Goal: Register for event/course

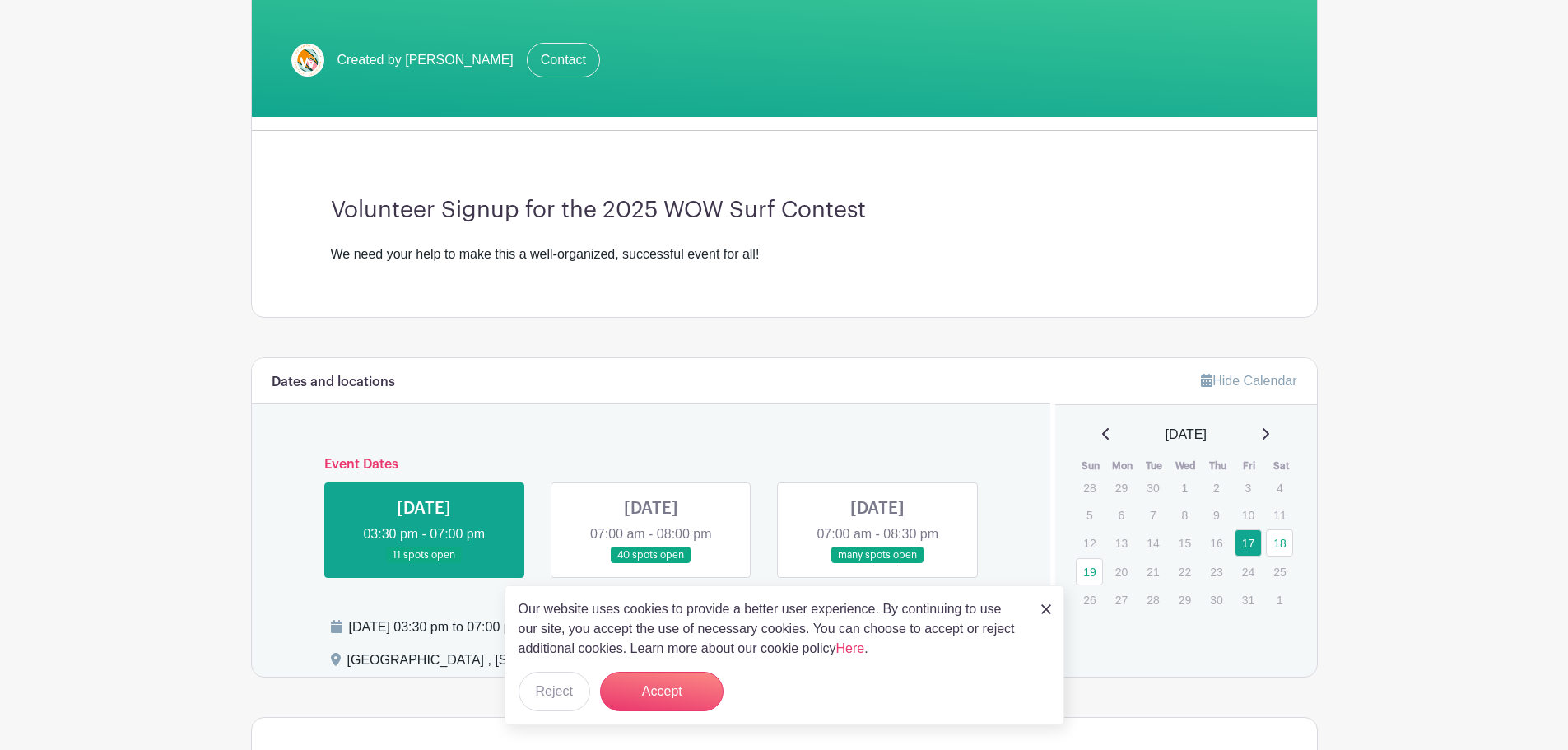
scroll to position [329, 0]
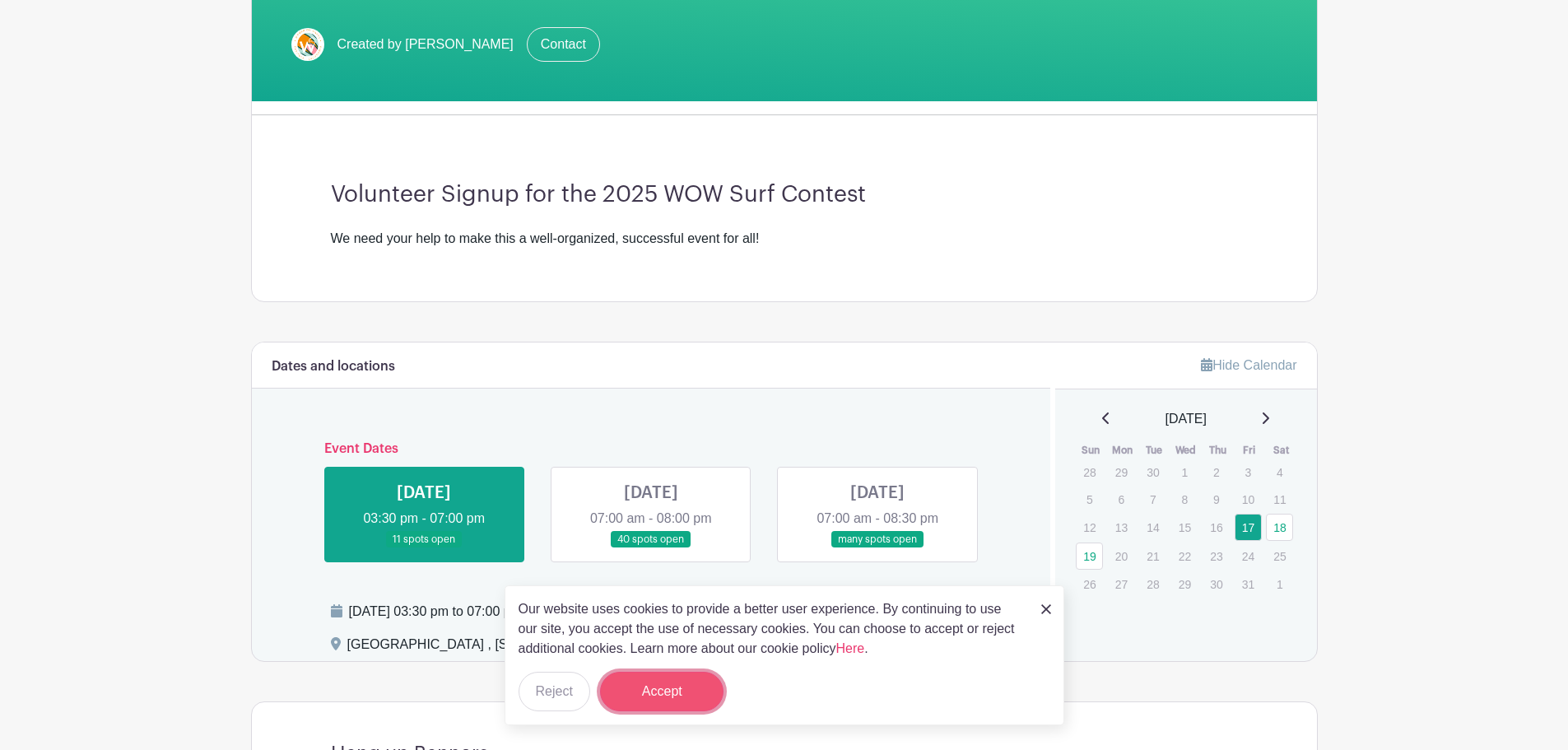
click at [646, 690] on button "Accept" at bounding box center [661, 692] width 123 height 40
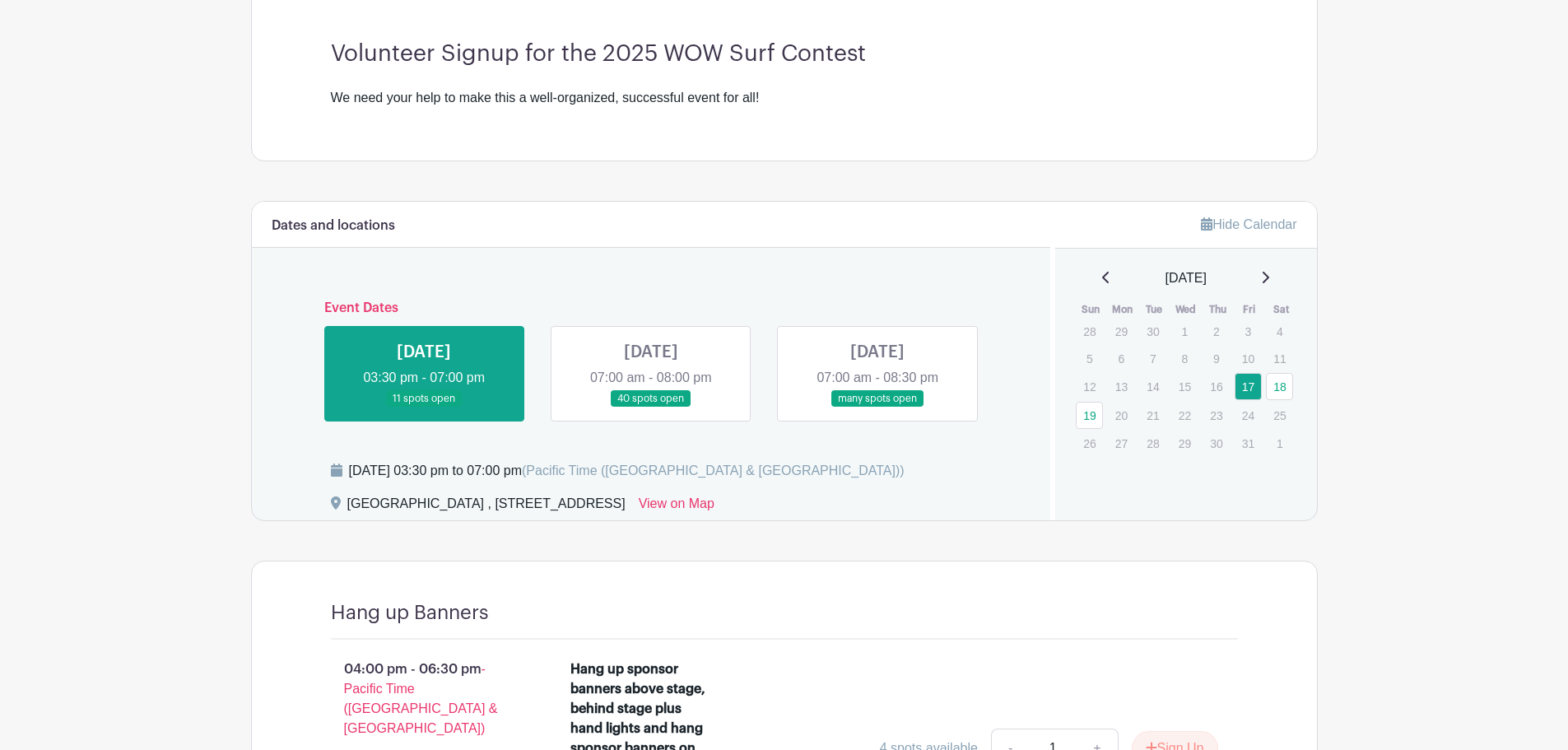
scroll to position [494, 0]
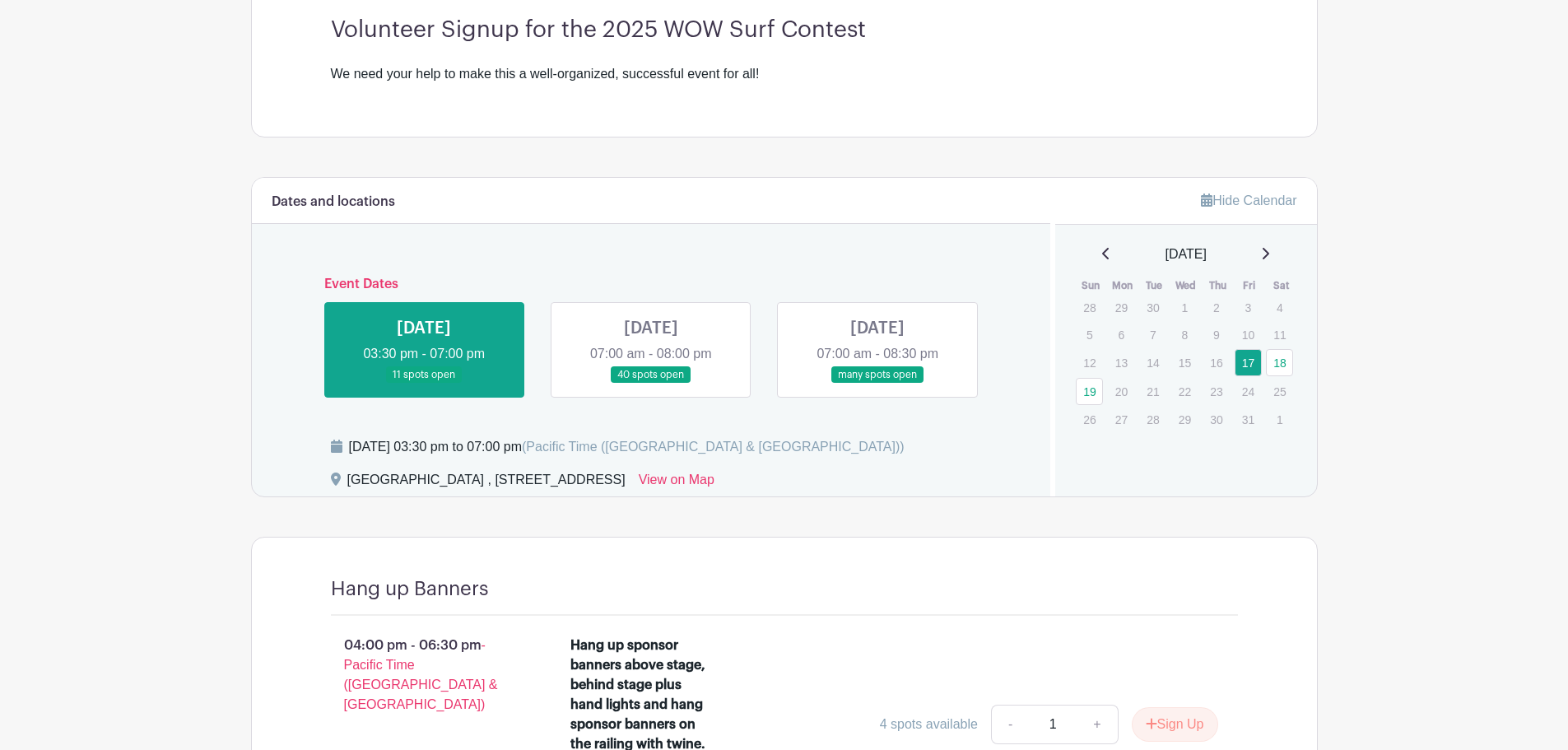
click at [424, 383] on link at bounding box center [424, 383] width 0 height 0
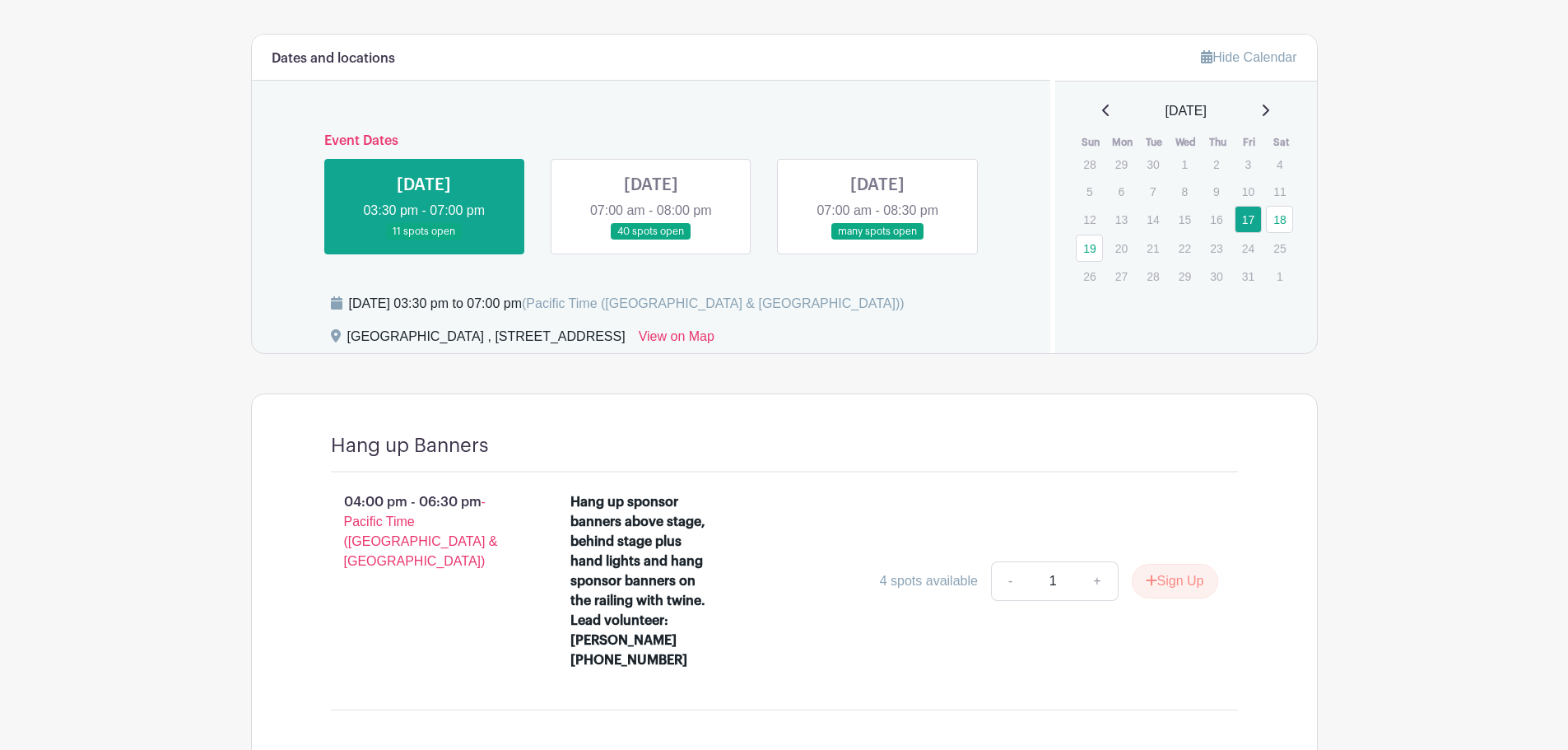
scroll to position [614, 0]
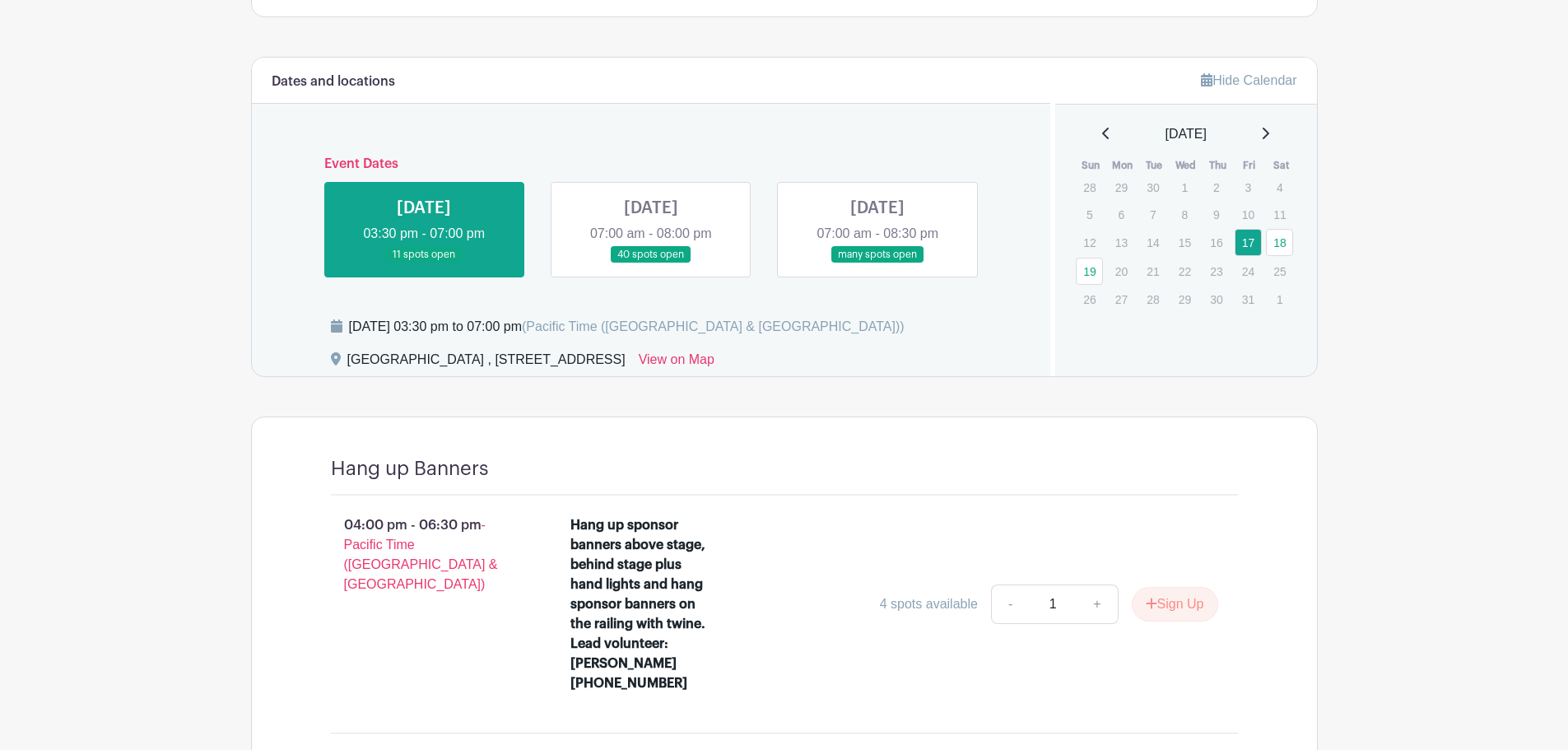
click at [651, 264] on link at bounding box center [651, 264] width 0 height 0
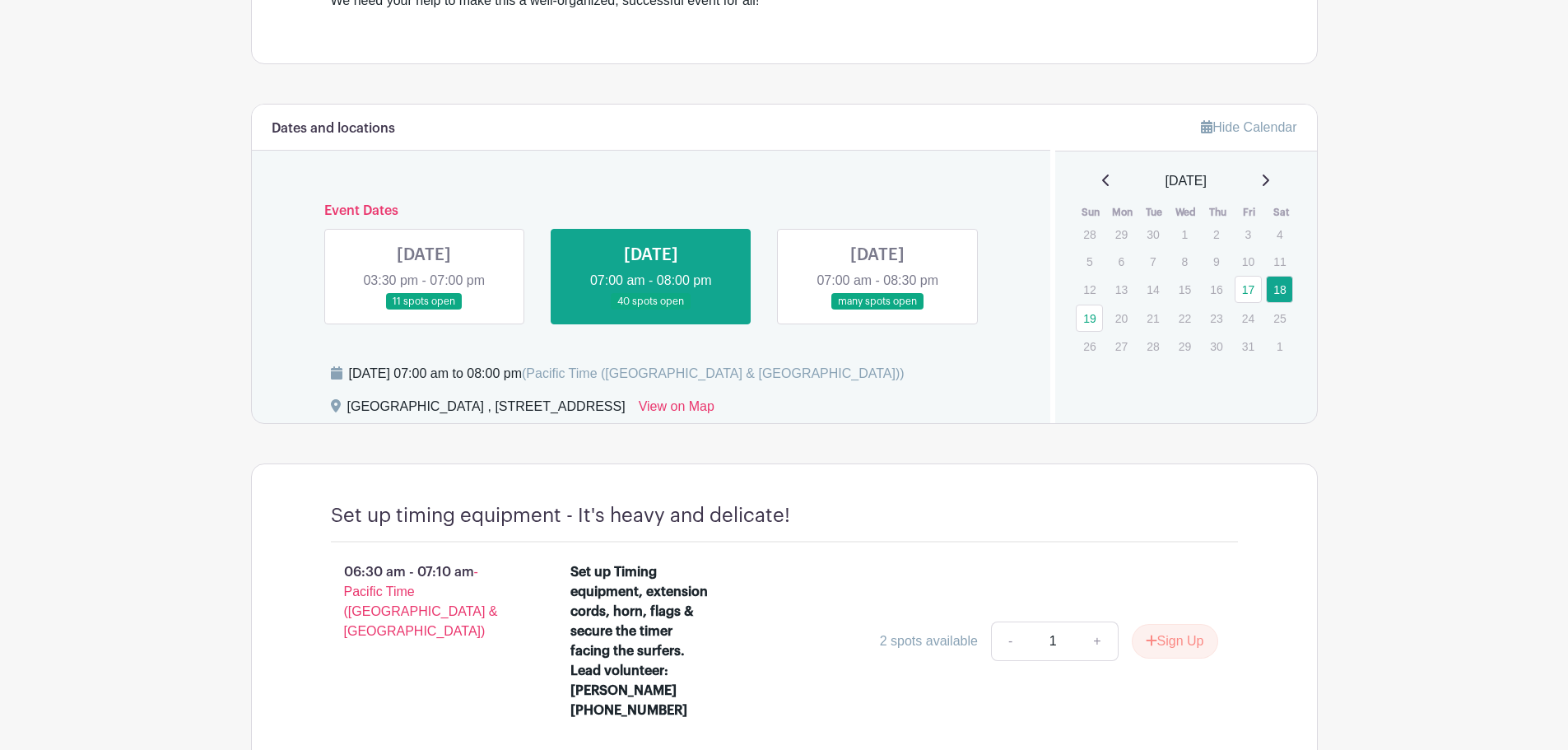
scroll to position [449, 0]
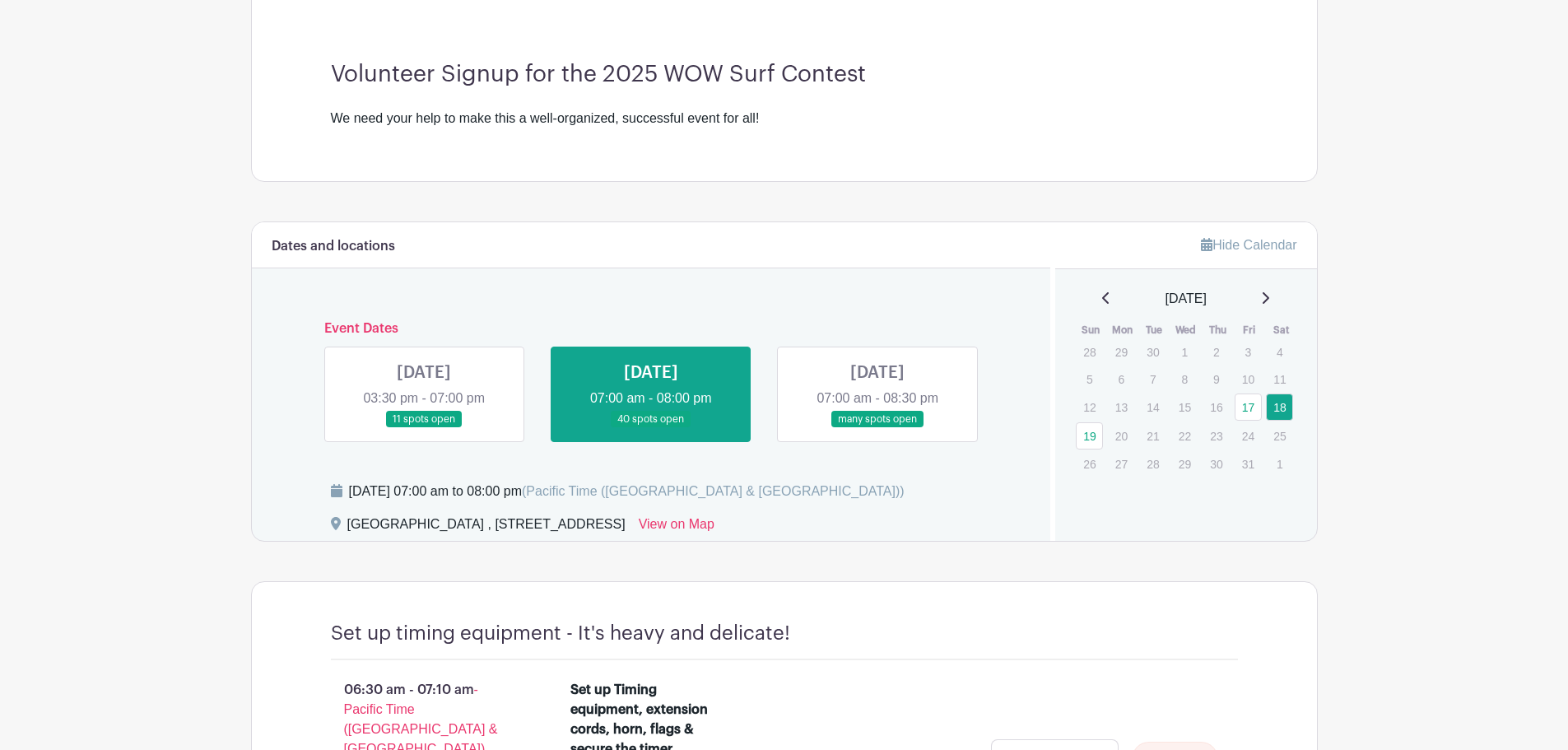
click at [424, 428] on link at bounding box center [424, 428] width 0 height 0
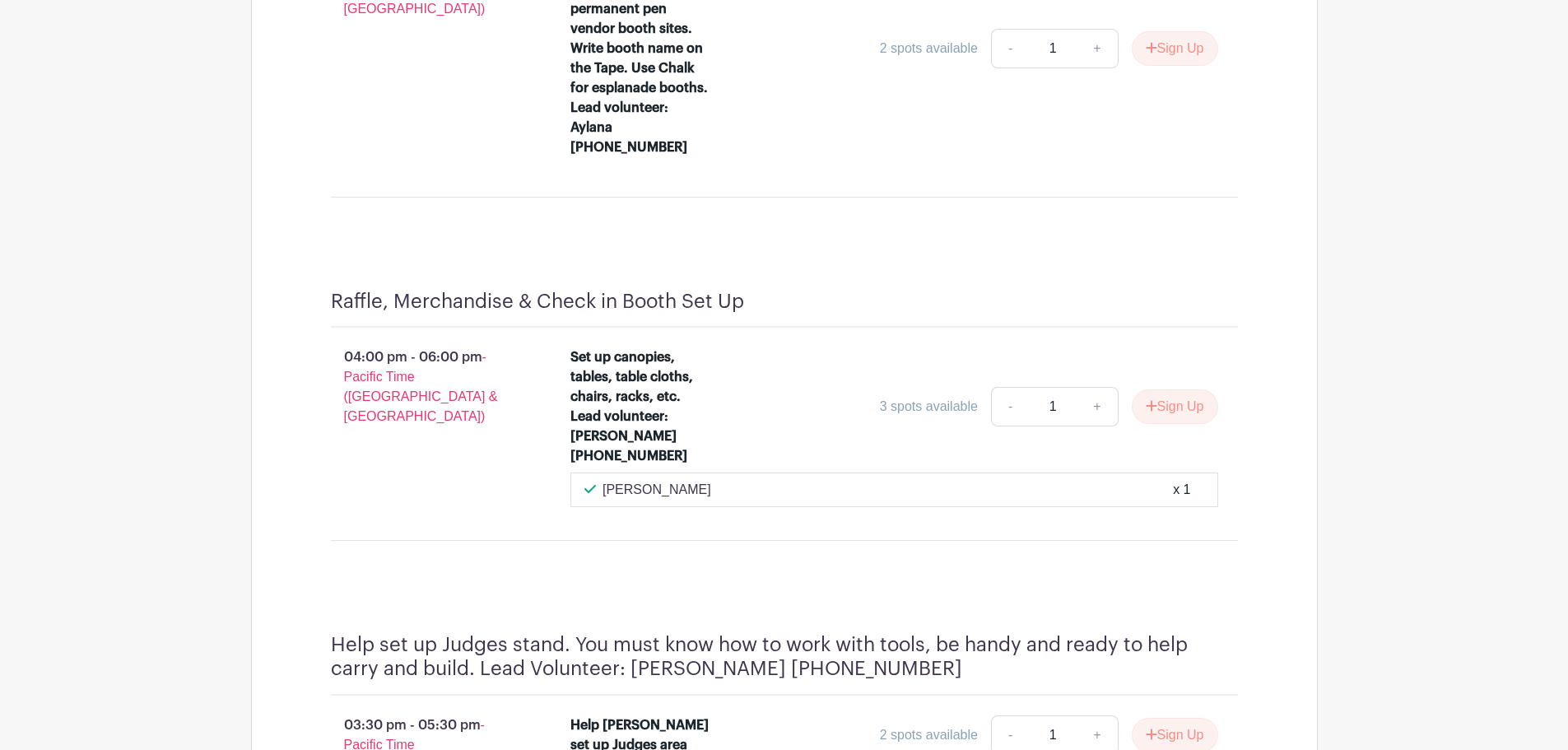
scroll to position [1602, 0]
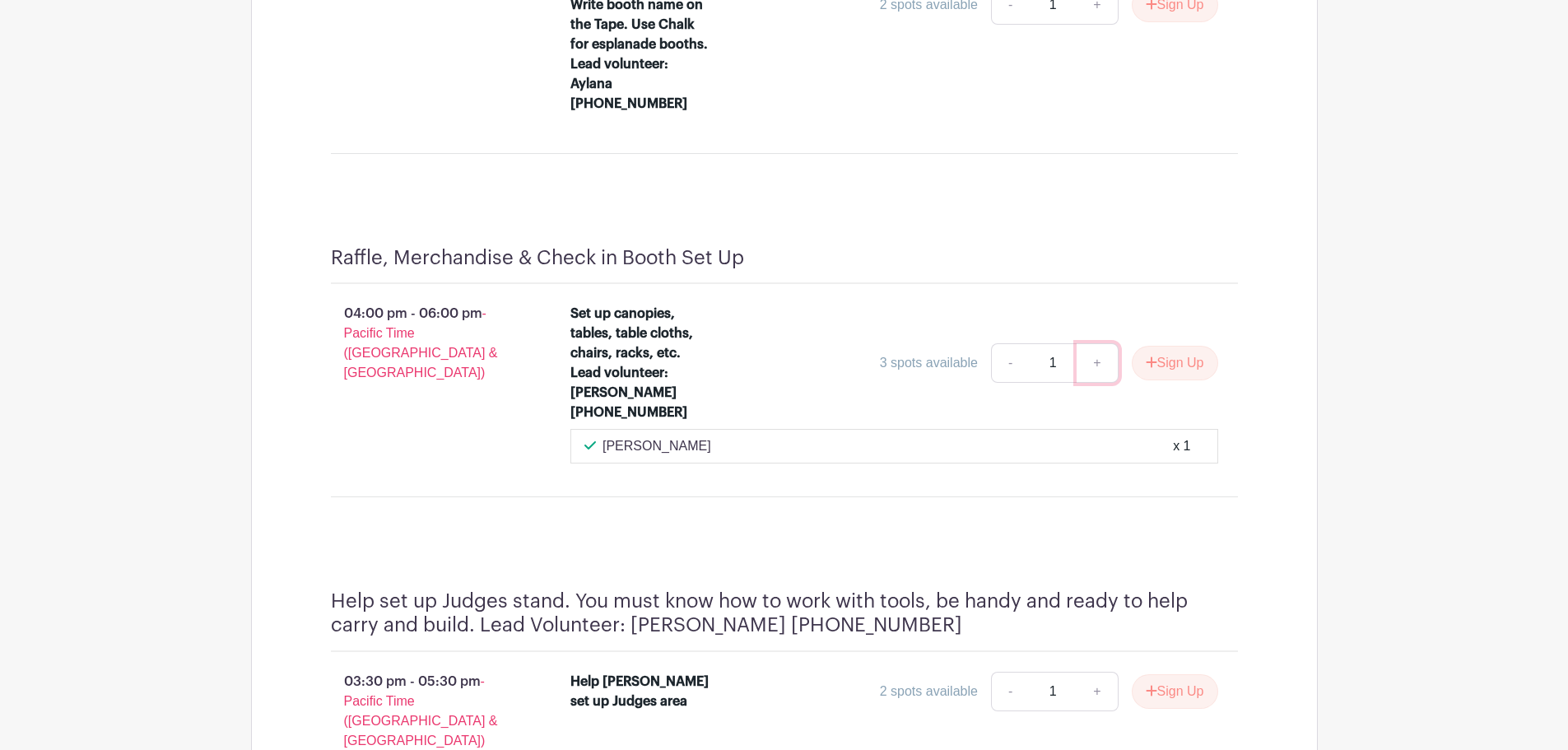
click at [1096, 348] on link "+" at bounding box center [1096, 363] width 41 height 40
type input "3"
click at [1156, 346] on button "Sign Up" at bounding box center [1175, 363] width 87 height 35
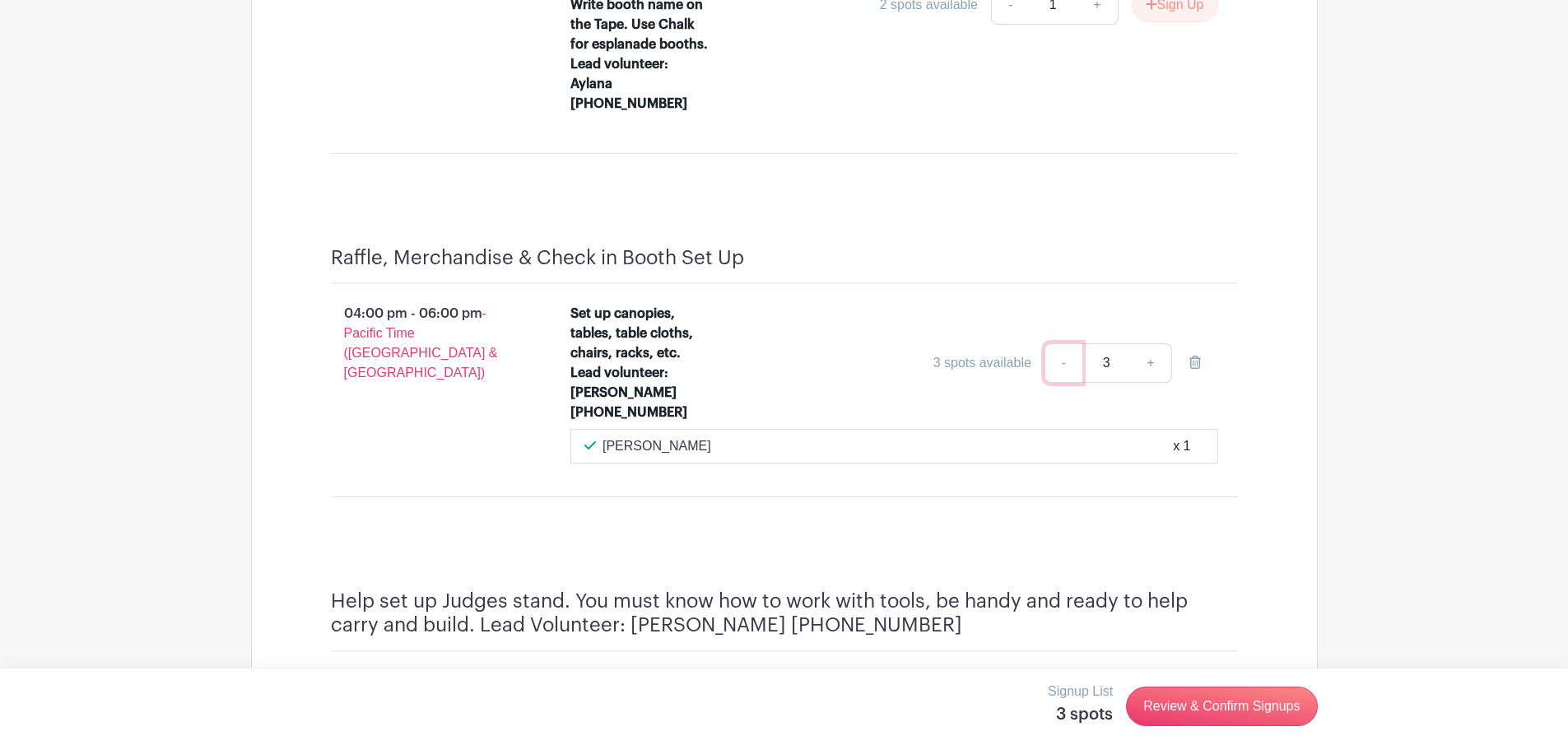
click at [1068, 345] on link "-" at bounding box center [1064, 363] width 38 height 40
type input "2"
click at [1213, 705] on link "Review & Confirm Signups" at bounding box center [1221, 707] width 191 height 40
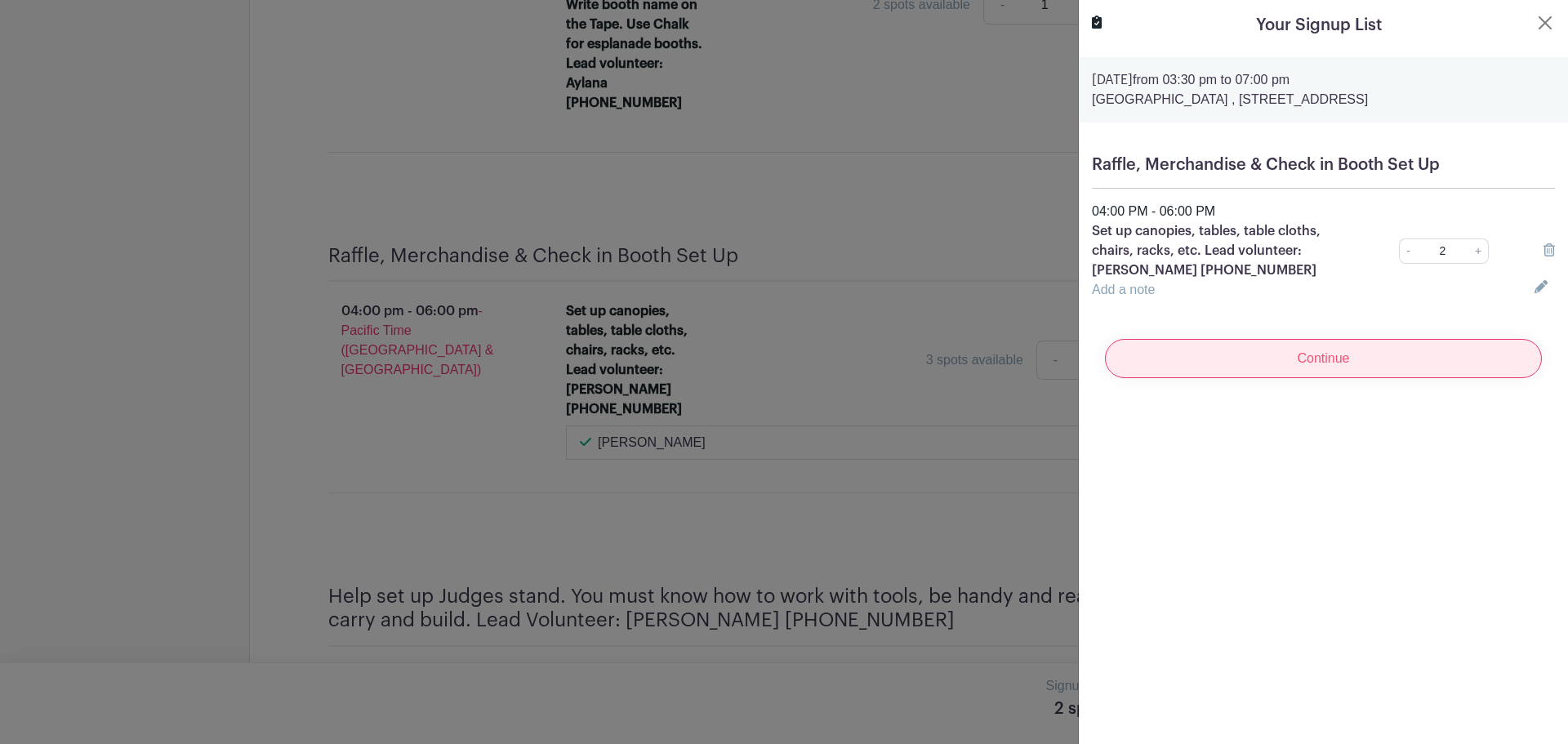
click at [1289, 356] on input "Continue" at bounding box center [1324, 359] width 437 height 40
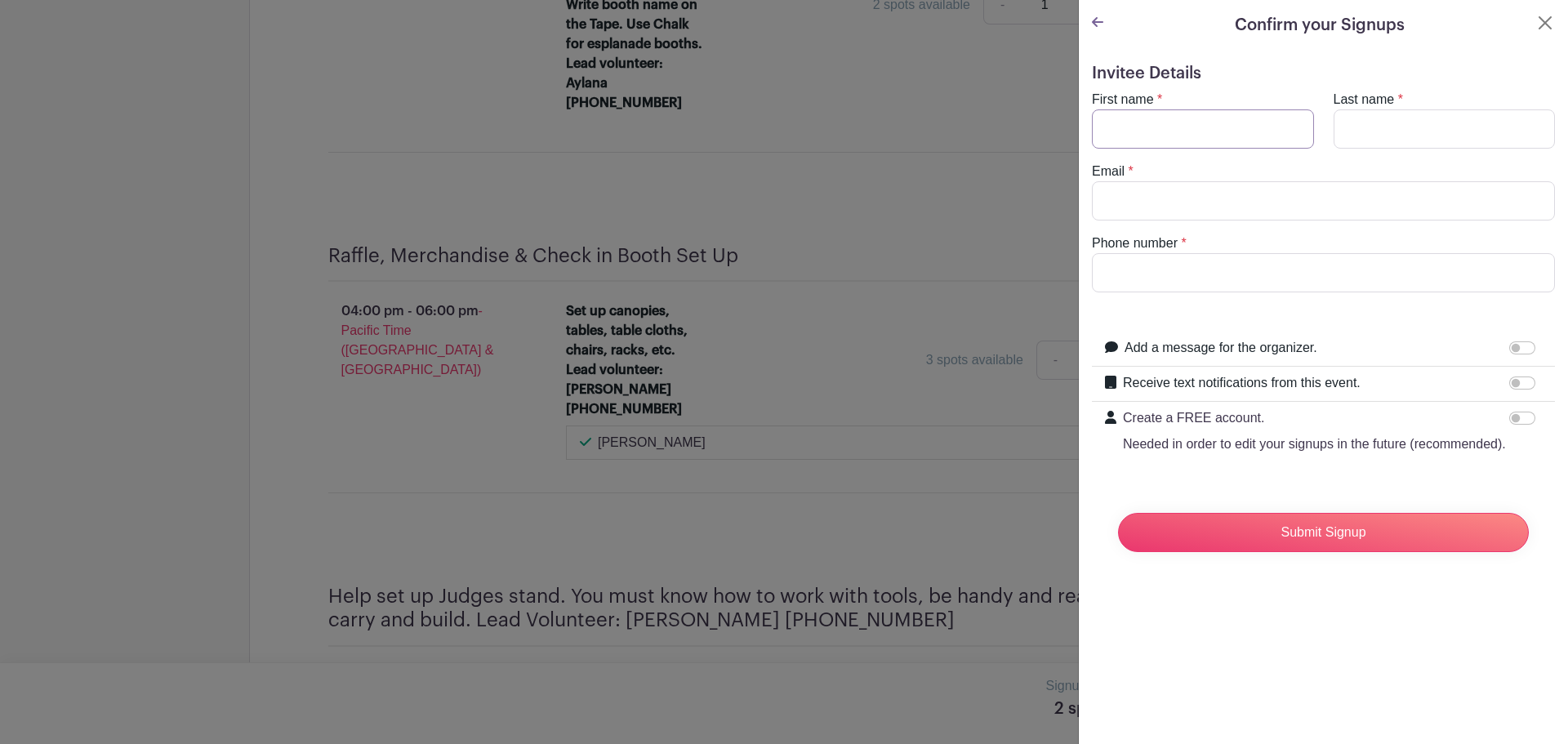
click at [1161, 126] on input "First name" at bounding box center [1203, 129] width 222 height 40
type input "[PERSON_NAME]"
type input "[EMAIL_ADDRESS][DOMAIN_NAME]"
type input "5103034687"
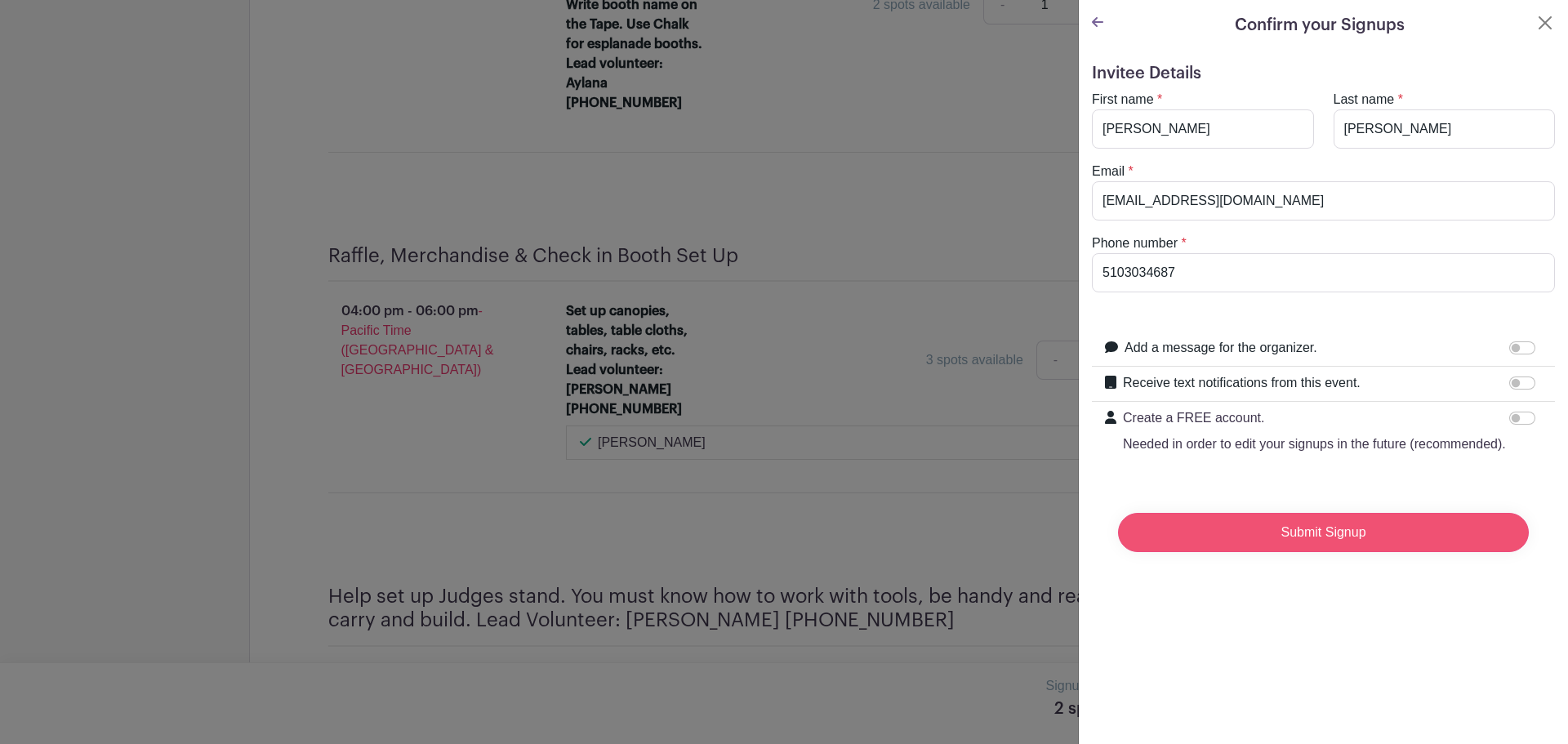
click at [1287, 549] on input "Submit Signup" at bounding box center [1324, 532] width 411 height 40
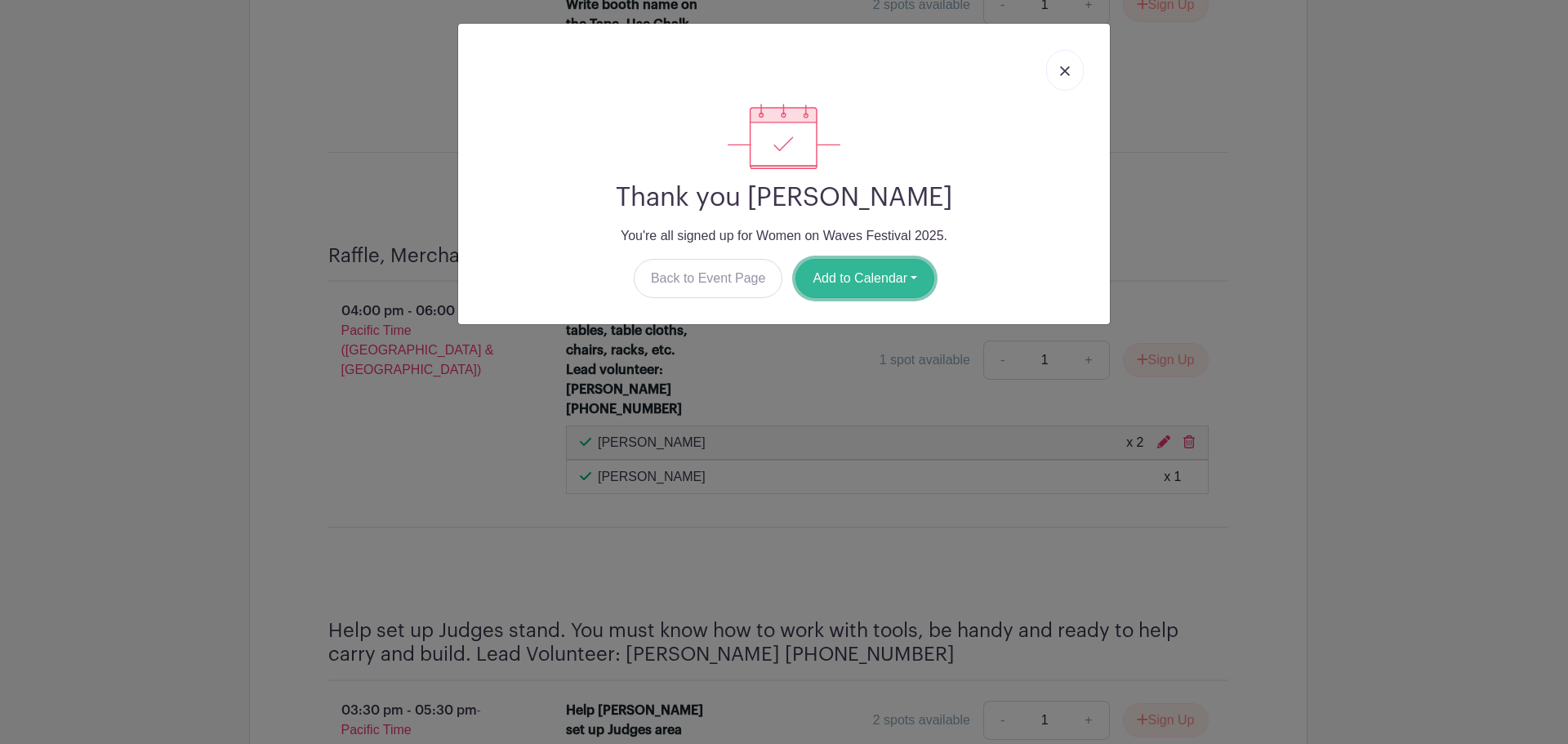
click at [857, 276] on button "Add to Calendar" at bounding box center [864, 279] width 138 height 40
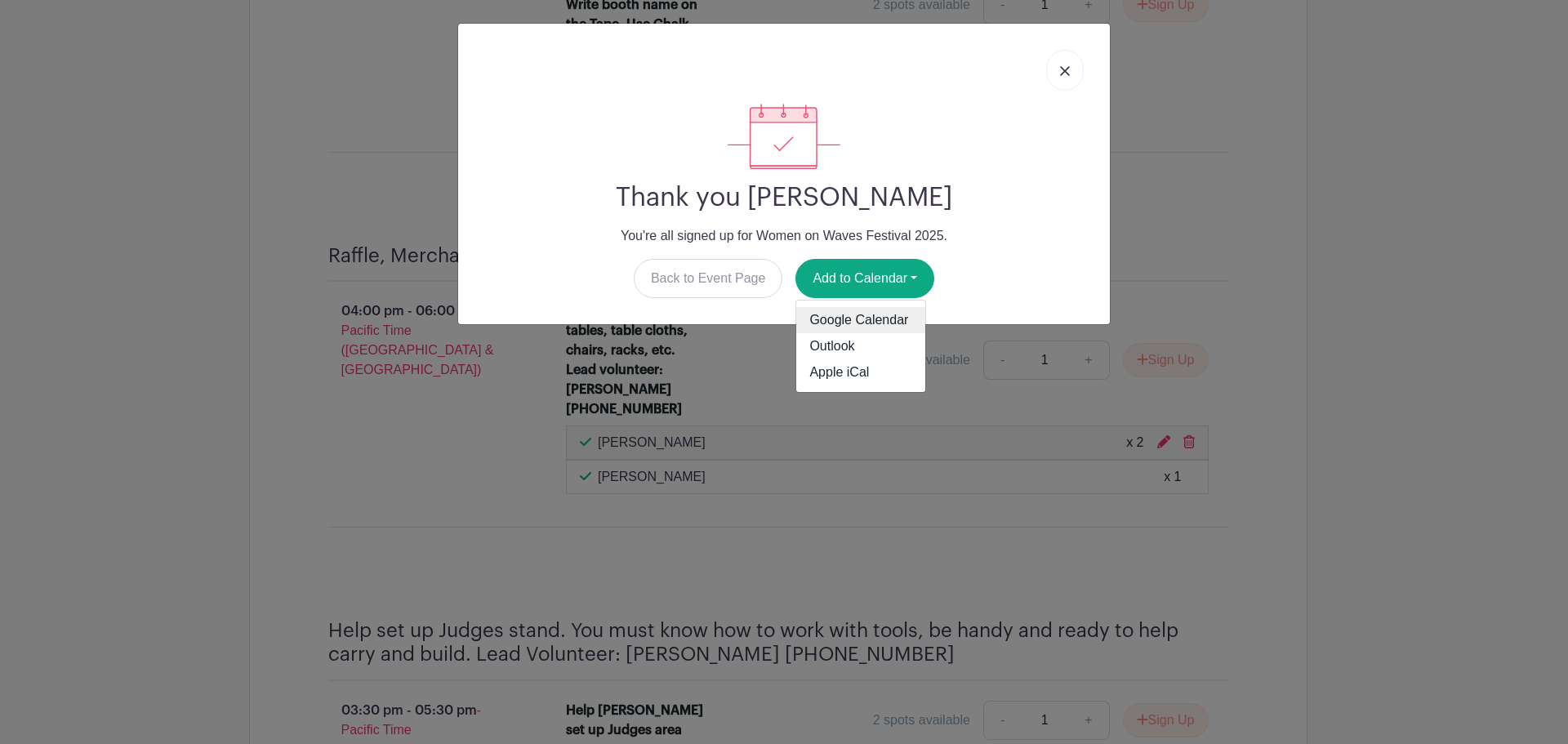
click at [842, 317] on link "Google Calendar" at bounding box center [861, 320] width 129 height 26
click at [1060, 72] on link at bounding box center [1065, 70] width 38 height 40
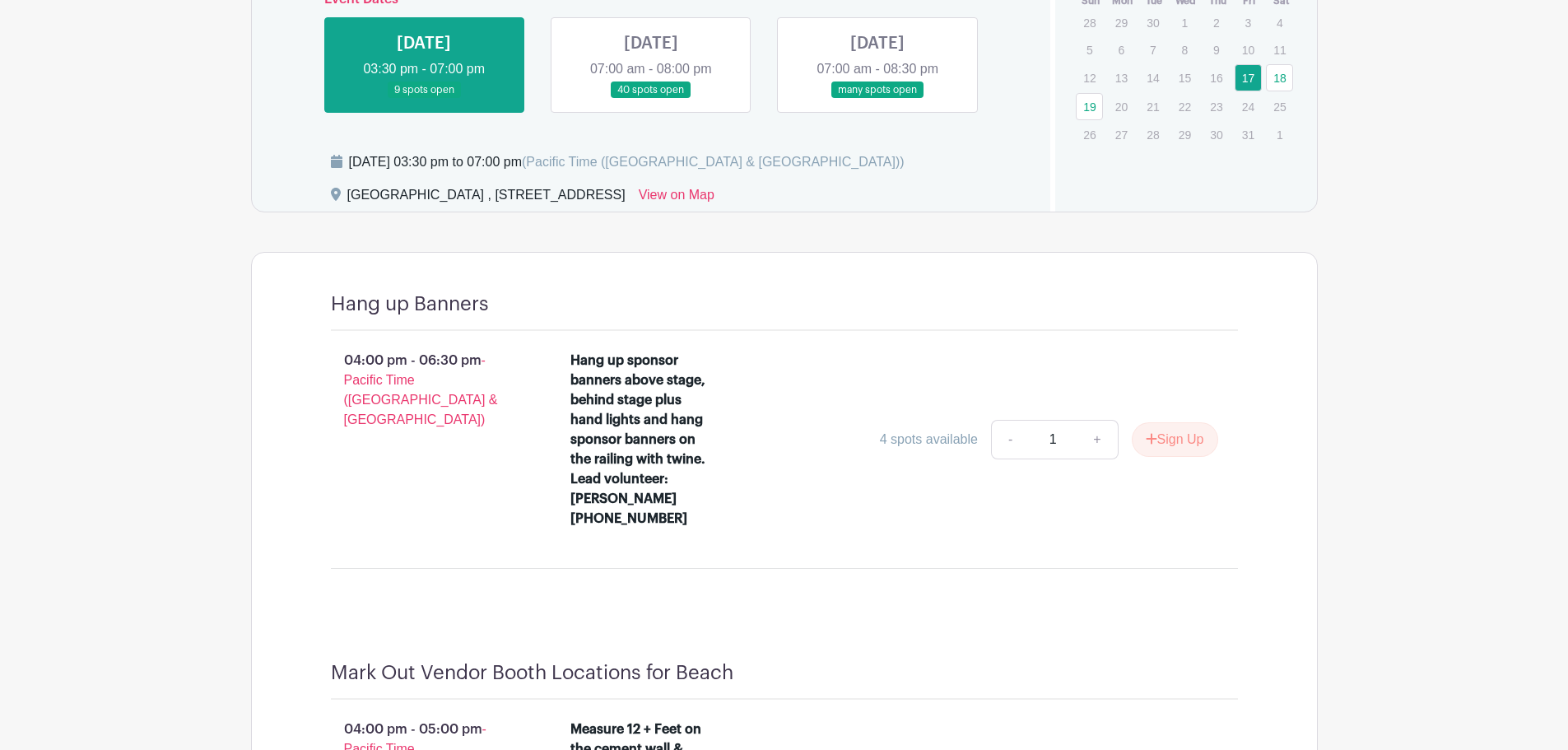
scroll to position [696, 0]
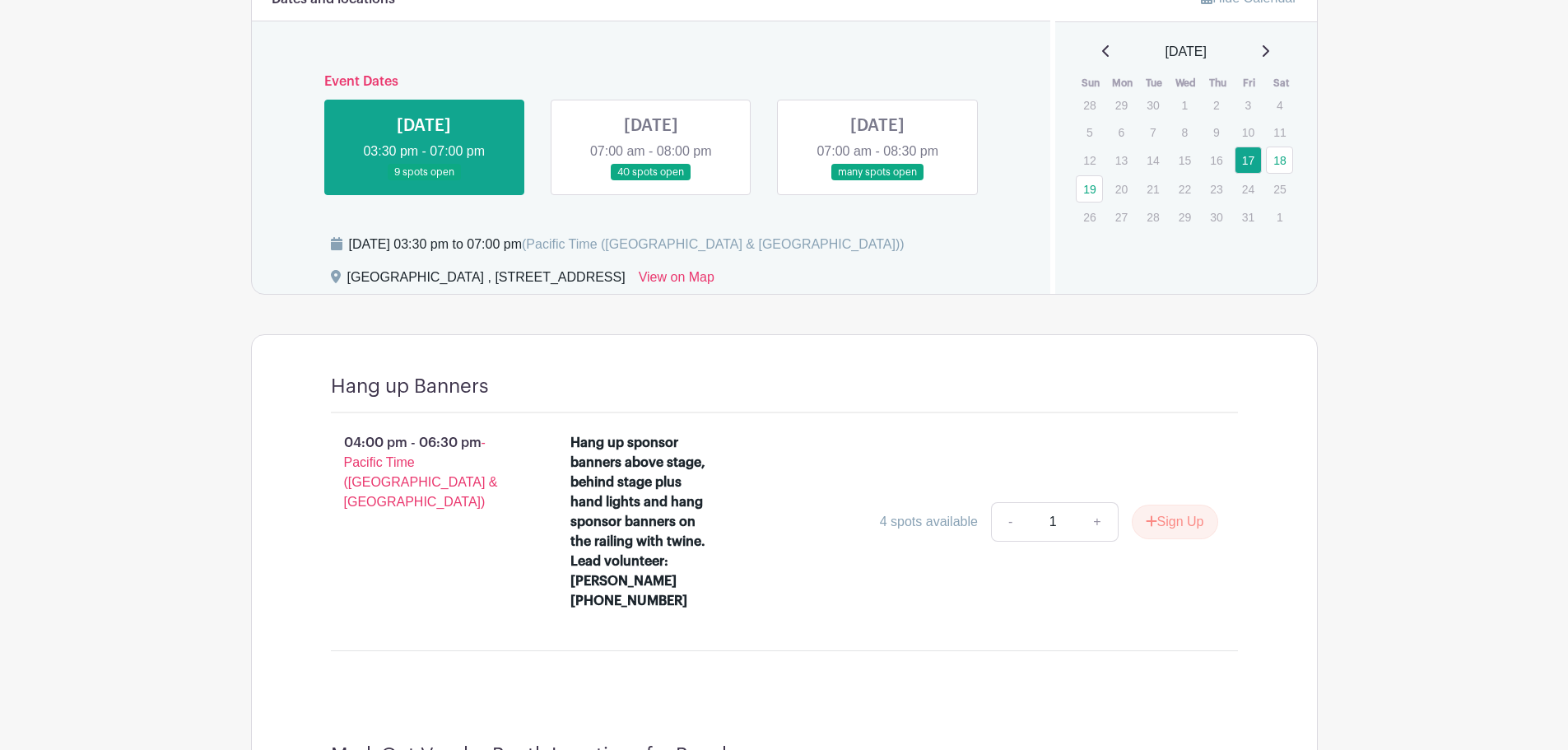
click at [651, 181] on link at bounding box center [651, 181] width 0 height 0
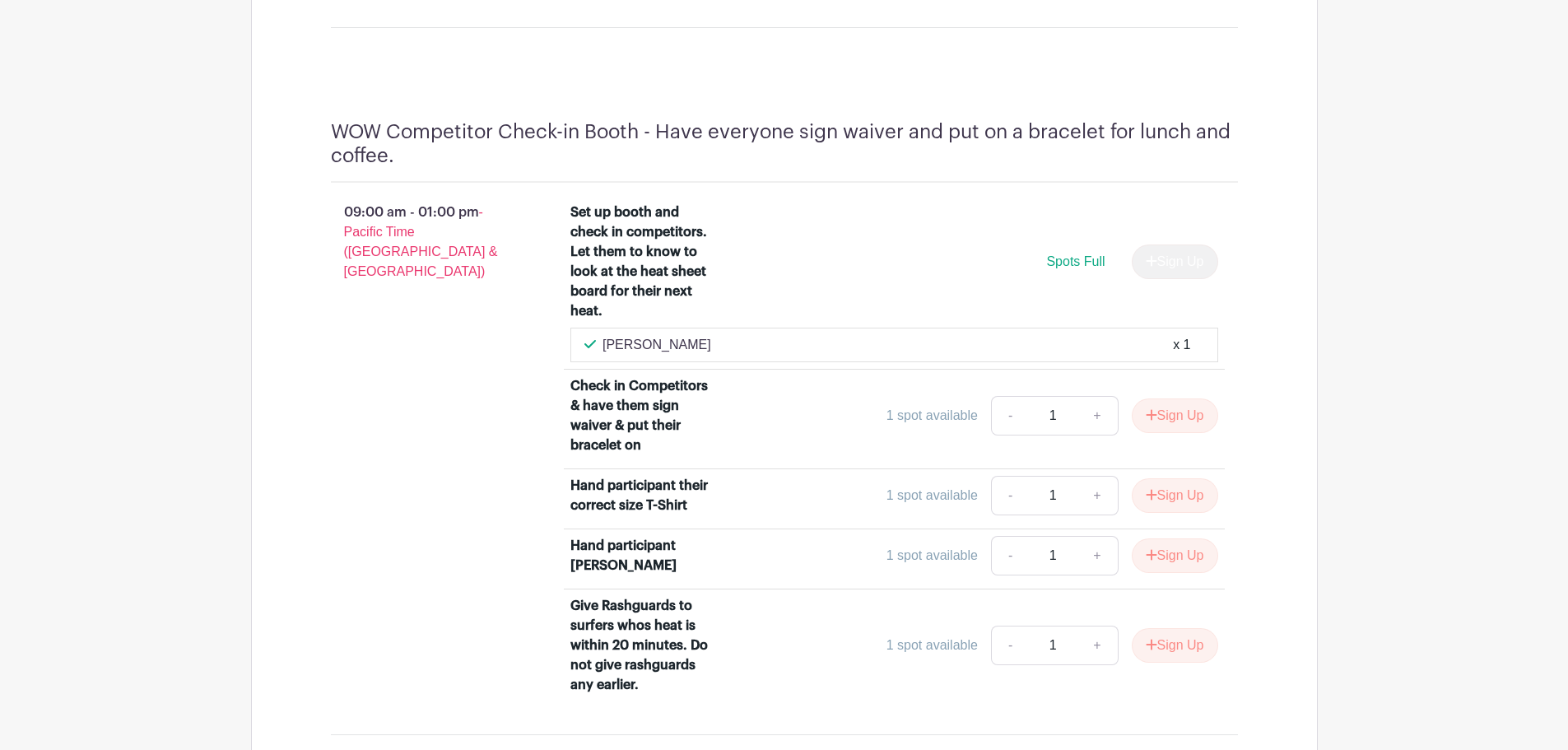
scroll to position [1849, 0]
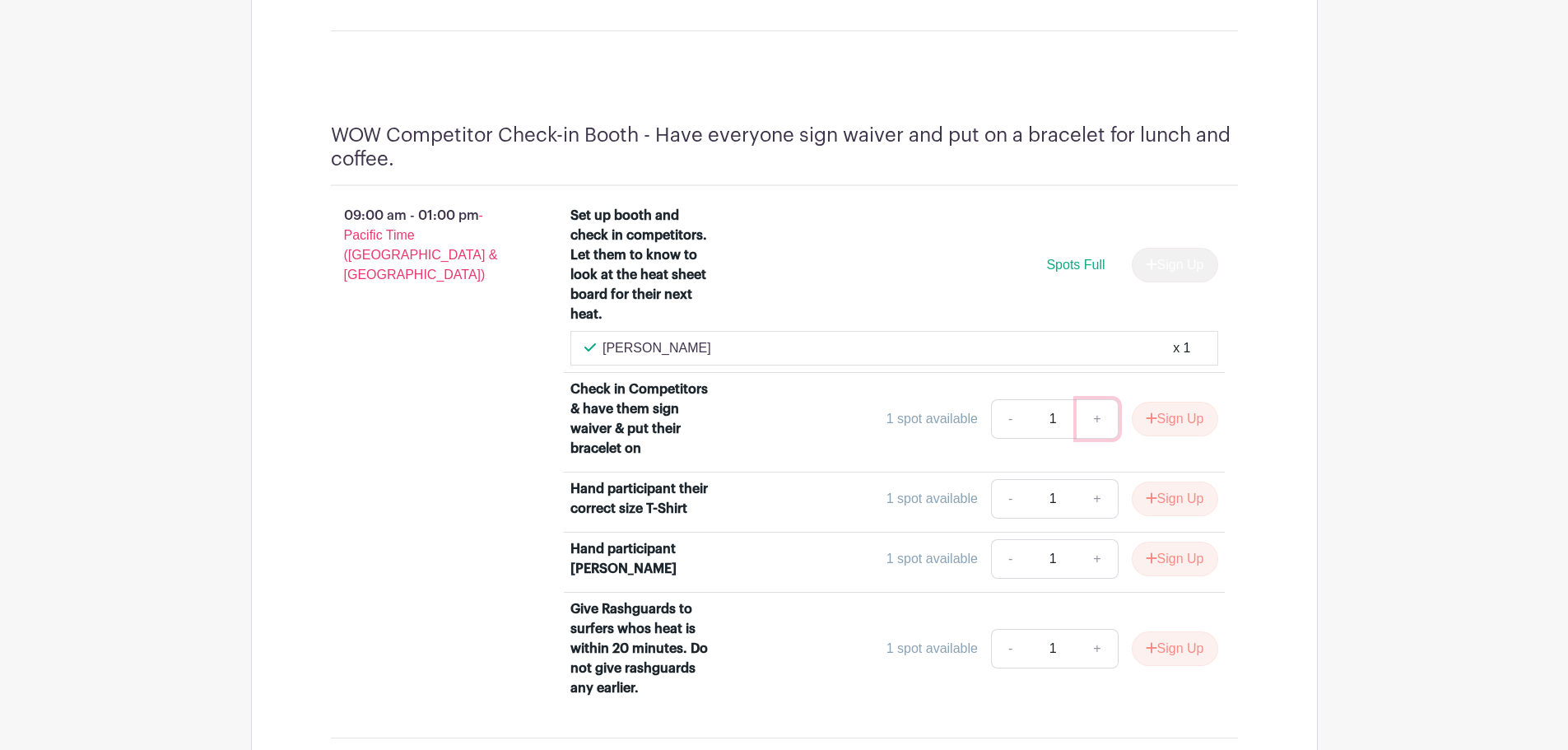
click at [1095, 400] on link "+" at bounding box center [1096, 420] width 41 height 40
click at [1099, 400] on link "+" at bounding box center [1096, 420] width 41 height 40
click at [1165, 401] on button "Sign Up" at bounding box center [1175, 419] width 87 height 35
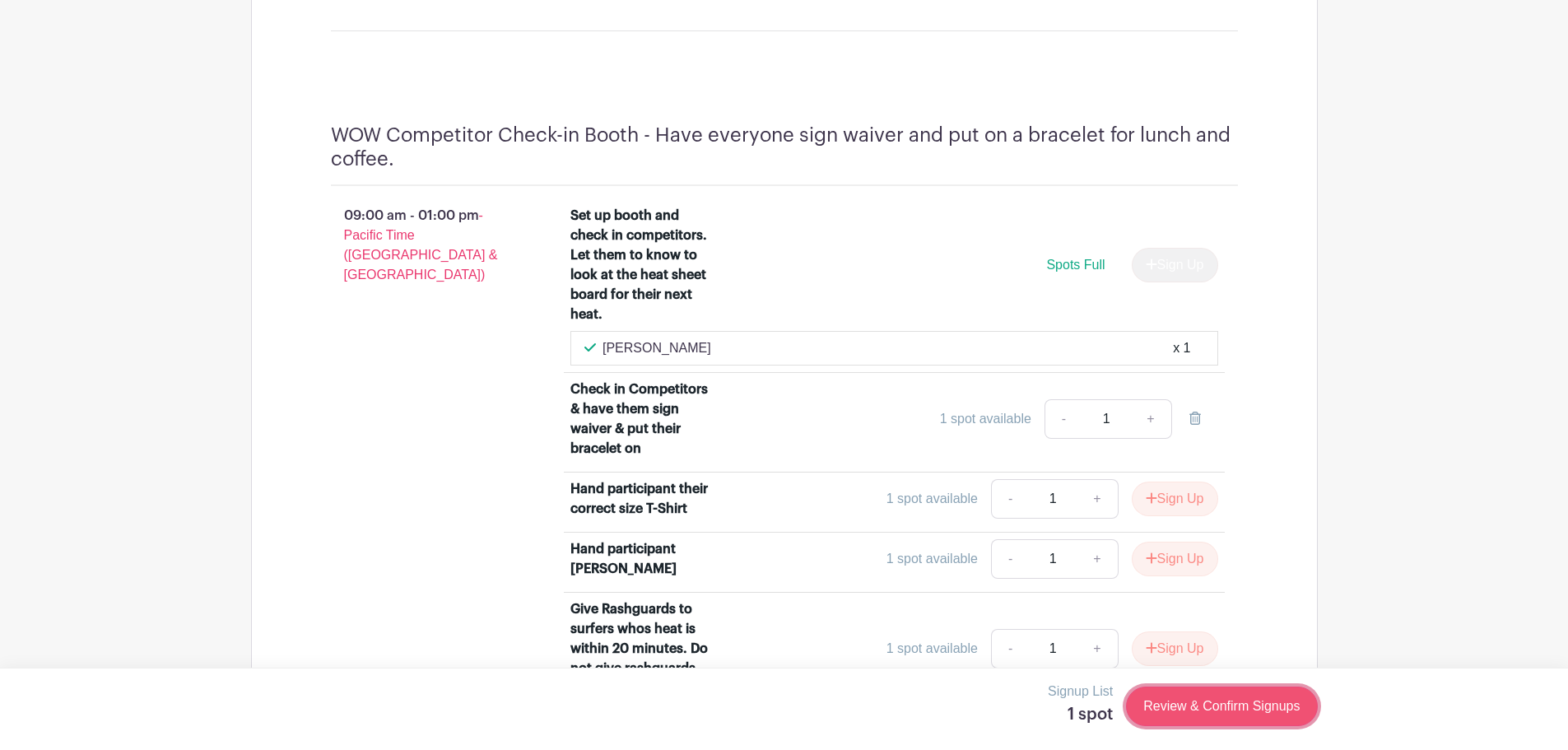
click at [1172, 696] on link "Review & Confirm Signups" at bounding box center [1221, 707] width 191 height 40
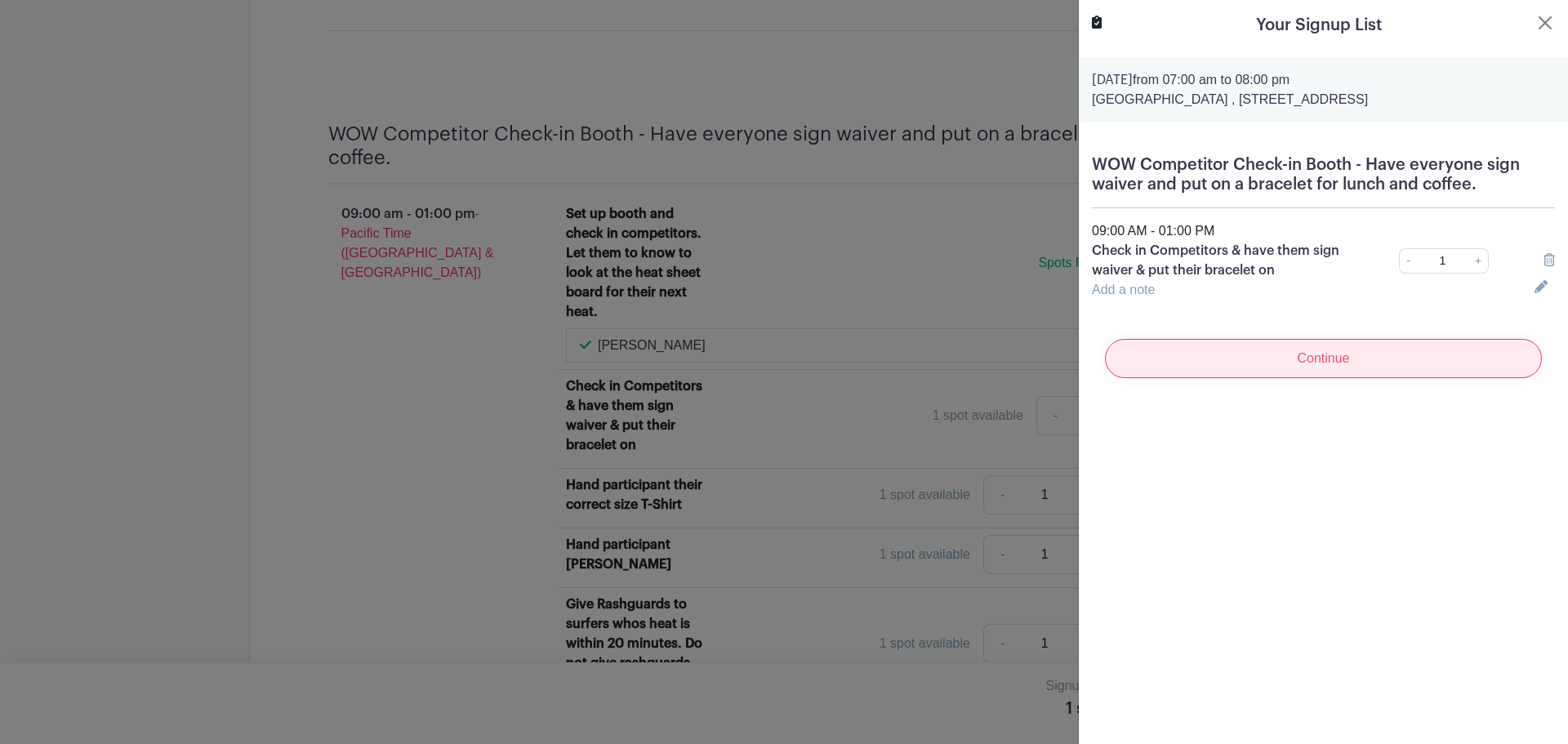
click at [1275, 355] on input "Continue" at bounding box center [1324, 359] width 437 height 40
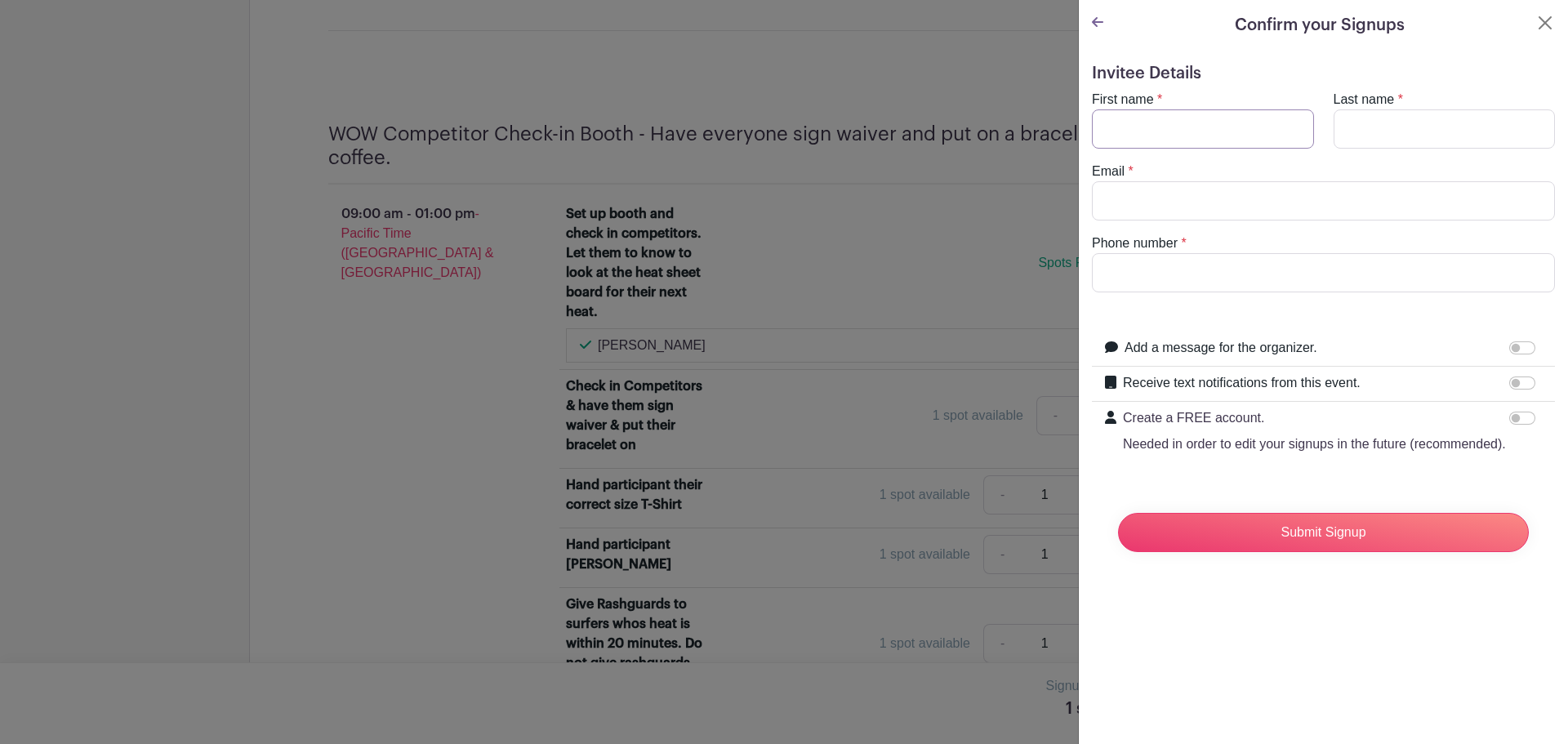
click at [1125, 126] on input "First name" at bounding box center [1203, 129] width 222 height 40
type input "[PERSON_NAME]"
type input "[EMAIL_ADDRESS][DOMAIN_NAME]"
type input "5103034687"
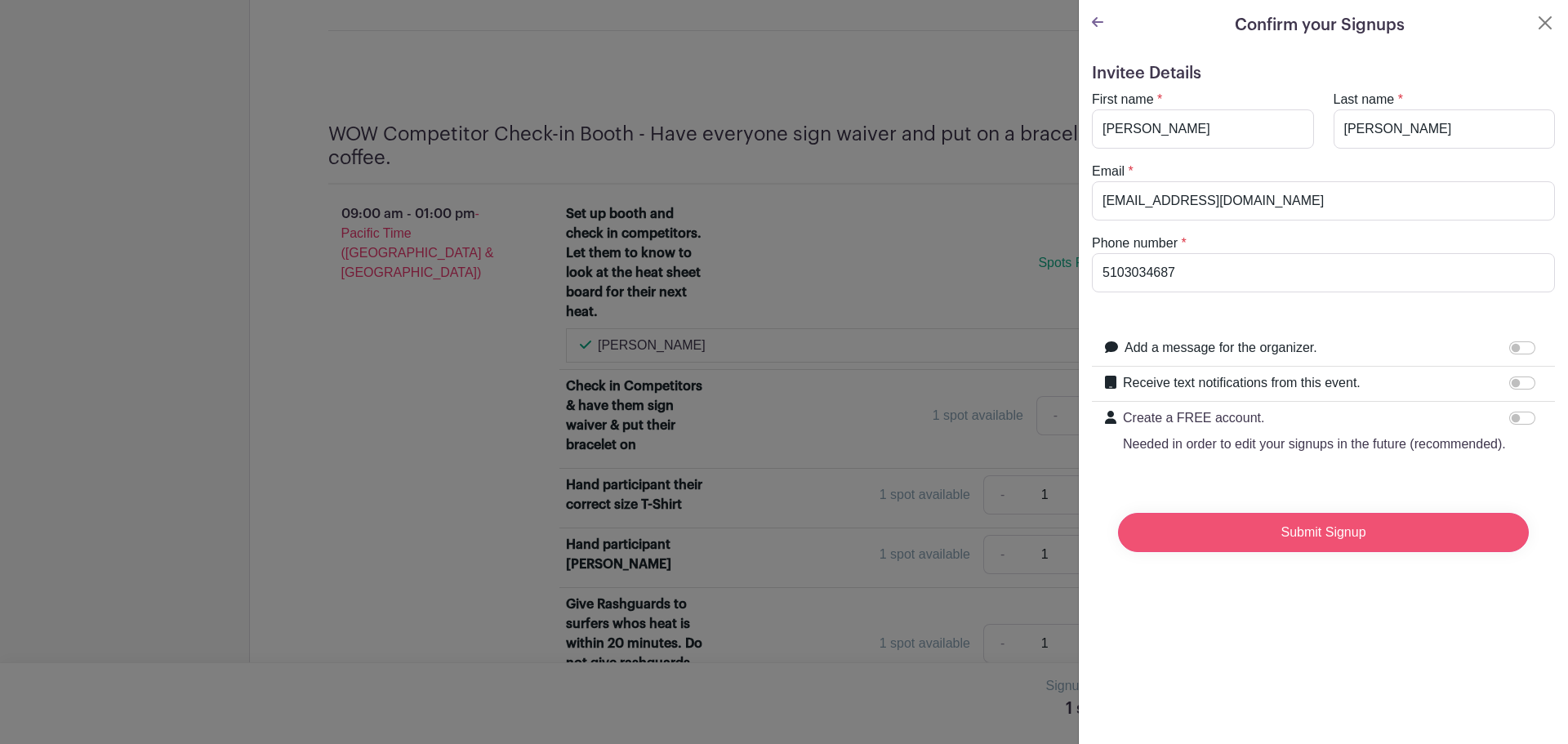
click at [1307, 552] on input "Submit Signup" at bounding box center [1324, 532] width 411 height 40
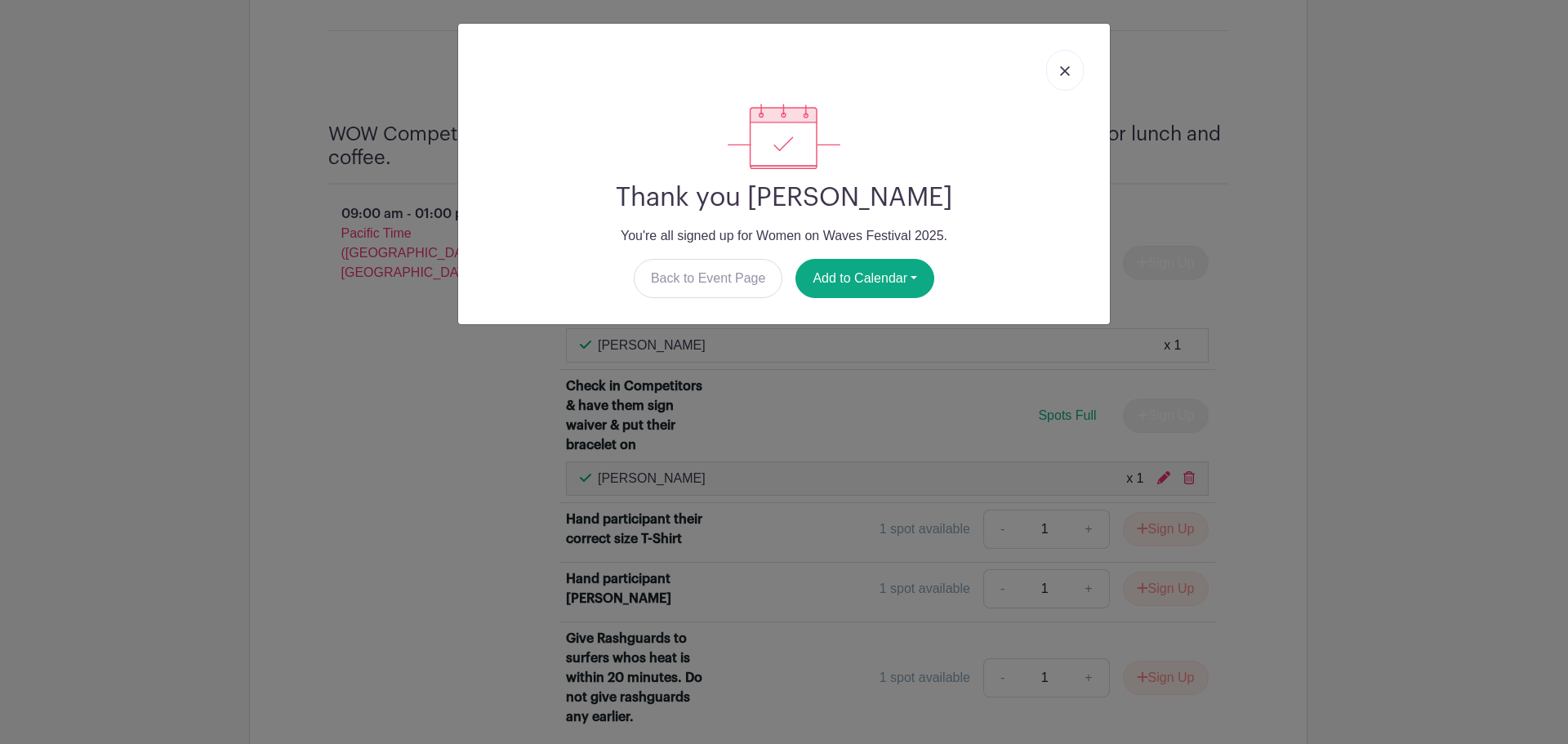
click at [1070, 77] on link at bounding box center [1065, 70] width 38 height 40
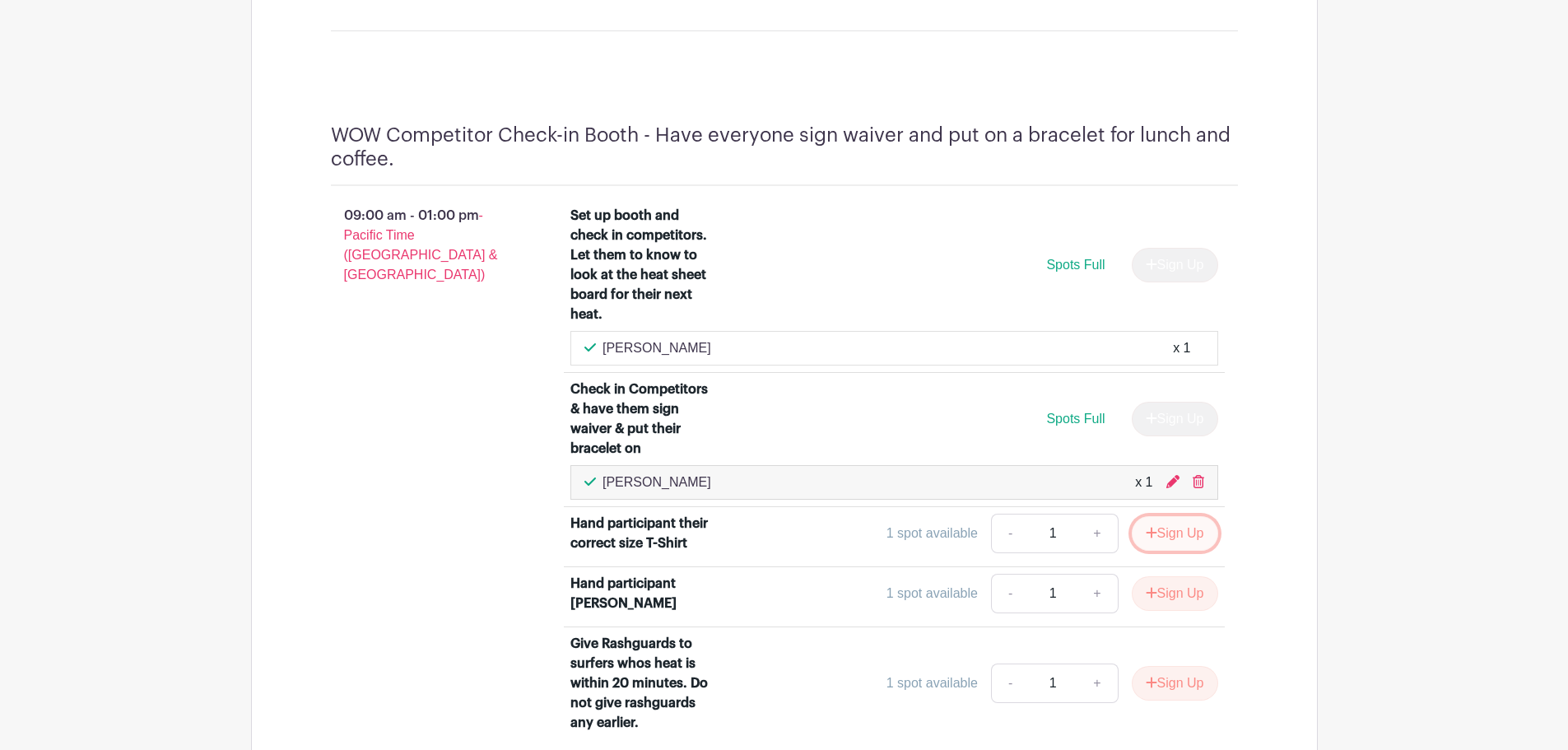
click at [1161, 516] on button "Sign Up" at bounding box center [1175, 533] width 87 height 35
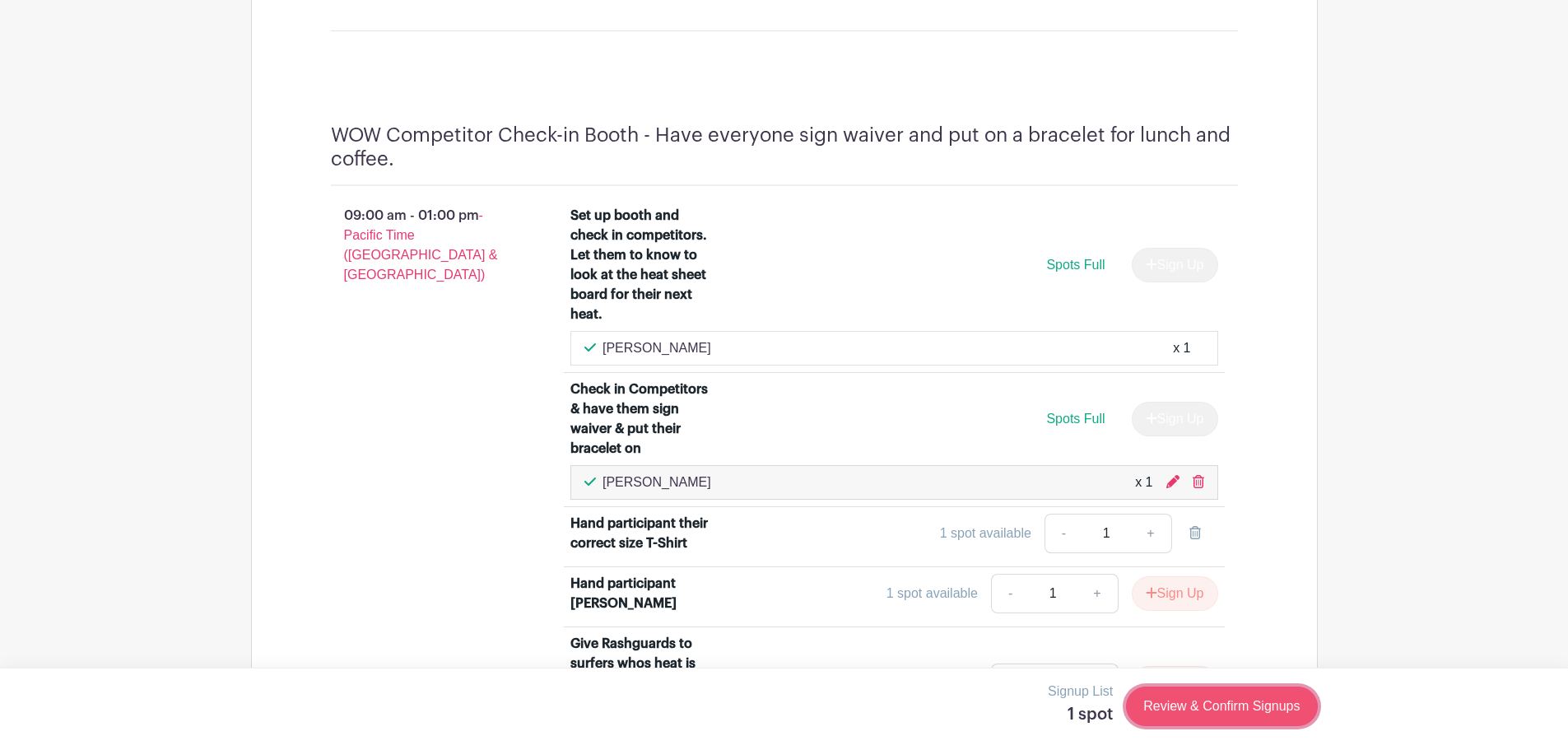
click at [1230, 702] on link "Review & Confirm Signups" at bounding box center [1221, 707] width 191 height 40
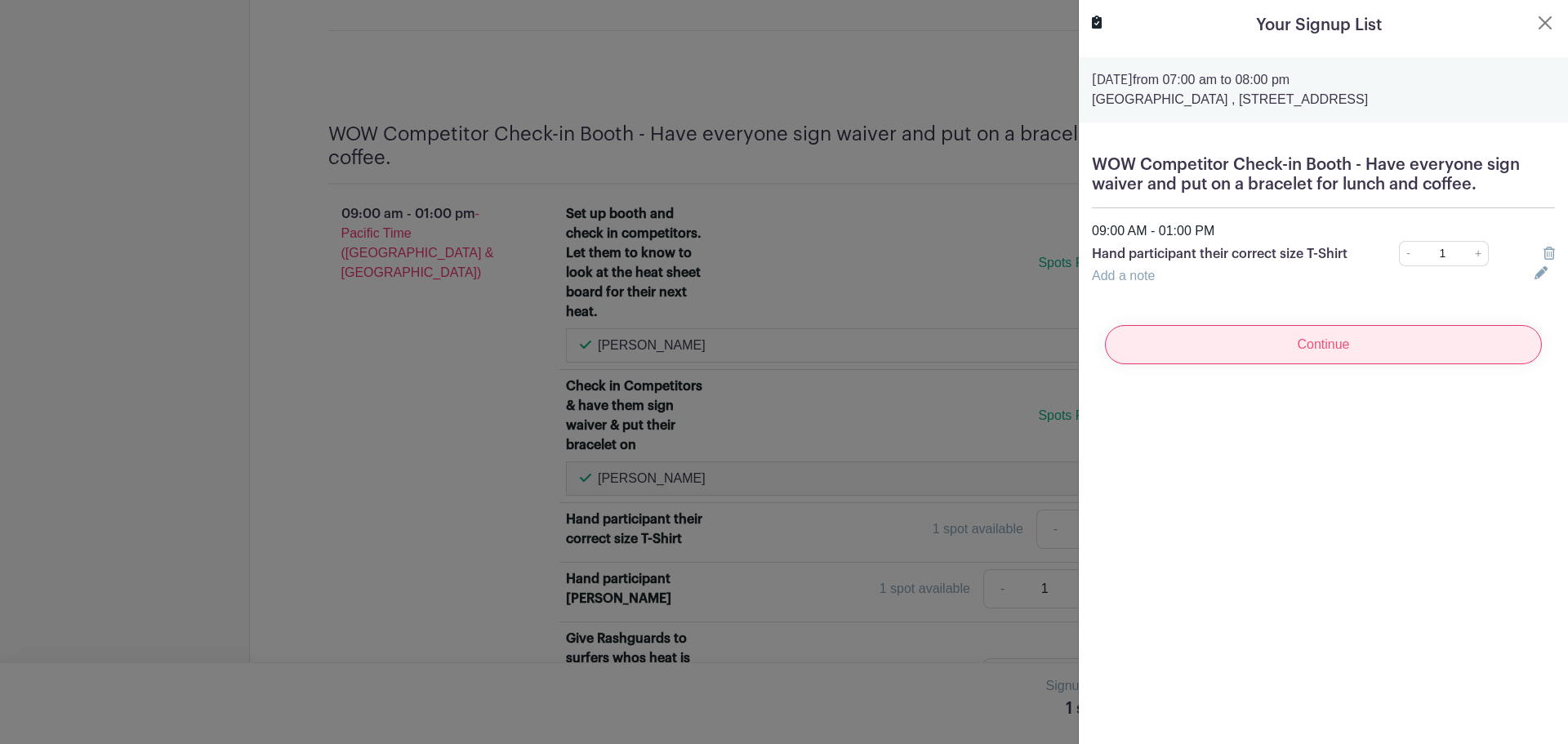
click at [1297, 351] on input "Continue" at bounding box center [1324, 345] width 437 height 40
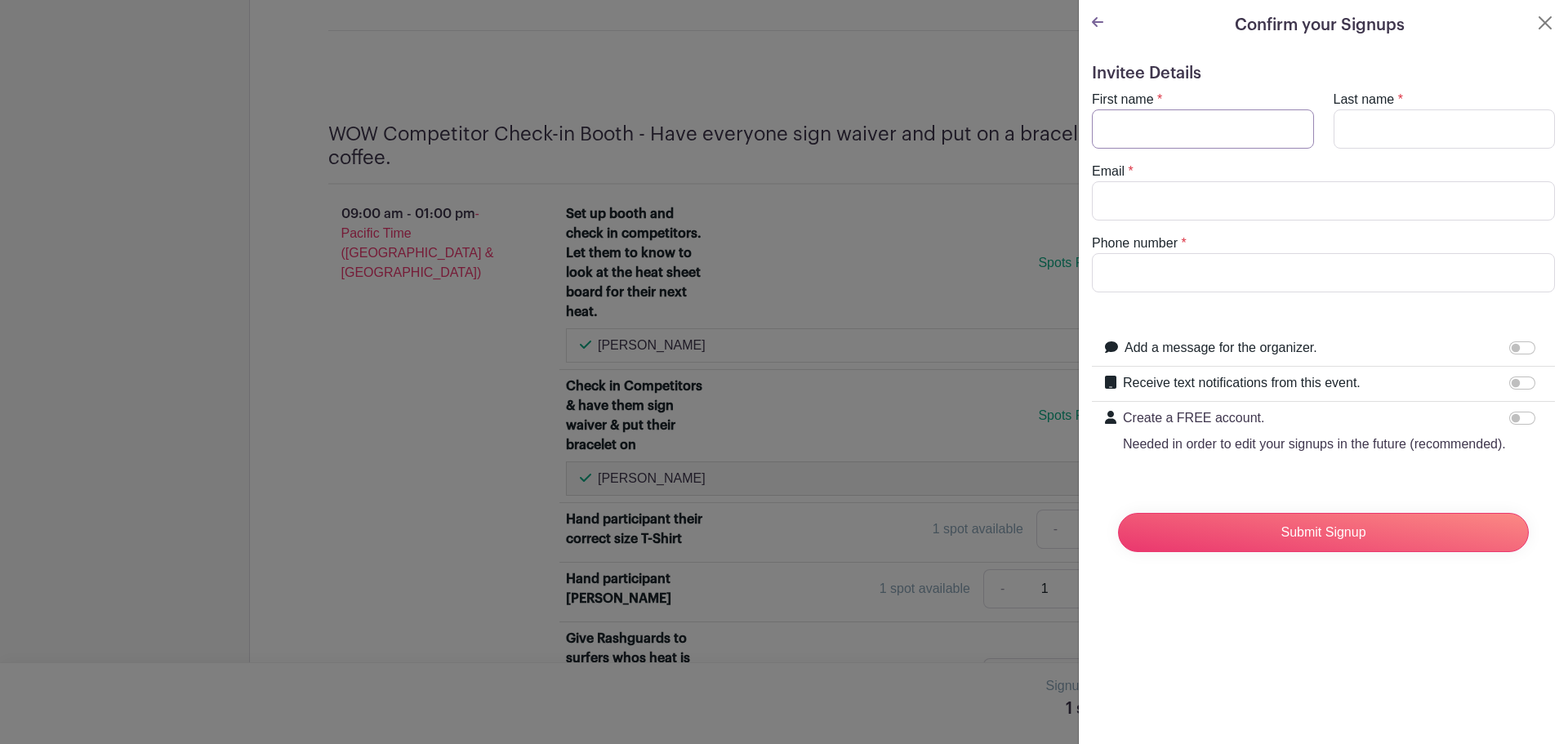
click at [1154, 128] on input "First name" at bounding box center [1203, 129] width 222 height 40
type input "d"
type input "[PERSON_NAME]"
type input "[EMAIL_ADDRESS][DOMAIN_NAME]"
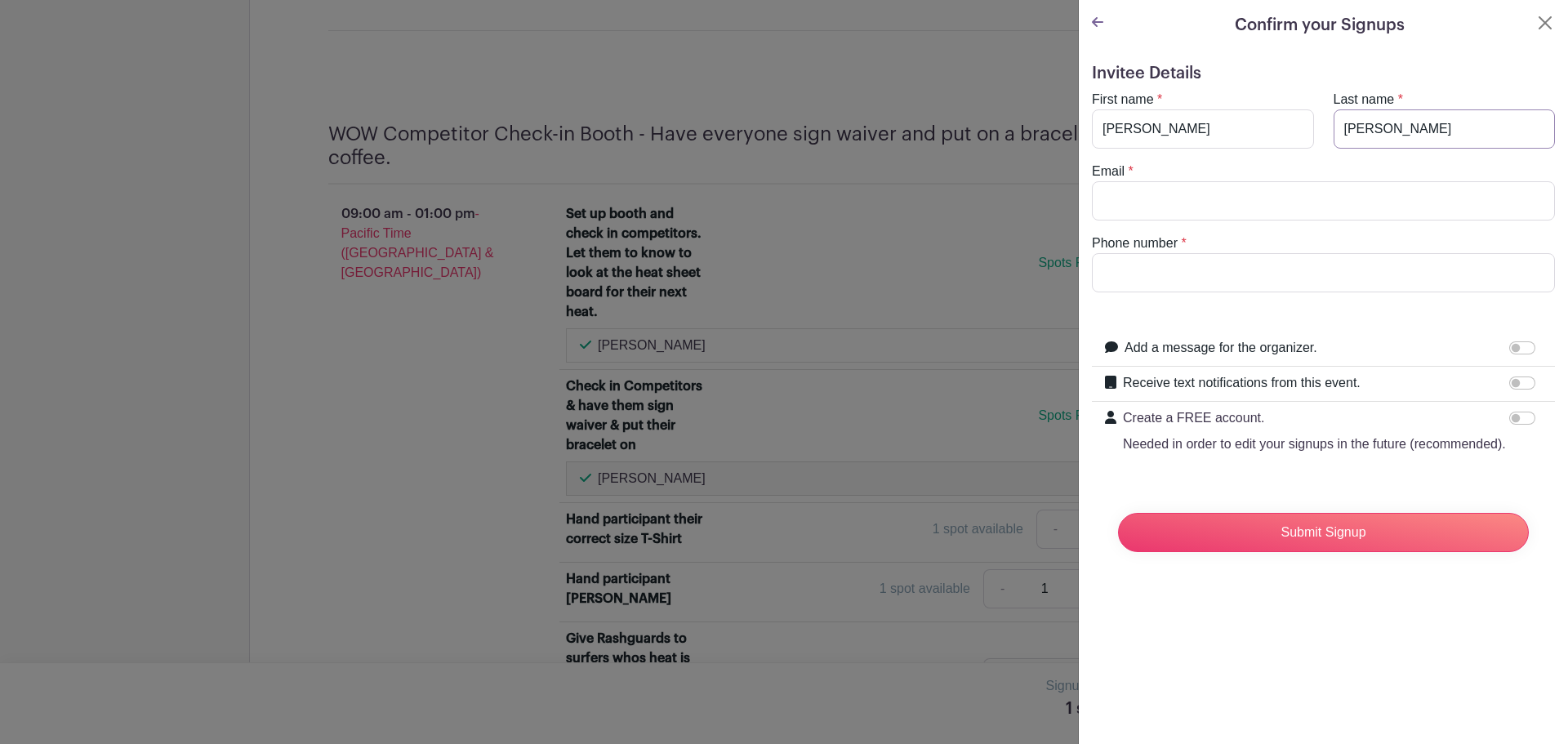
type input "5103034687"
type input "[PERSON_NAME]"
click at [1331, 552] on input "Submit Signup" at bounding box center [1324, 532] width 411 height 40
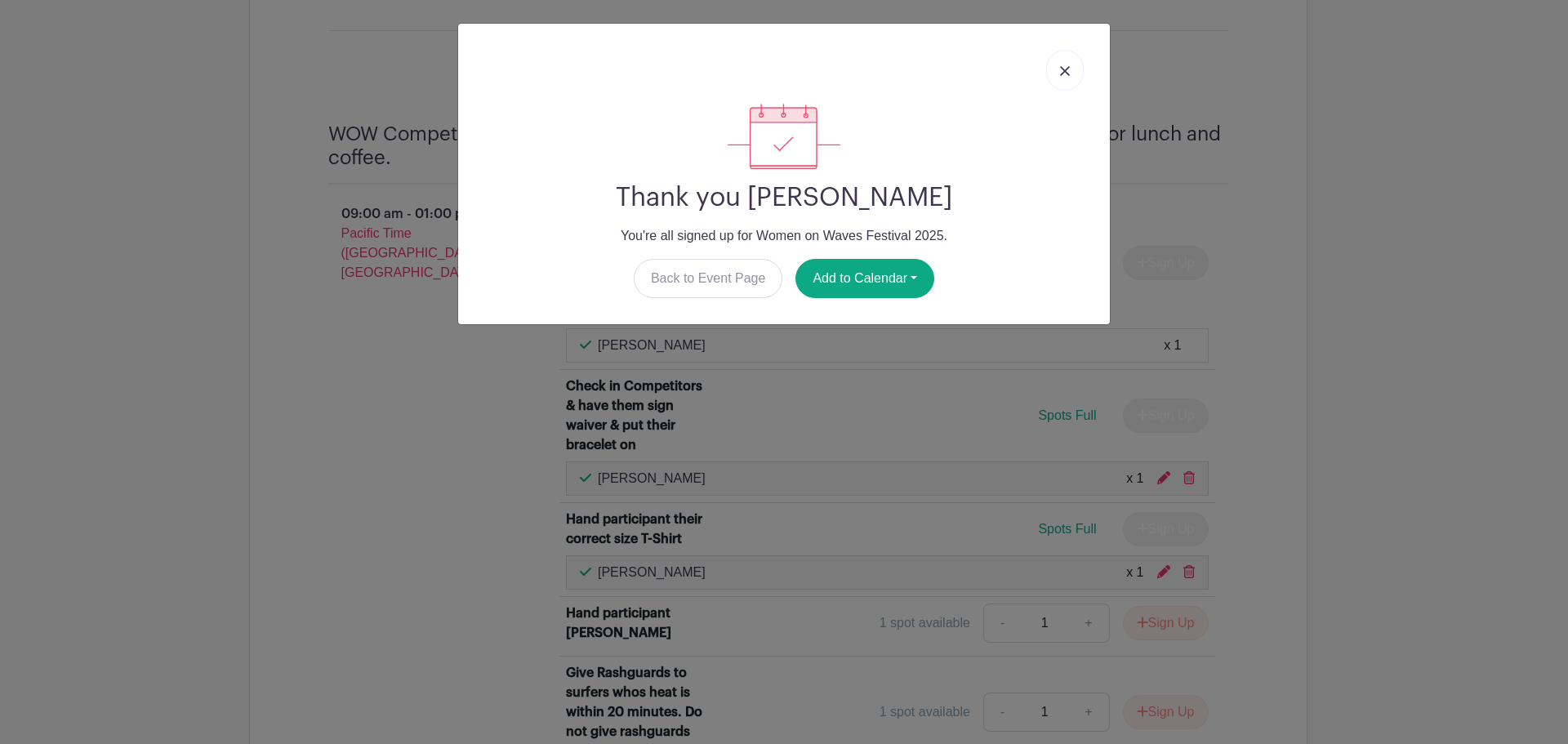
click at [1061, 70] on img at bounding box center [1065, 71] width 9 height 9
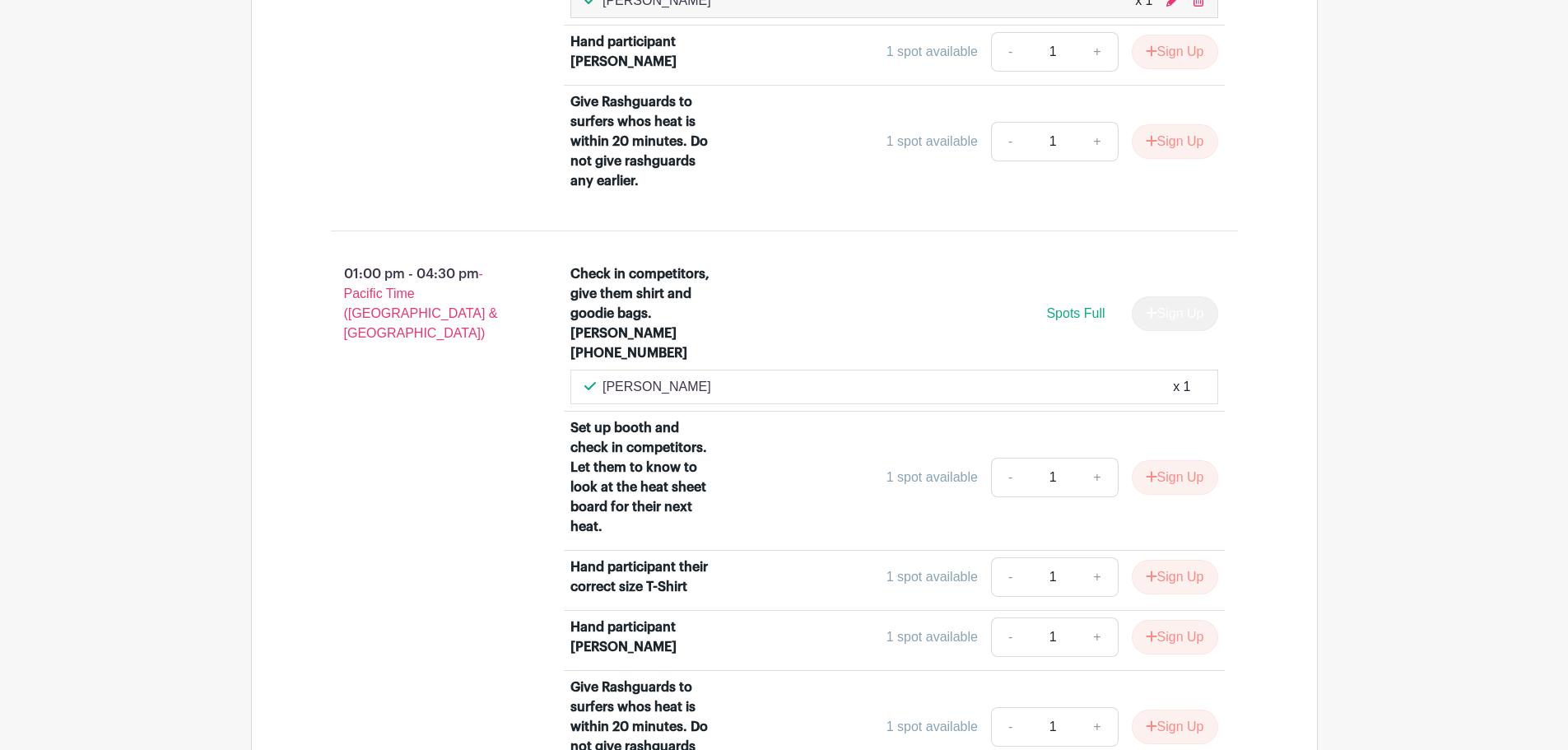
scroll to position [2508, 0]
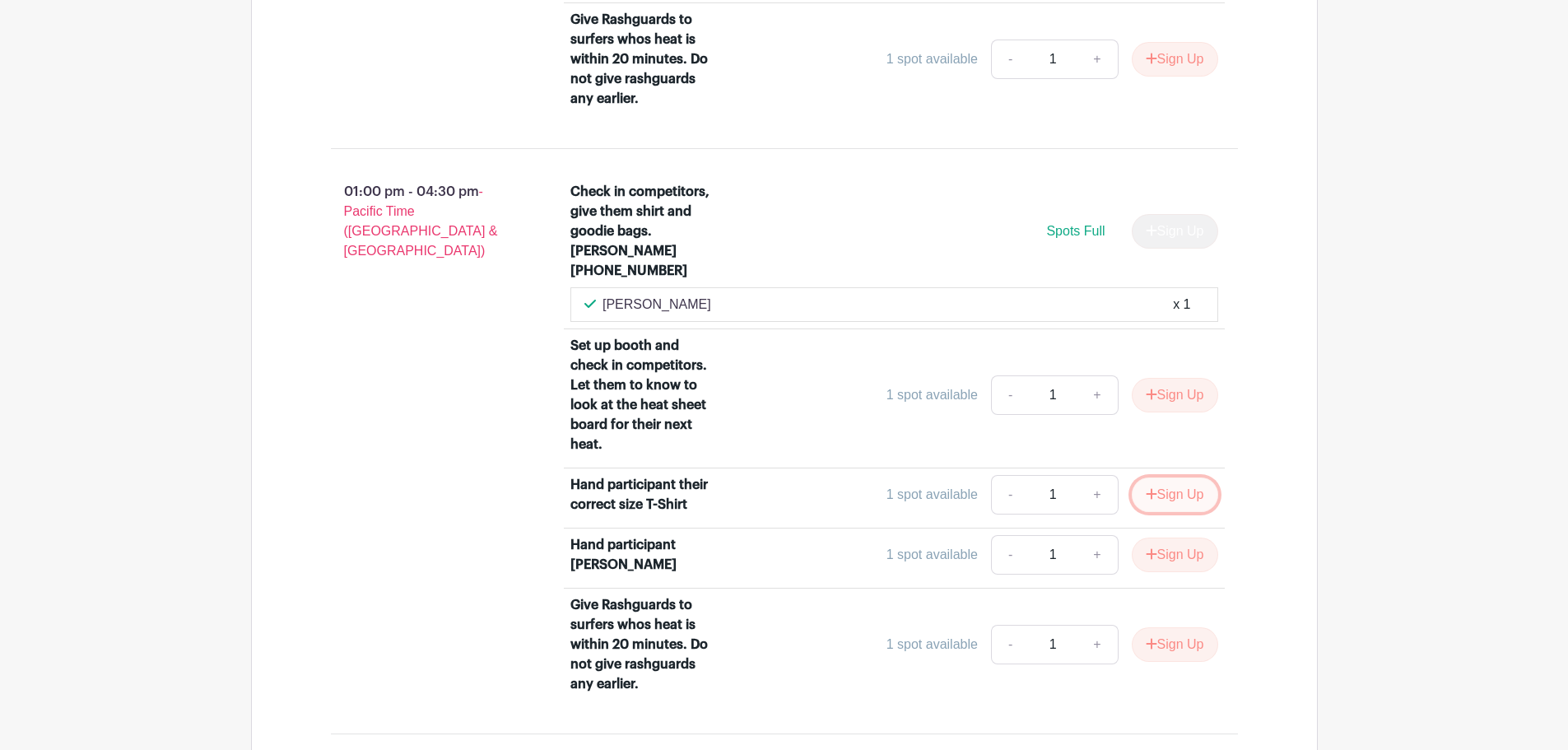
click at [1150, 488] on icon "submit" at bounding box center [1151, 493] width 10 height 10
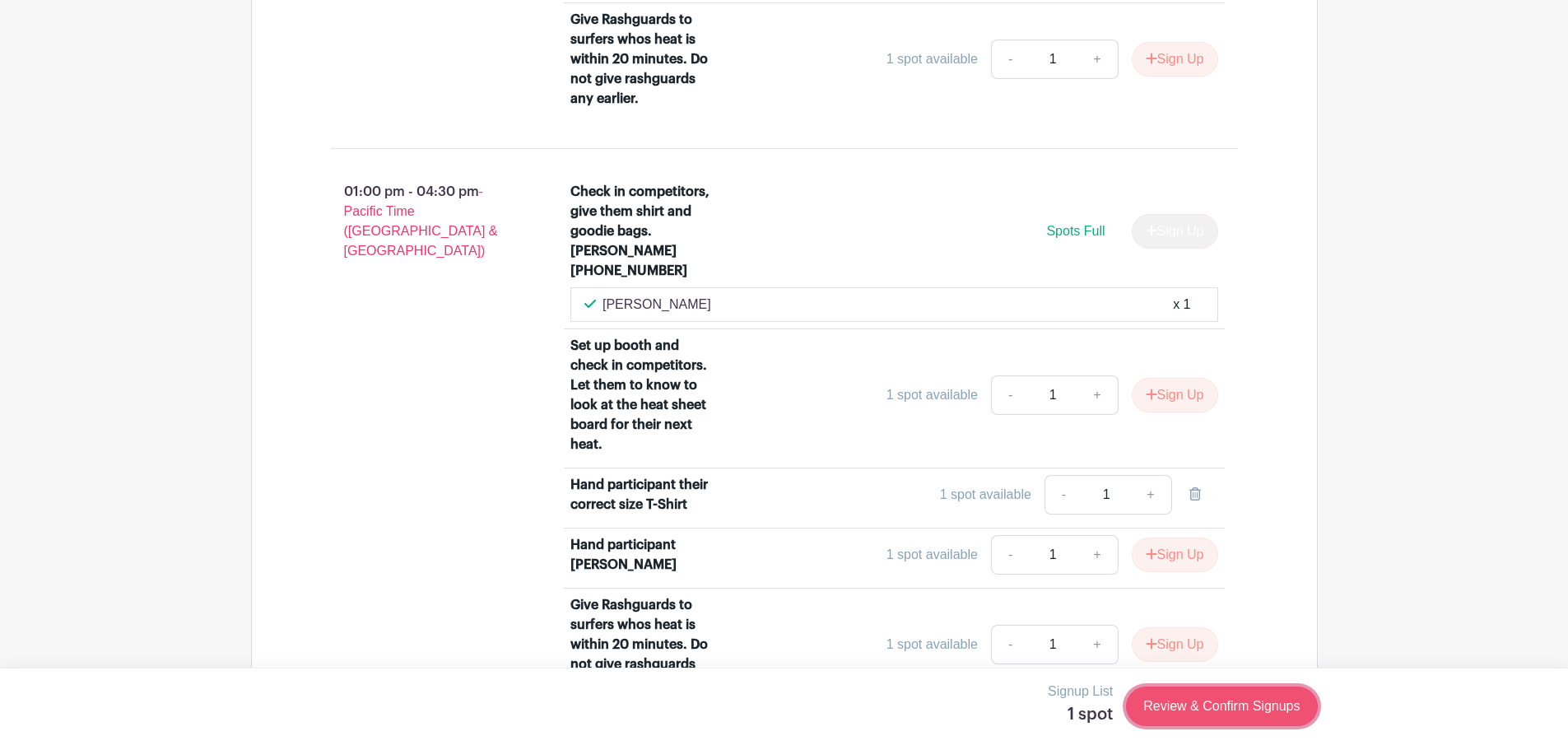
click at [1231, 710] on link "Review & Confirm Signups" at bounding box center [1221, 707] width 191 height 40
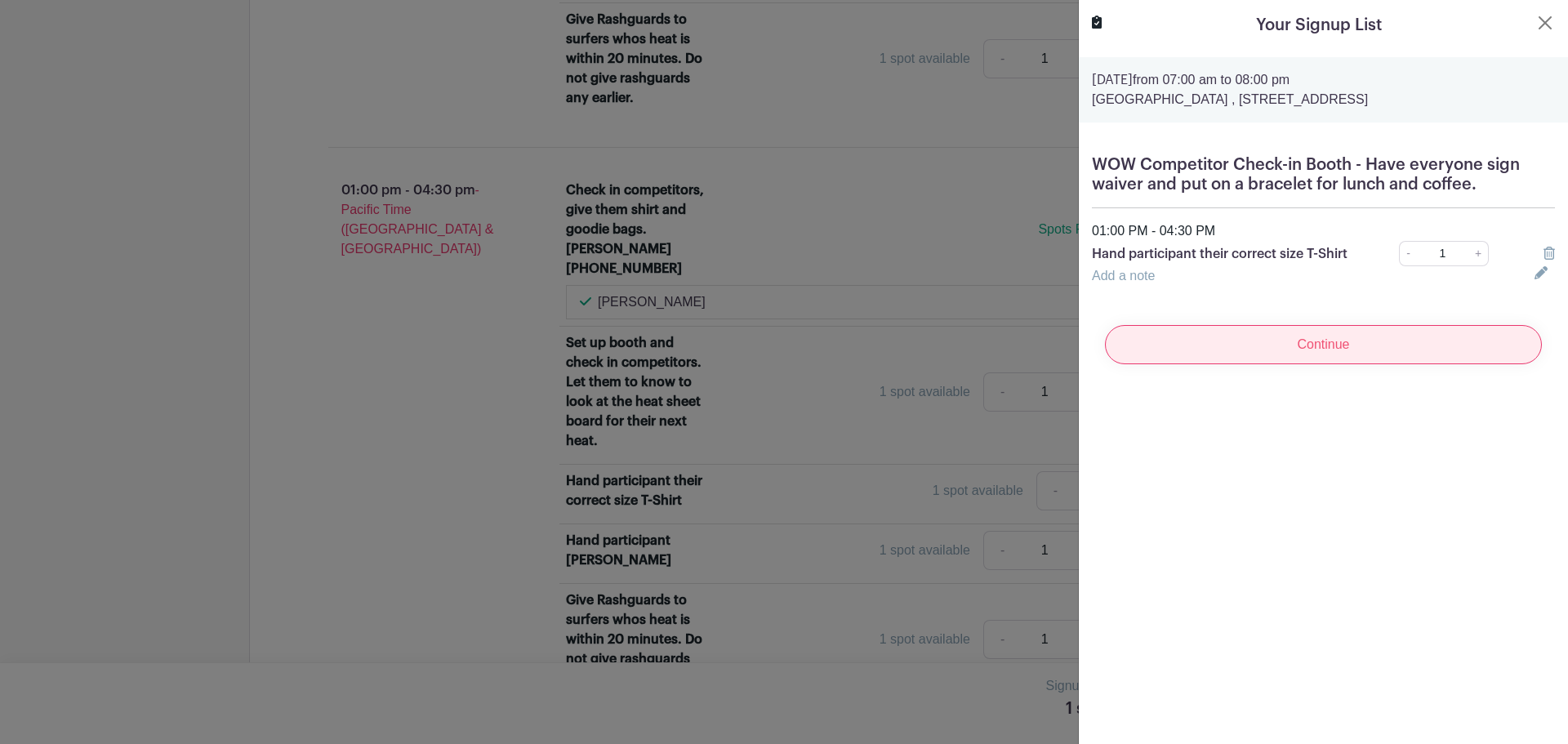
click at [1324, 364] on input "Continue" at bounding box center [1324, 345] width 437 height 40
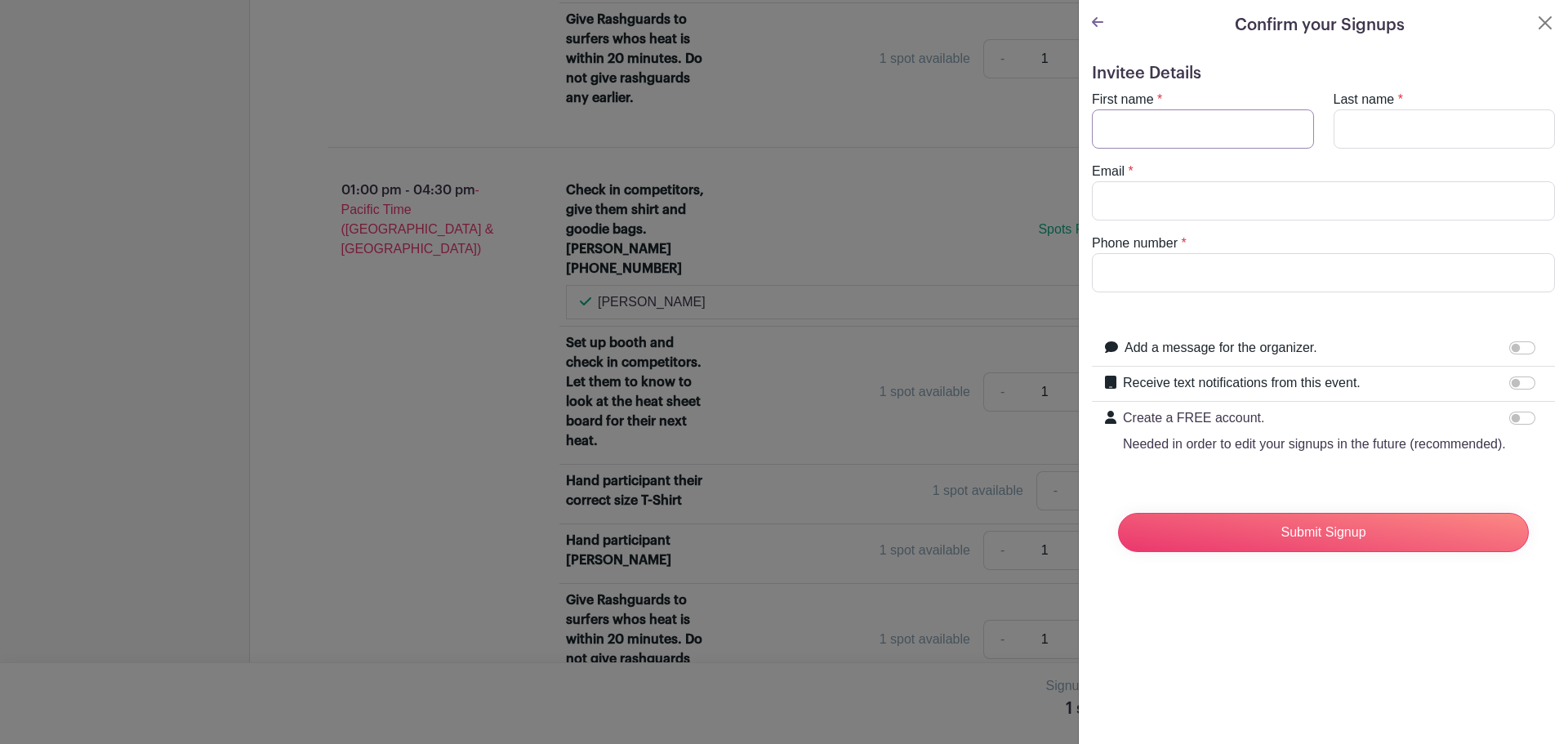
click at [1183, 127] on input "First name" at bounding box center [1203, 129] width 222 height 40
type input "[PERSON_NAME]"
type input "[EMAIL_ADDRESS][DOMAIN_NAME]"
type input "5103034687"
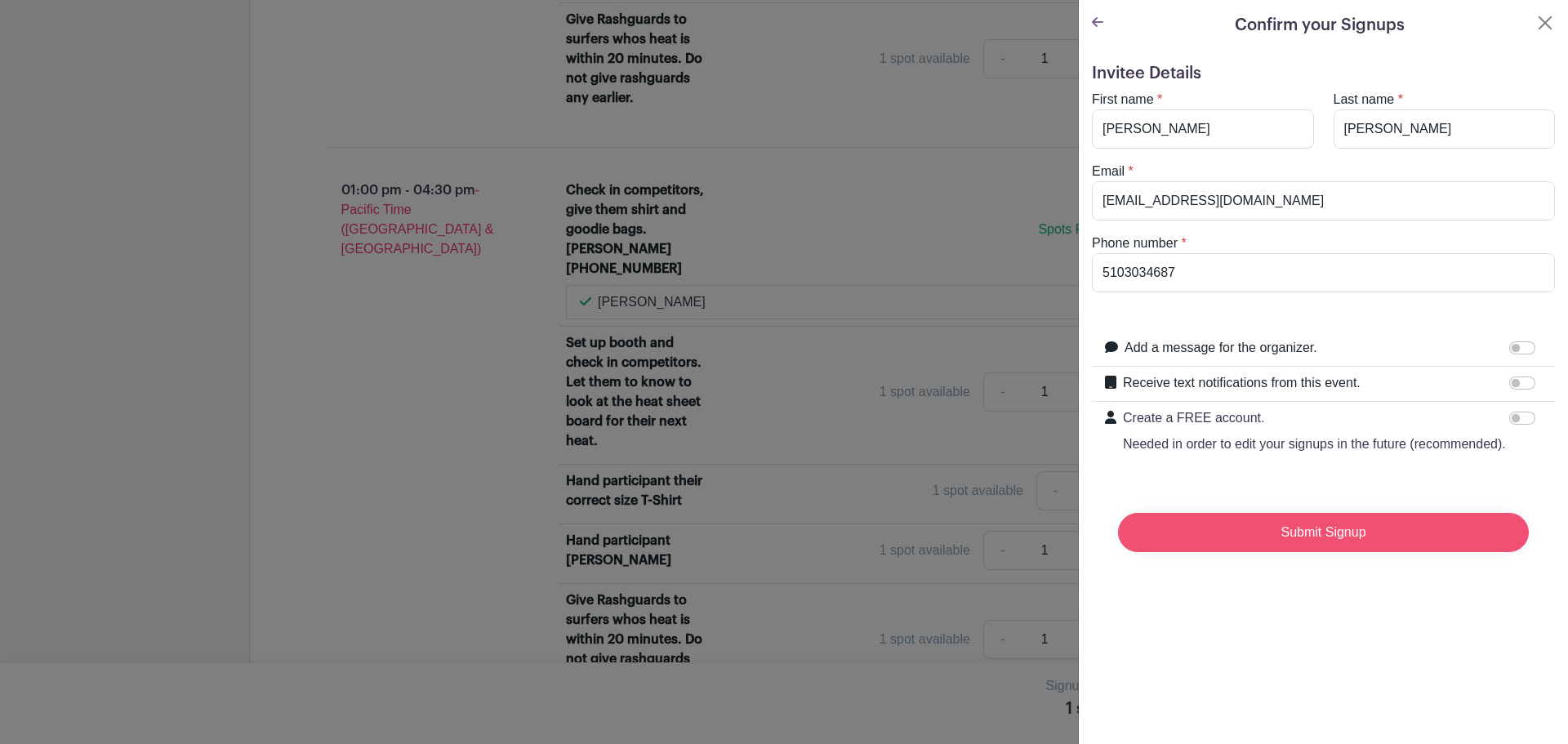
click at [1291, 552] on input "Submit Signup" at bounding box center [1324, 532] width 411 height 40
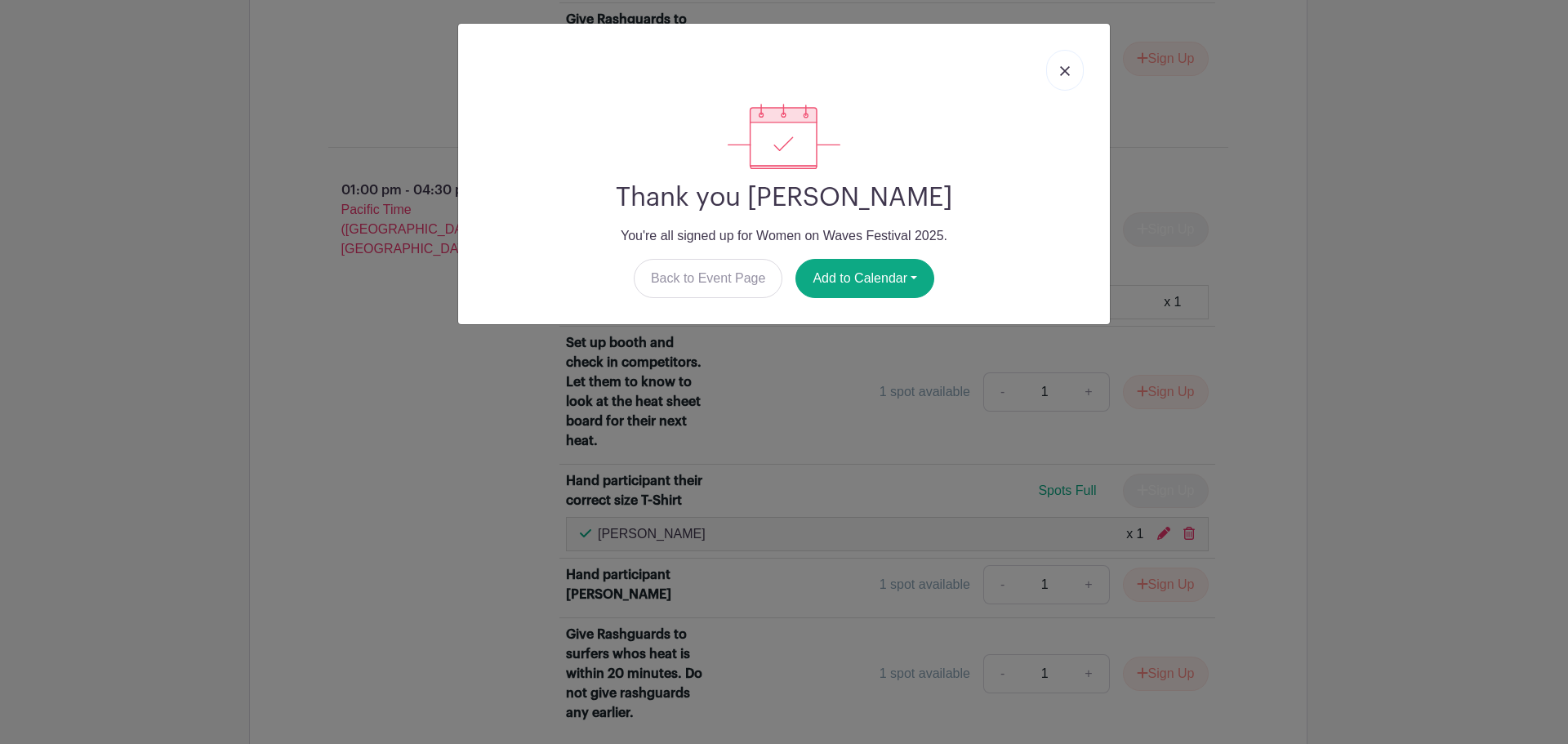
click at [1071, 66] on link at bounding box center [1065, 70] width 38 height 40
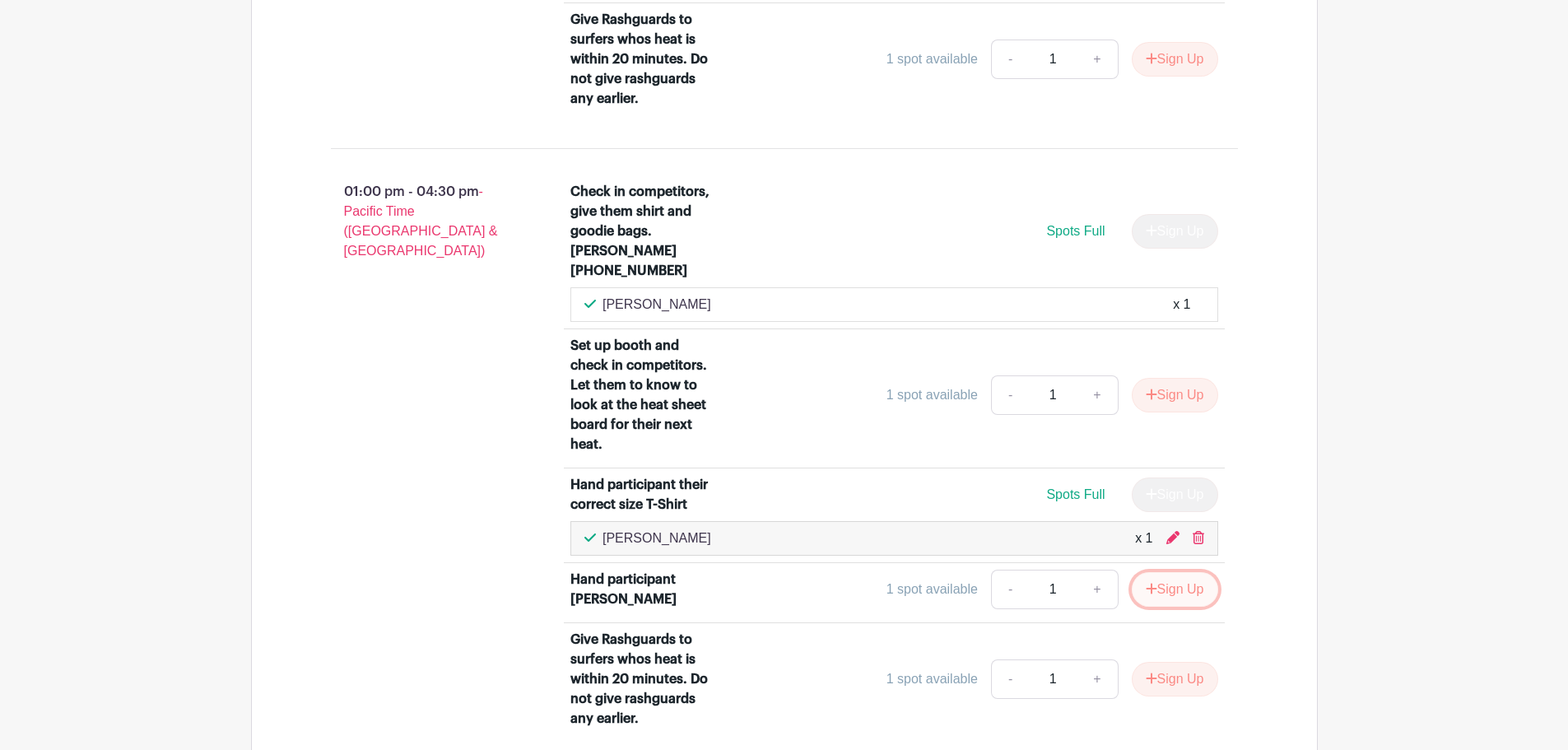
click at [1181, 572] on button "Sign Up" at bounding box center [1175, 590] width 87 height 35
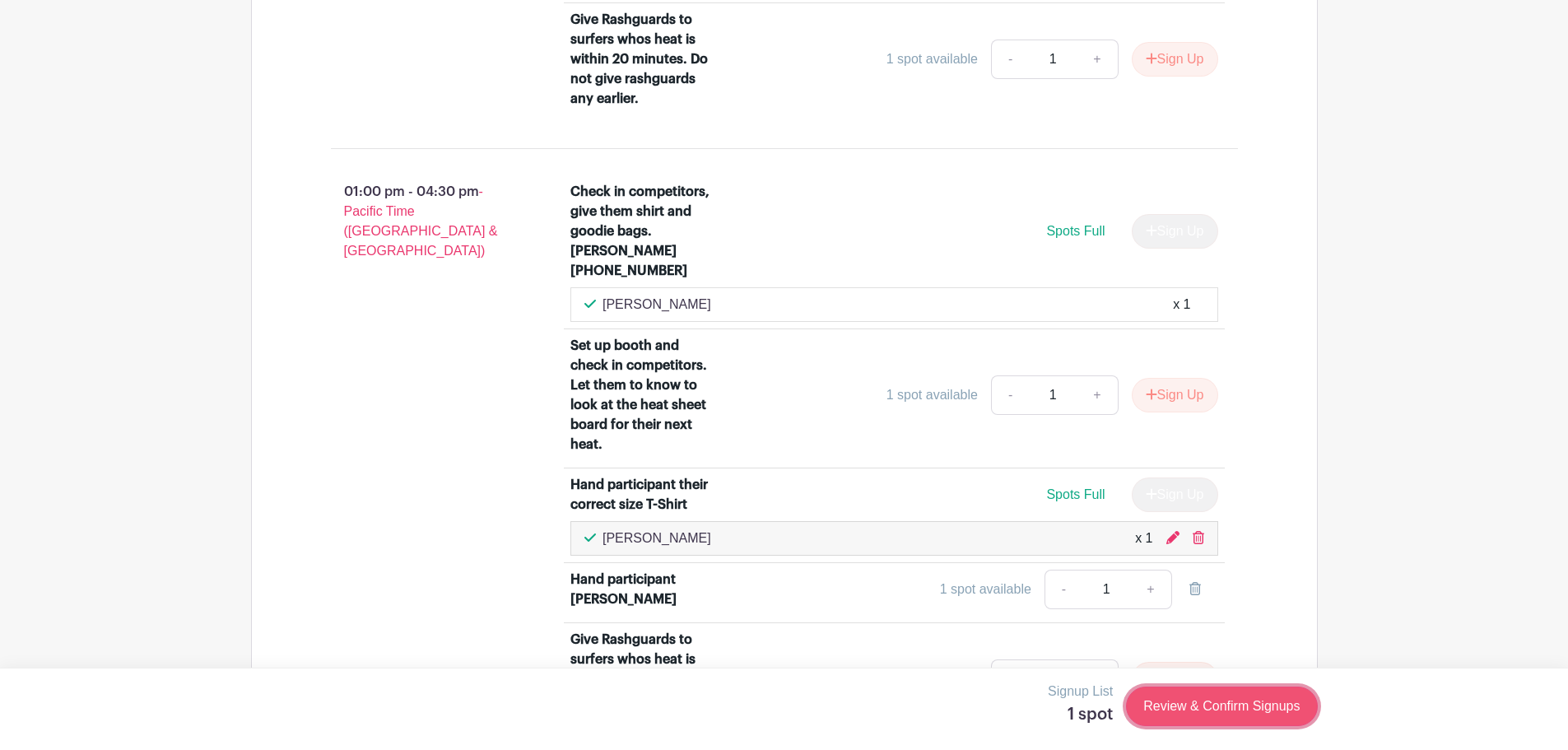
click at [1215, 708] on link "Review & Confirm Signups" at bounding box center [1221, 707] width 191 height 40
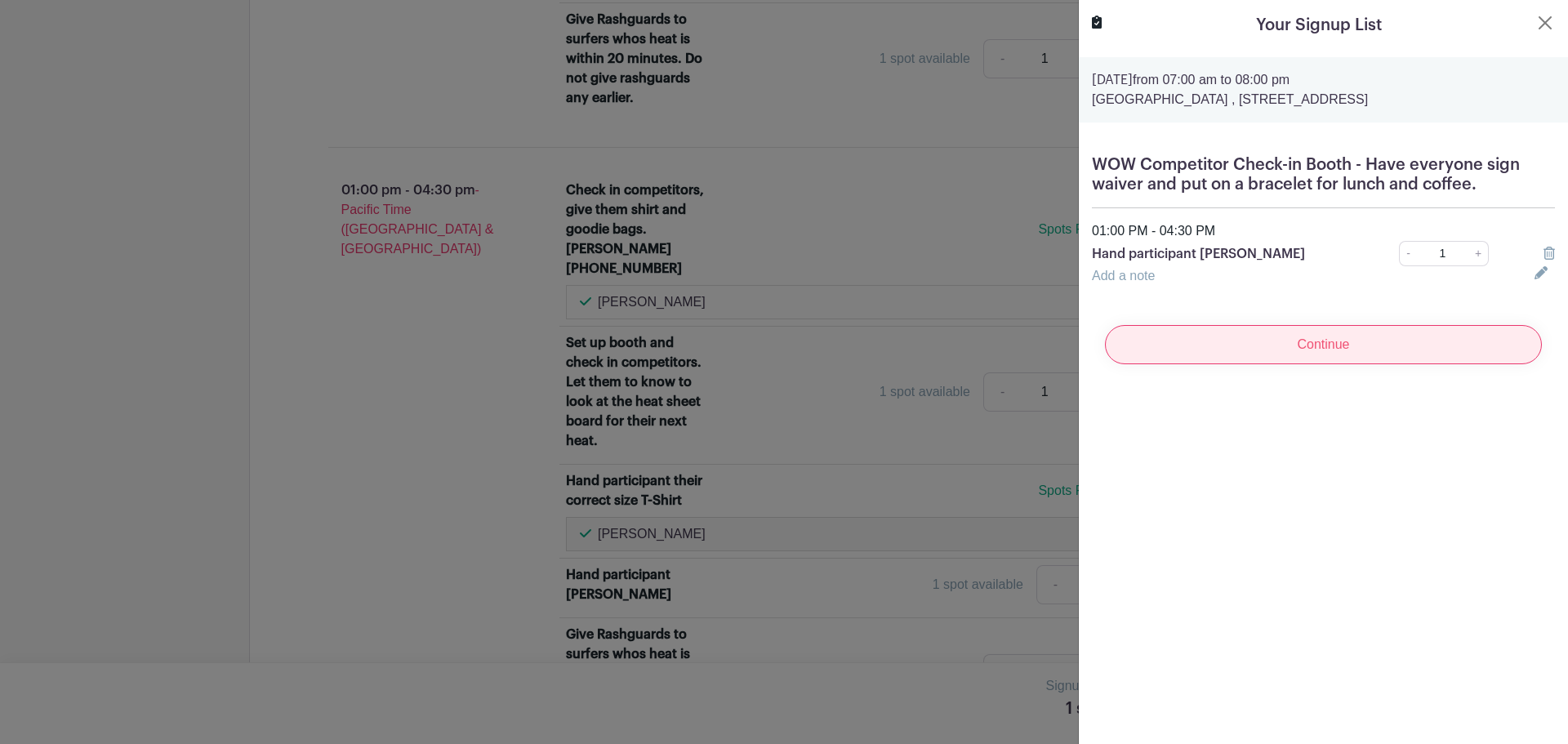
click at [1315, 344] on input "Continue" at bounding box center [1324, 345] width 437 height 40
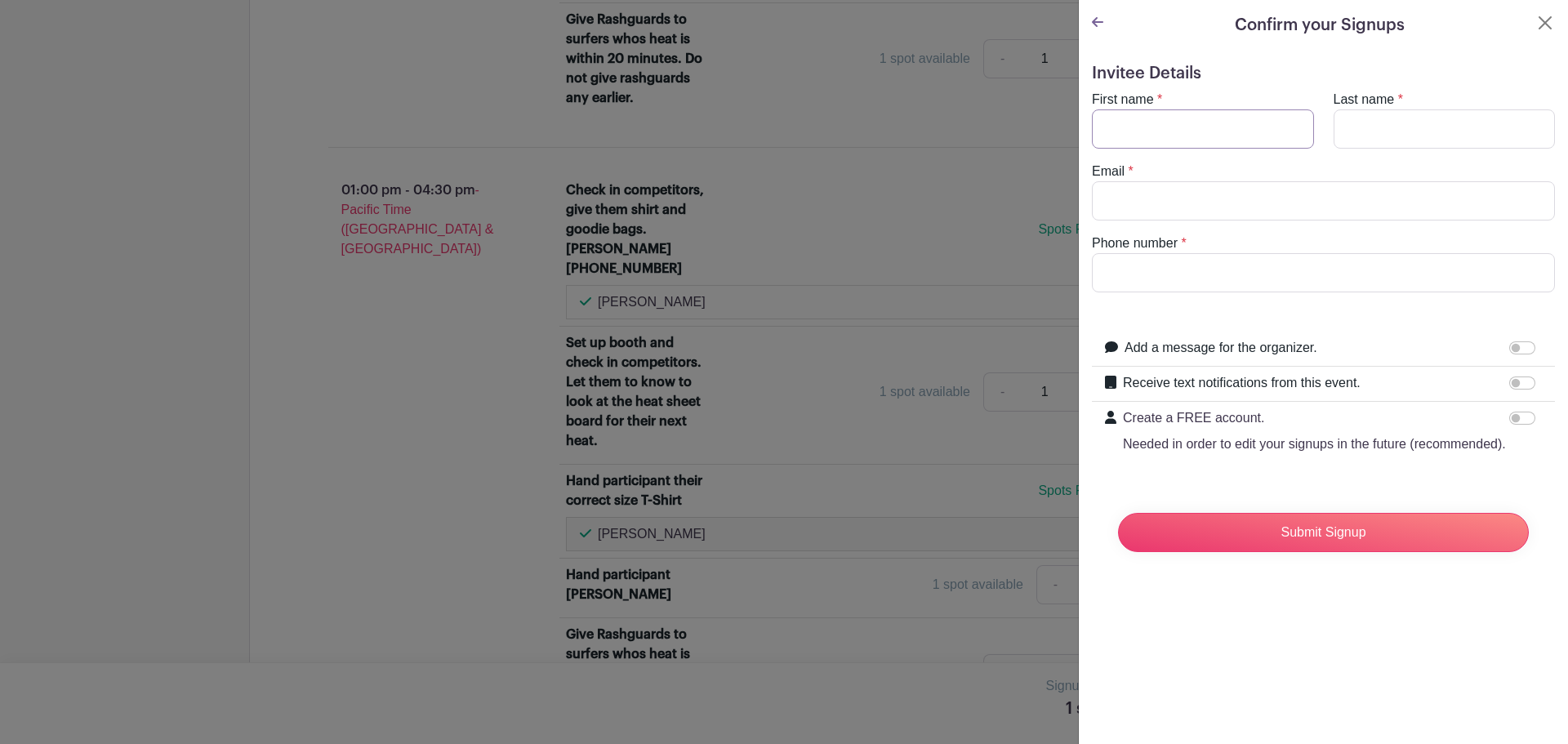
click at [1153, 140] on input "First name" at bounding box center [1203, 129] width 222 height 40
type input "[PERSON_NAME]"
click at [1349, 124] on input "Last name" at bounding box center [1445, 129] width 222 height 40
type input "[PERSON_NAME]"
type input "[EMAIL_ADDRESS][DOMAIN_NAME]"
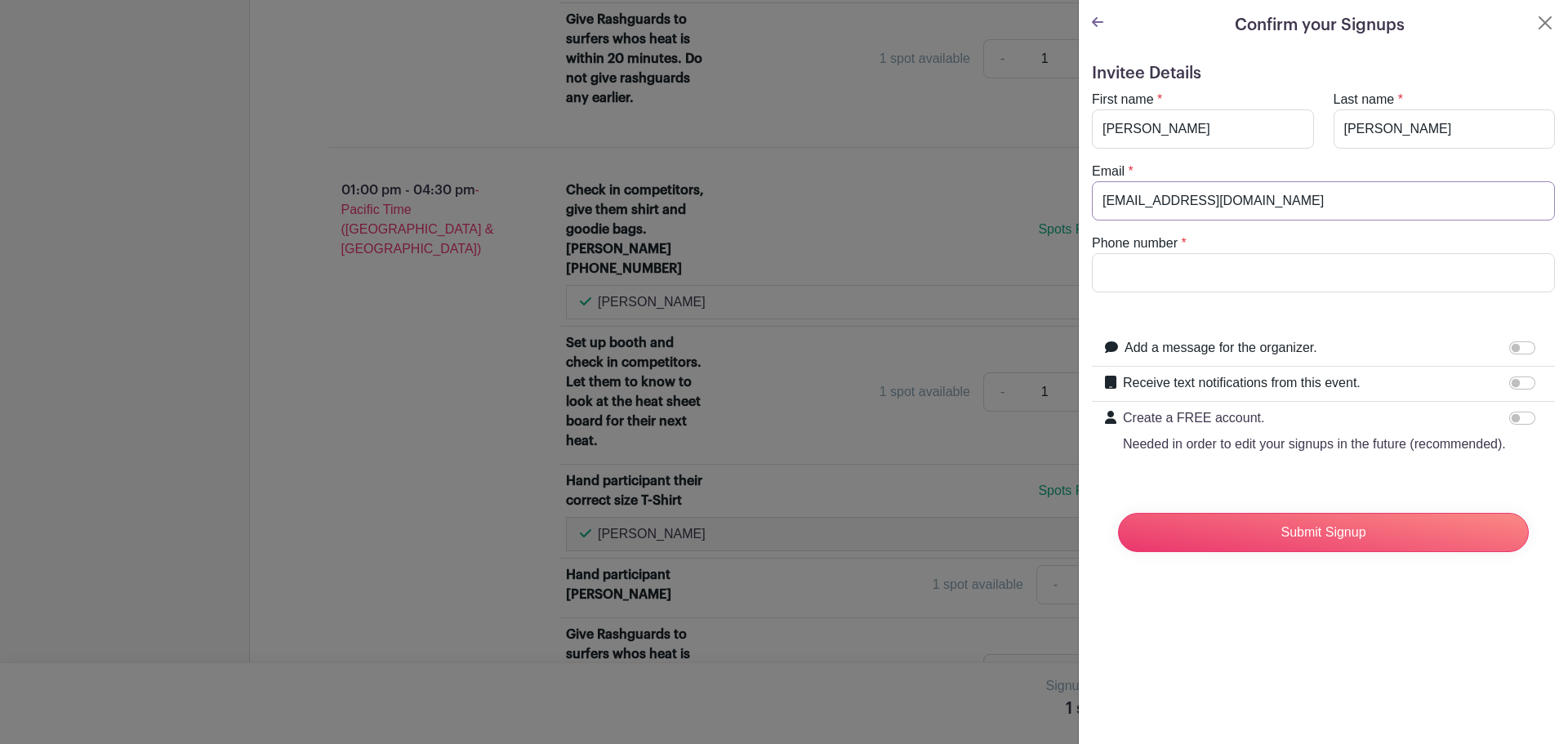
type input "5103034687"
click at [1351, 552] on input "Submit Signup" at bounding box center [1324, 532] width 411 height 40
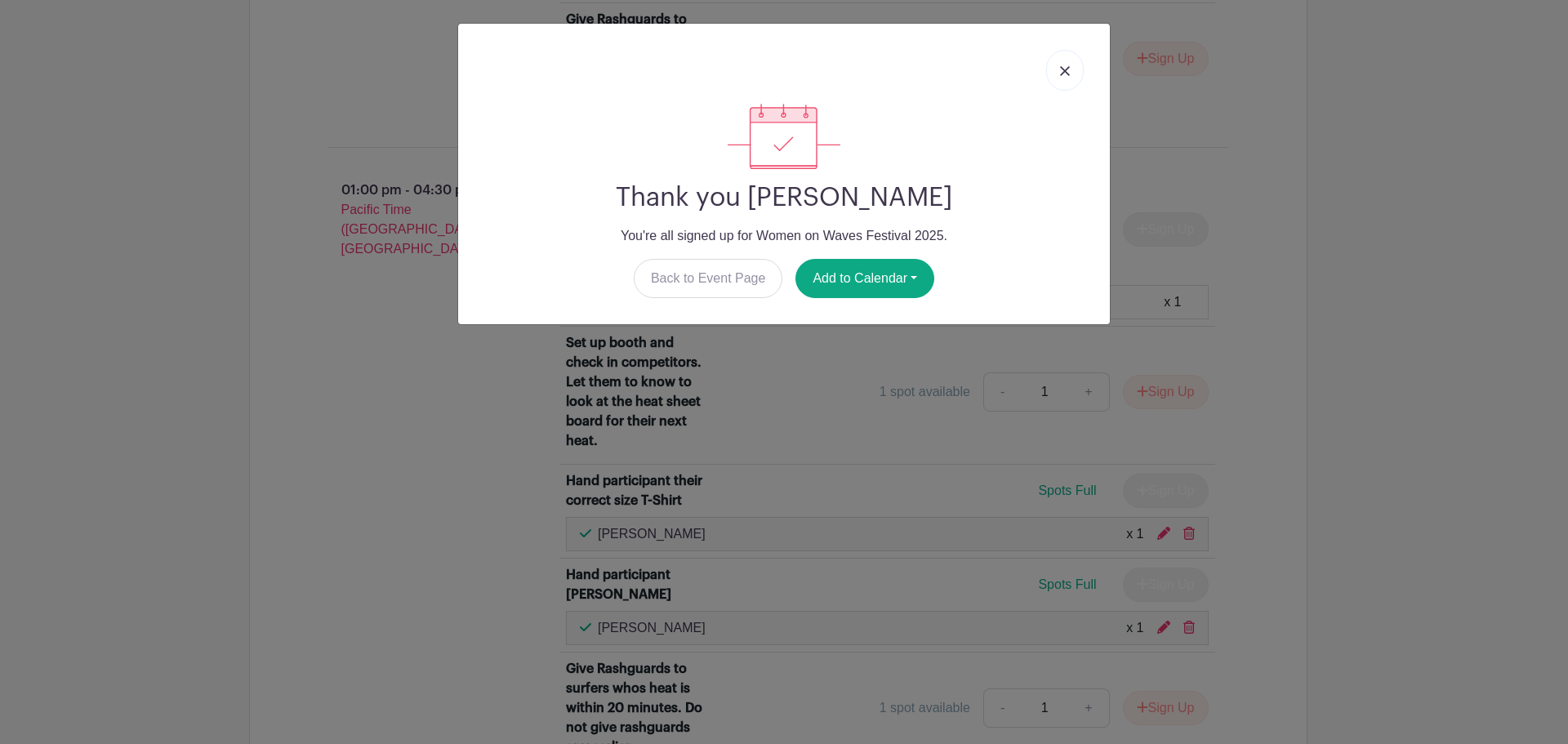
click at [1066, 70] on img at bounding box center [1065, 71] width 9 height 9
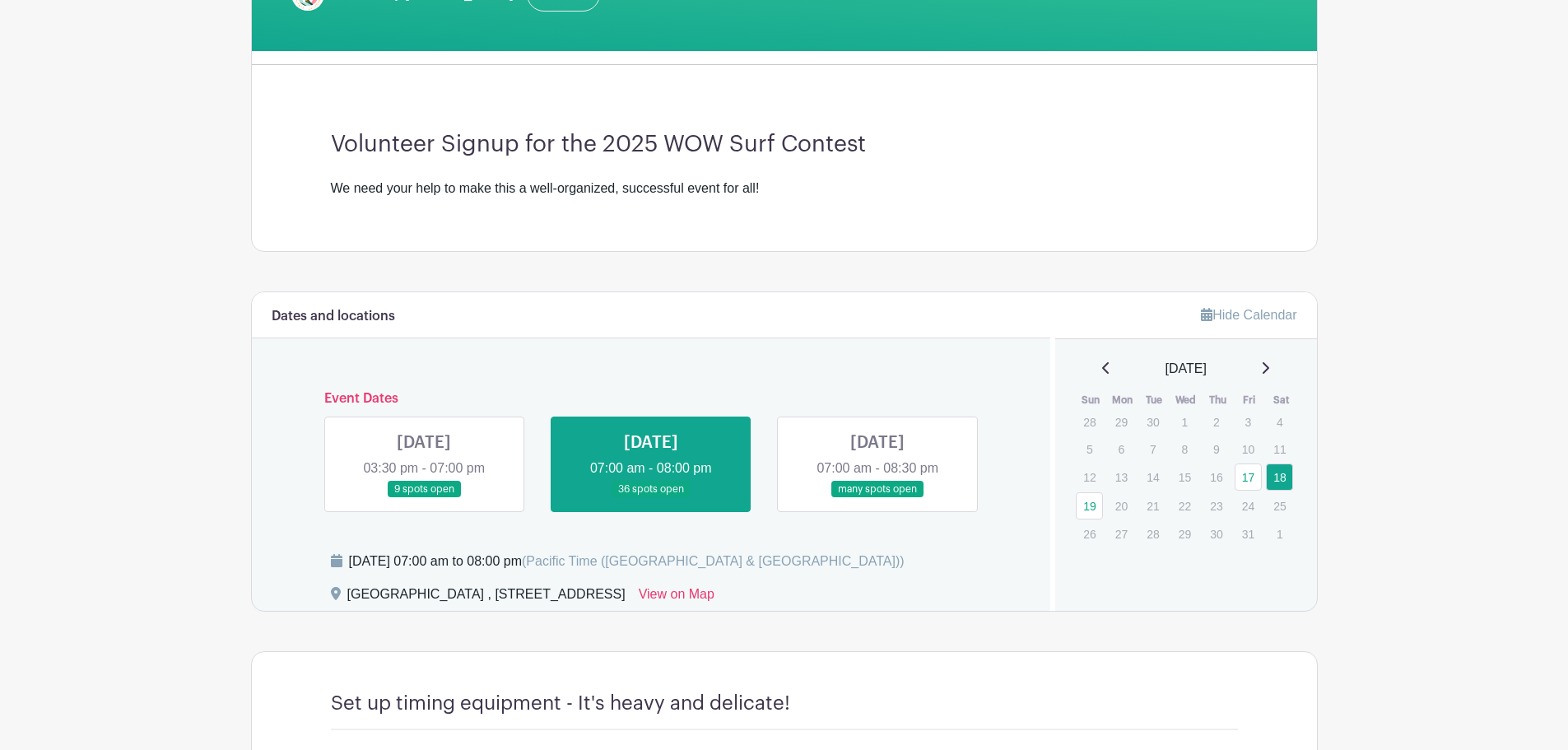
scroll to position [367, 0]
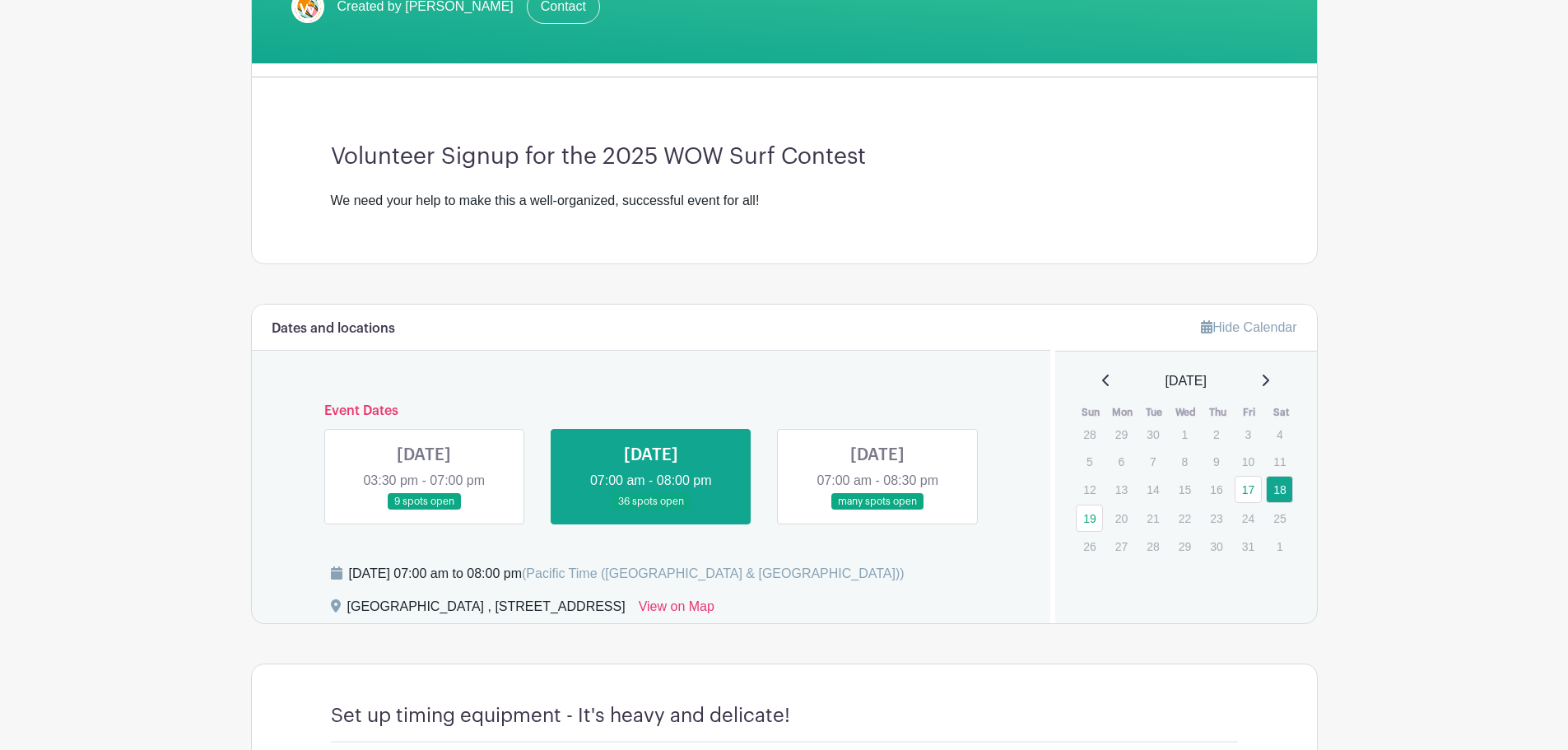
click at [877, 511] on link at bounding box center [877, 511] width 0 height 0
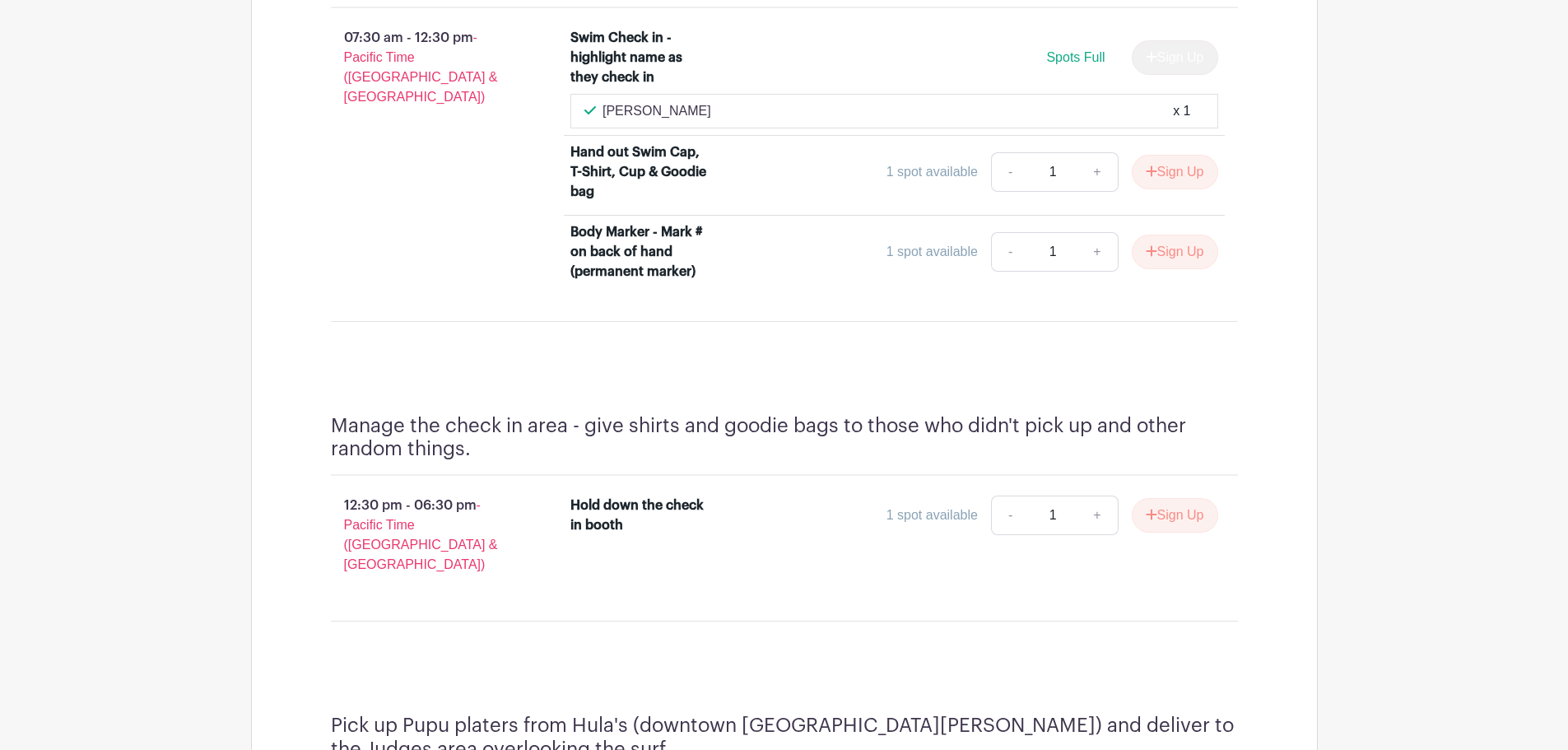
scroll to position [1438, 0]
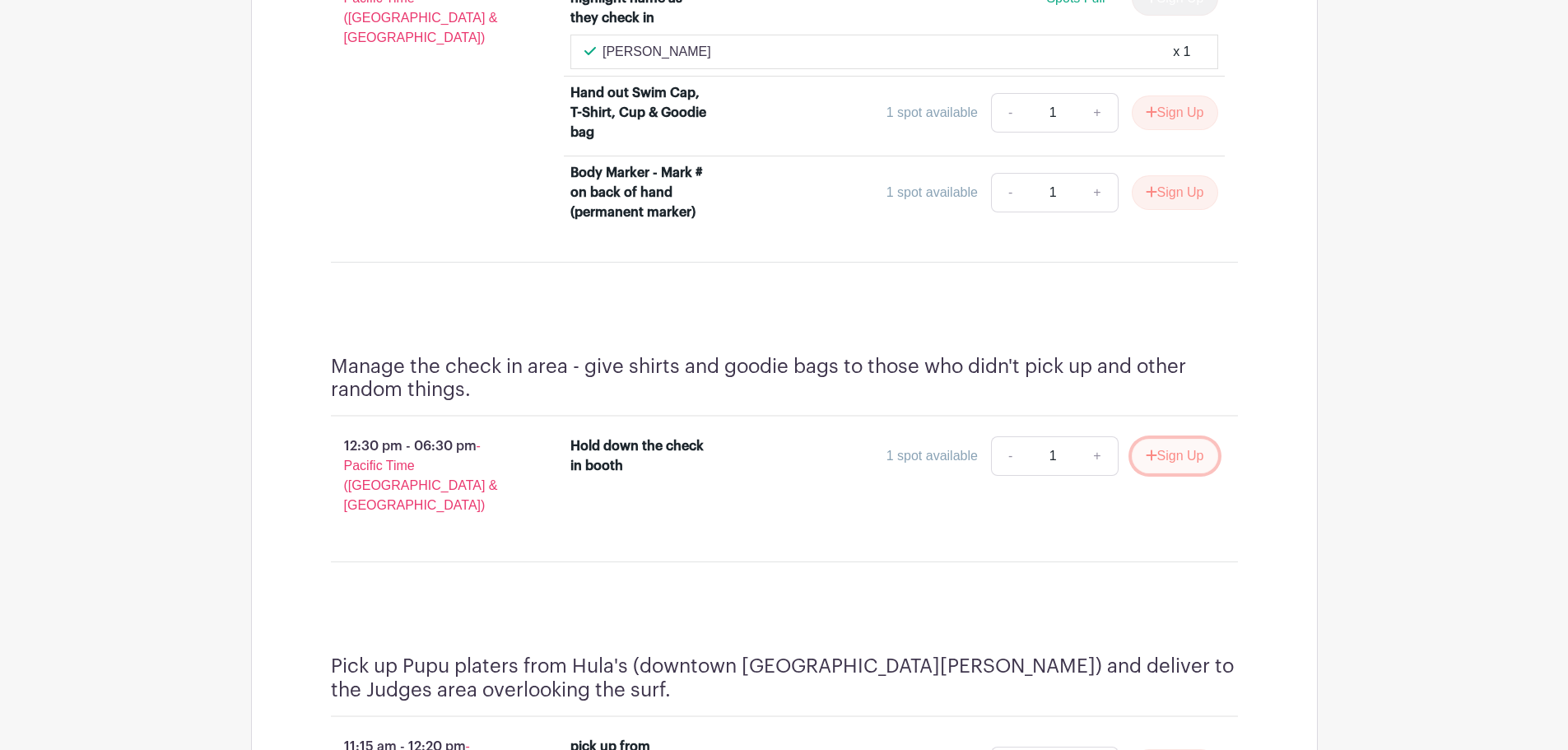
click at [1166, 439] on button "Sign Up" at bounding box center [1175, 456] width 87 height 35
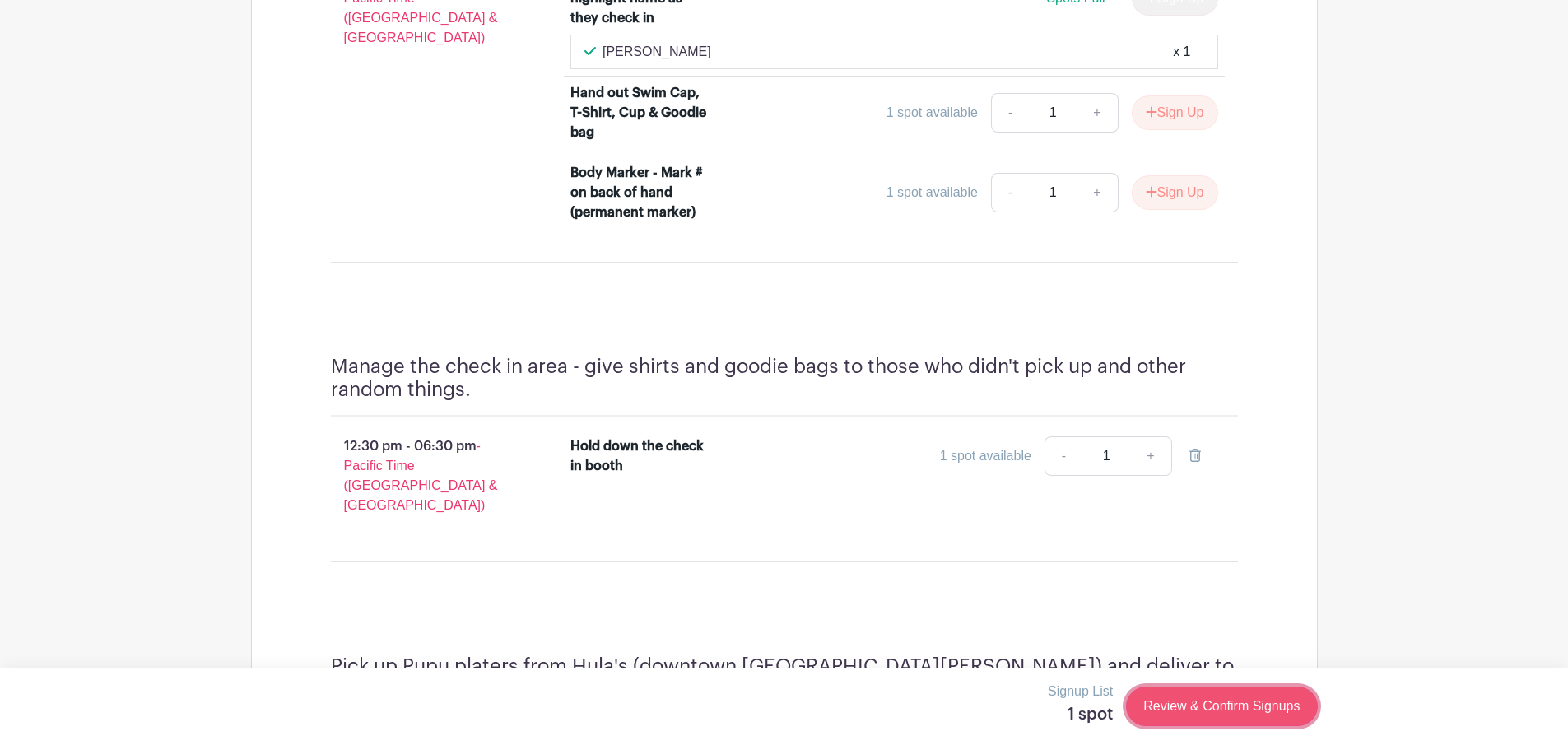
click at [1221, 697] on link "Review & Confirm Signups" at bounding box center [1221, 707] width 191 height 40
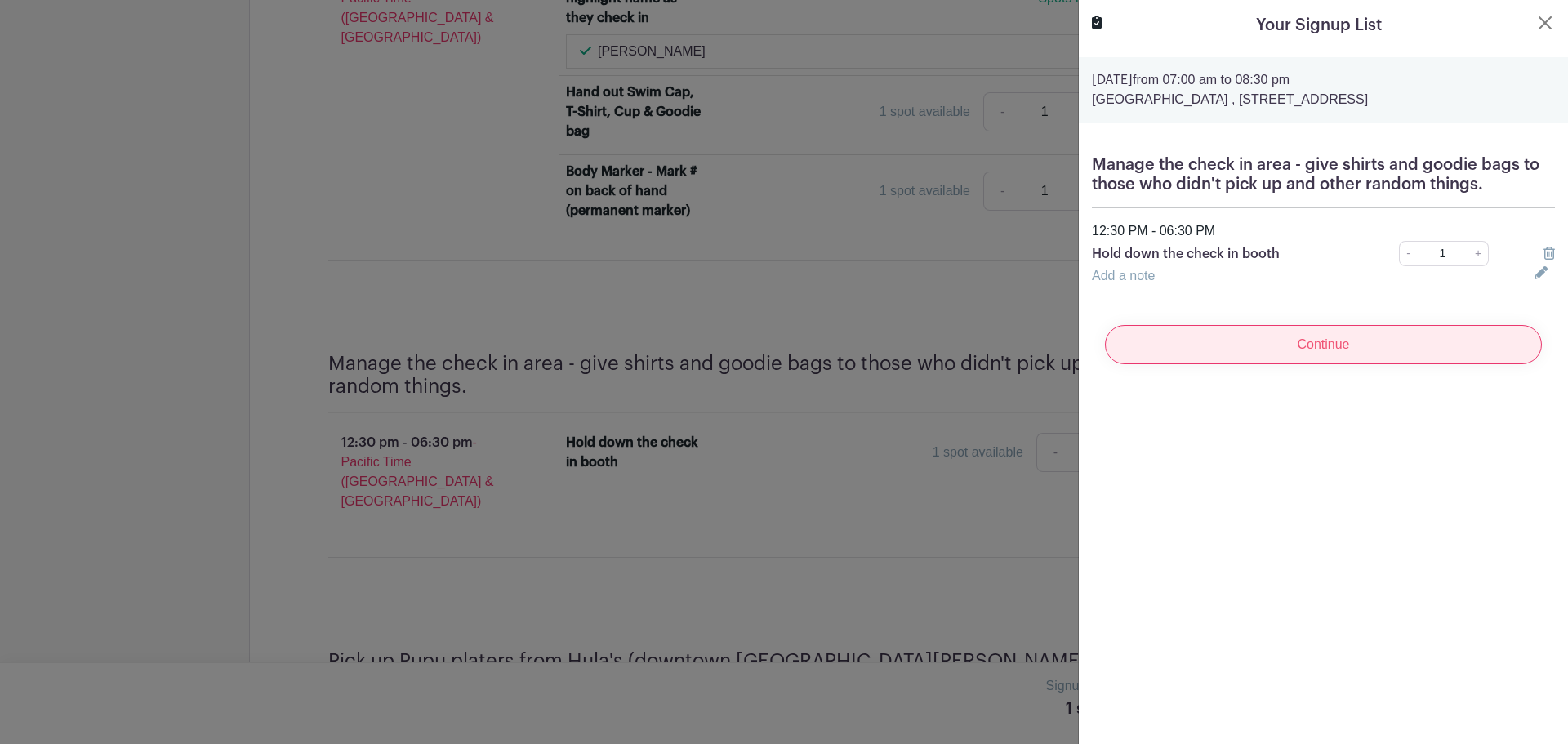
click at [1316, 332] on input "Continue" at bounding box center [1324, 345] width 437 height 40
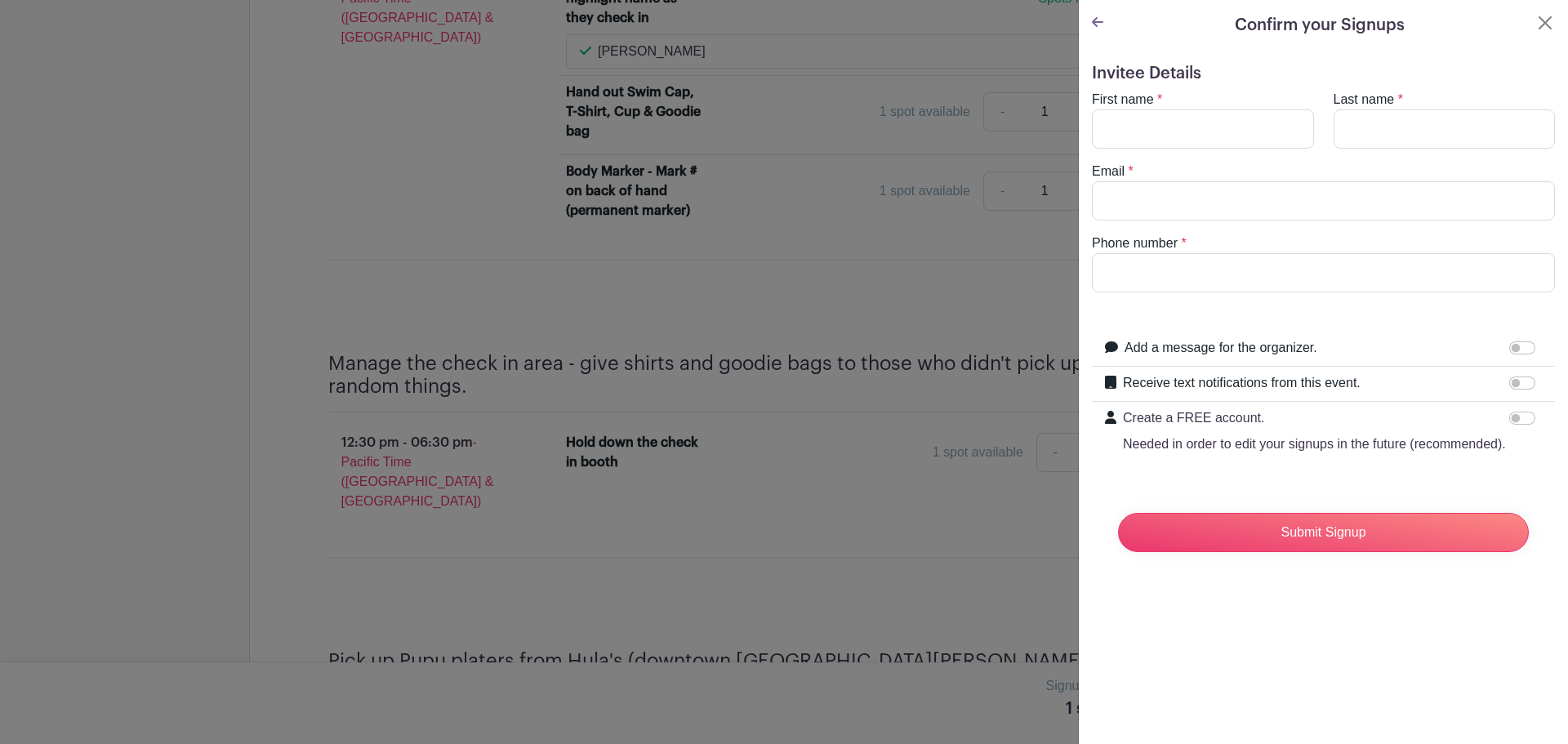
click at [1195, 149] on turbo-frame "First name * Last name * Email * Phone number *" at bounding box center [1324, 190] width 463 height 202
click at [1208, 129] on input "First name" at bounding box center [1203, 129] width 222 height 40
type input "[PERSON_NAME]"
type input "[EMAIL_ADDRESS][DOMAIN_NAME]"
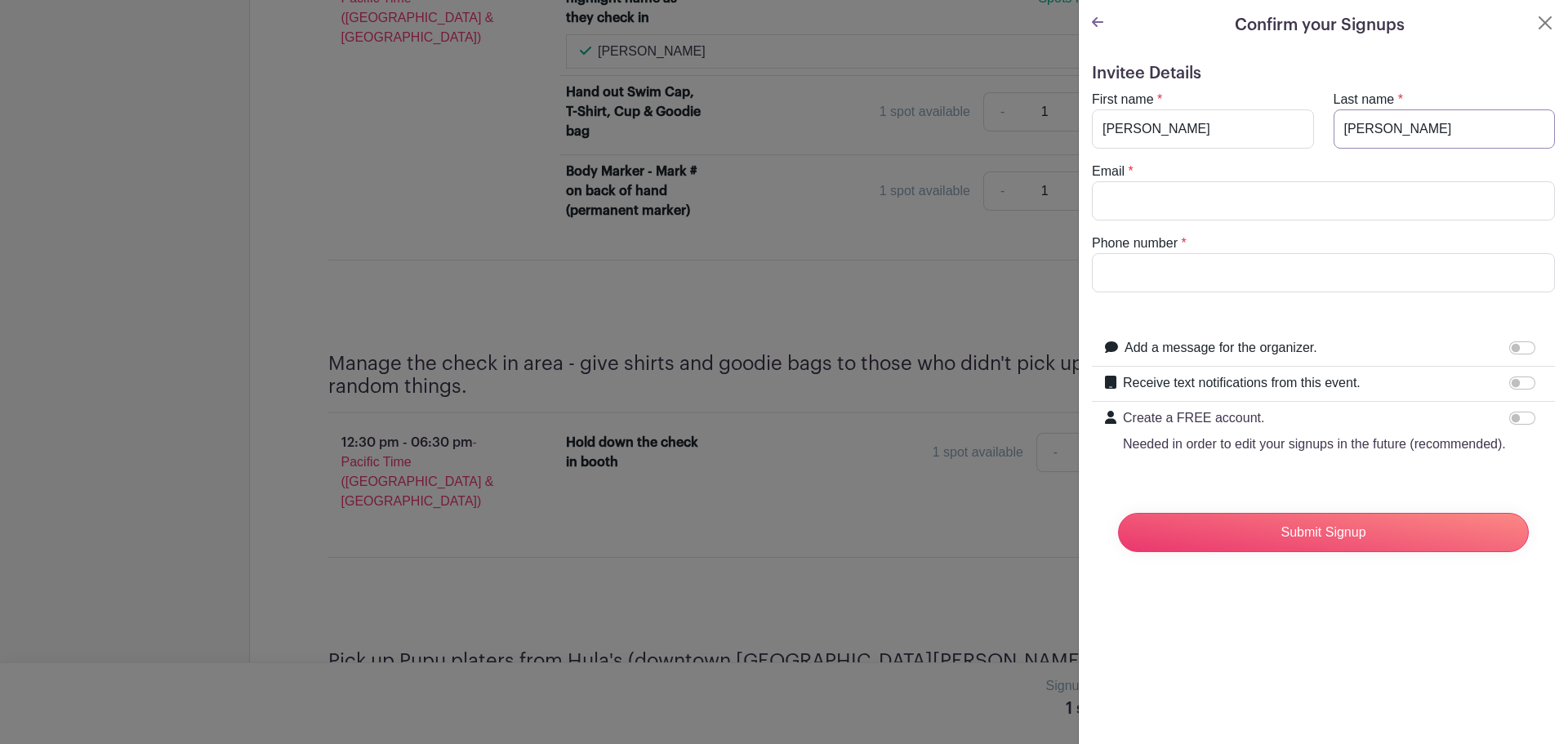
type input "5103034687"
click at [1313, 537] on input "Submit Signup" at bounding box center [1324, 532] width 411 height 40
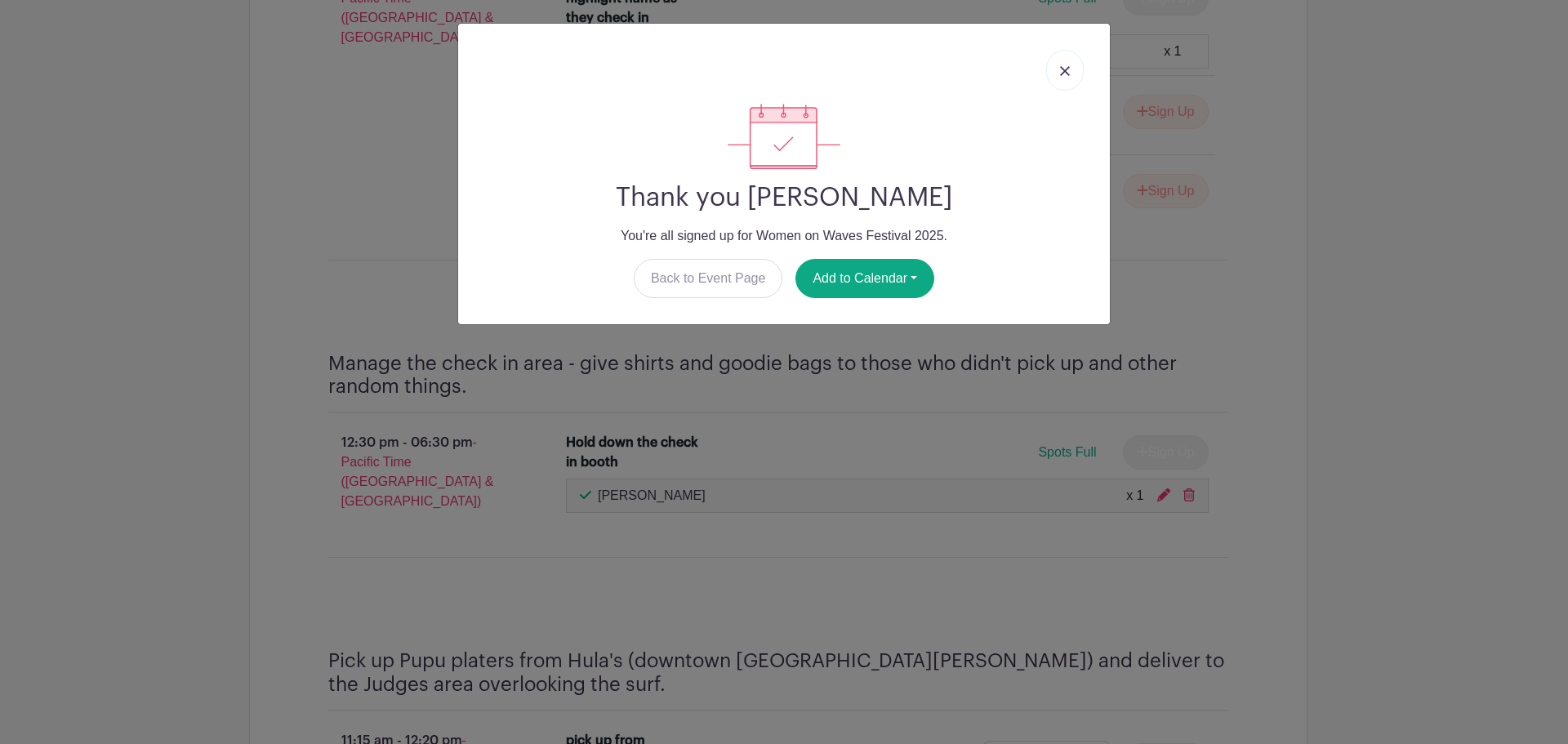
click at [1059, 61] on link at bounding box center [1065, 70] width 38 height 40
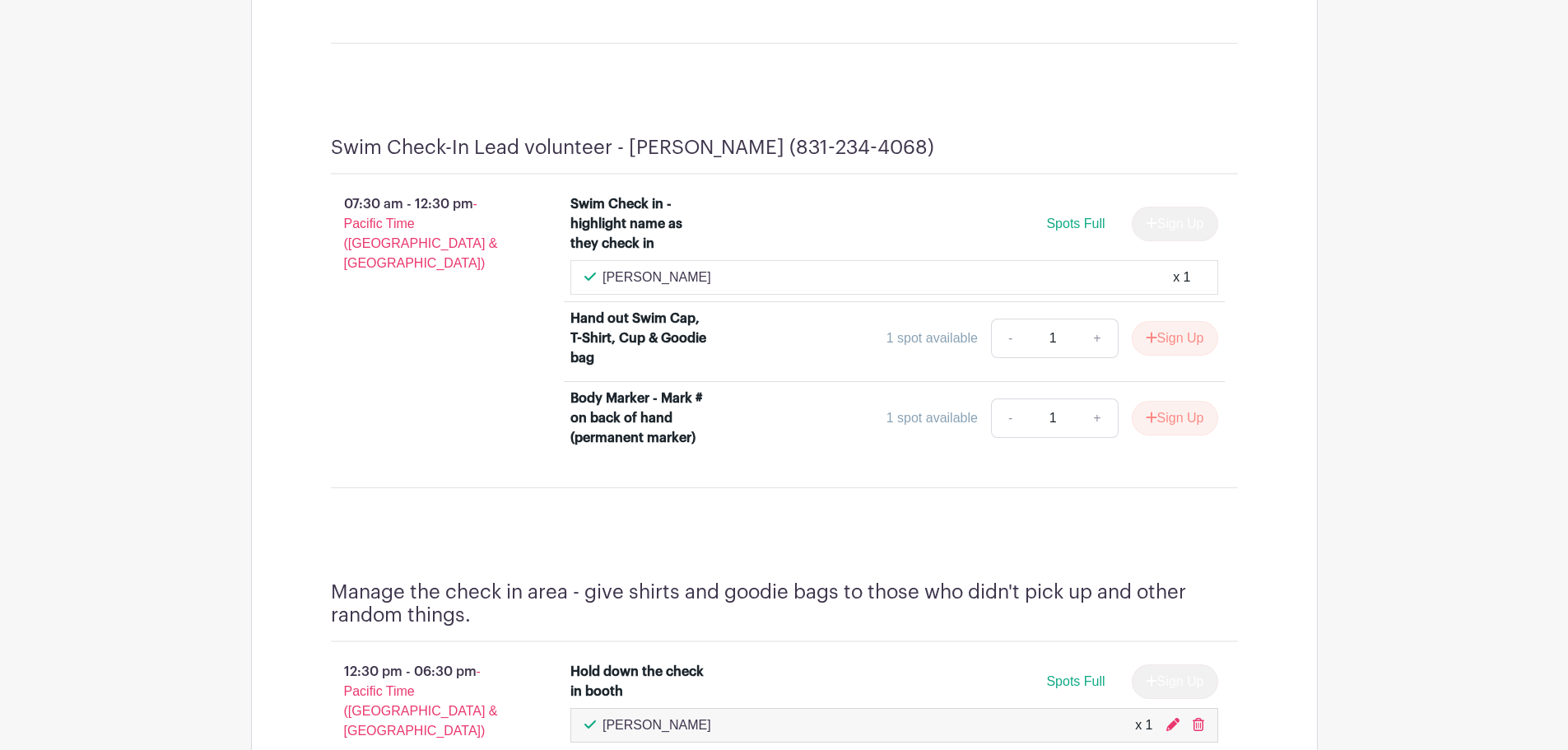
scroll to position [1134, 0]
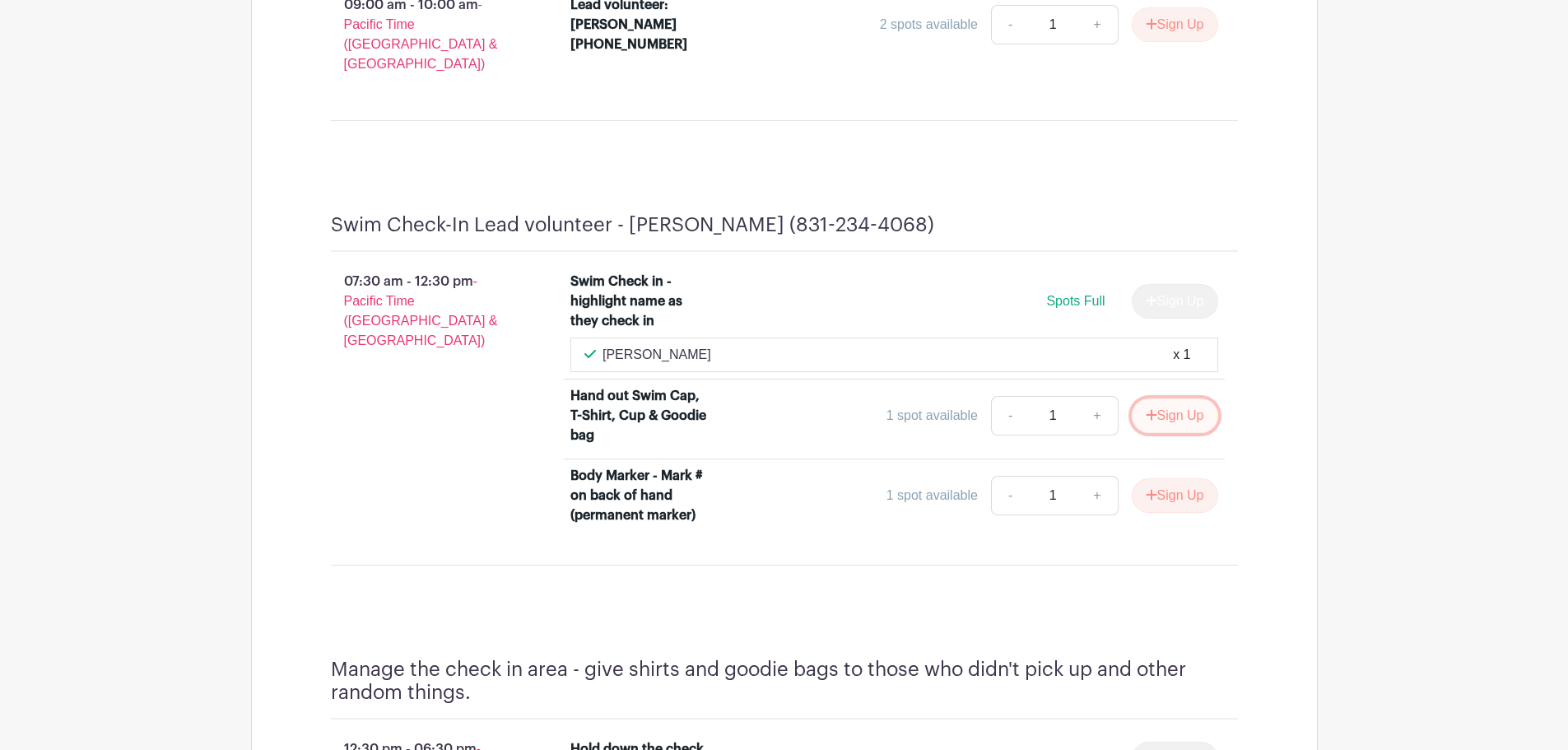
drag, startPoint x: 1185, startPoint y: 387, endPoint x: 1350, endPoint y: 300, distance: 186.5
click at [1169, 399] on button "Sign Up" at bounding box center [1175, 416] width 87 height 35
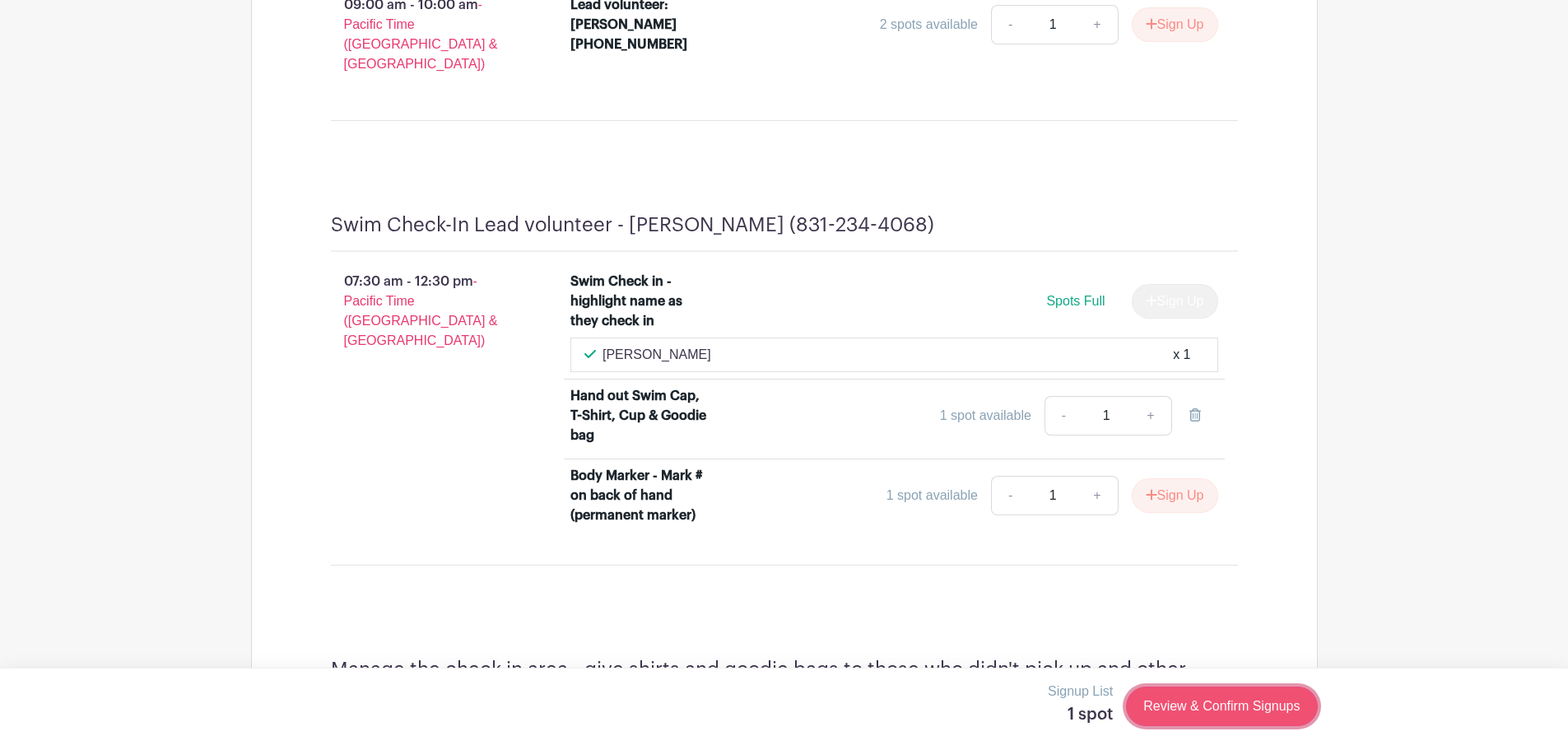
click at [1228, 708] on link "Review & Confirm Signups" at bounding box center [1221, 707] width 191 height 40
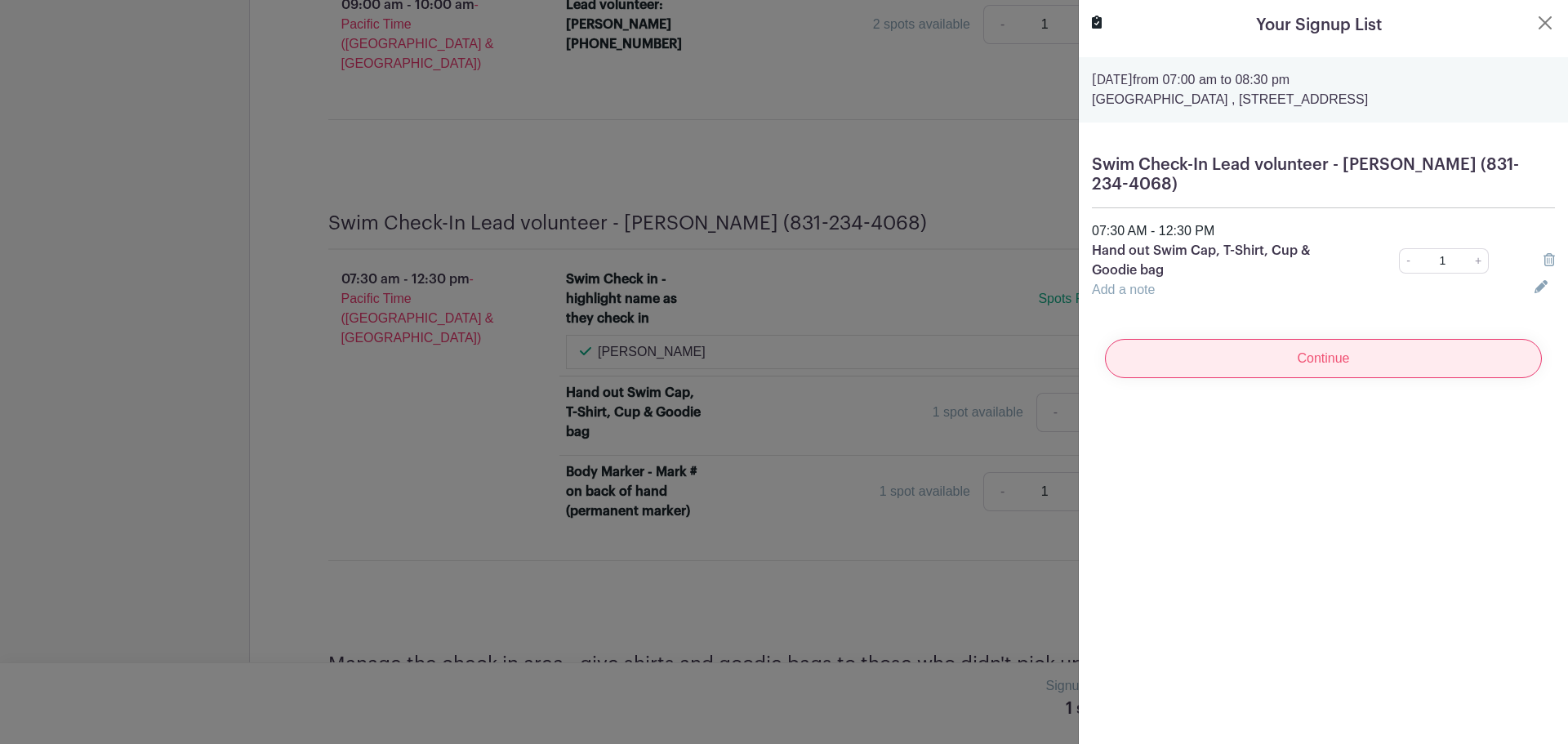
click at [1270, 358] on input "Continue" at bounding box center [1324, 359] width 437 height 40
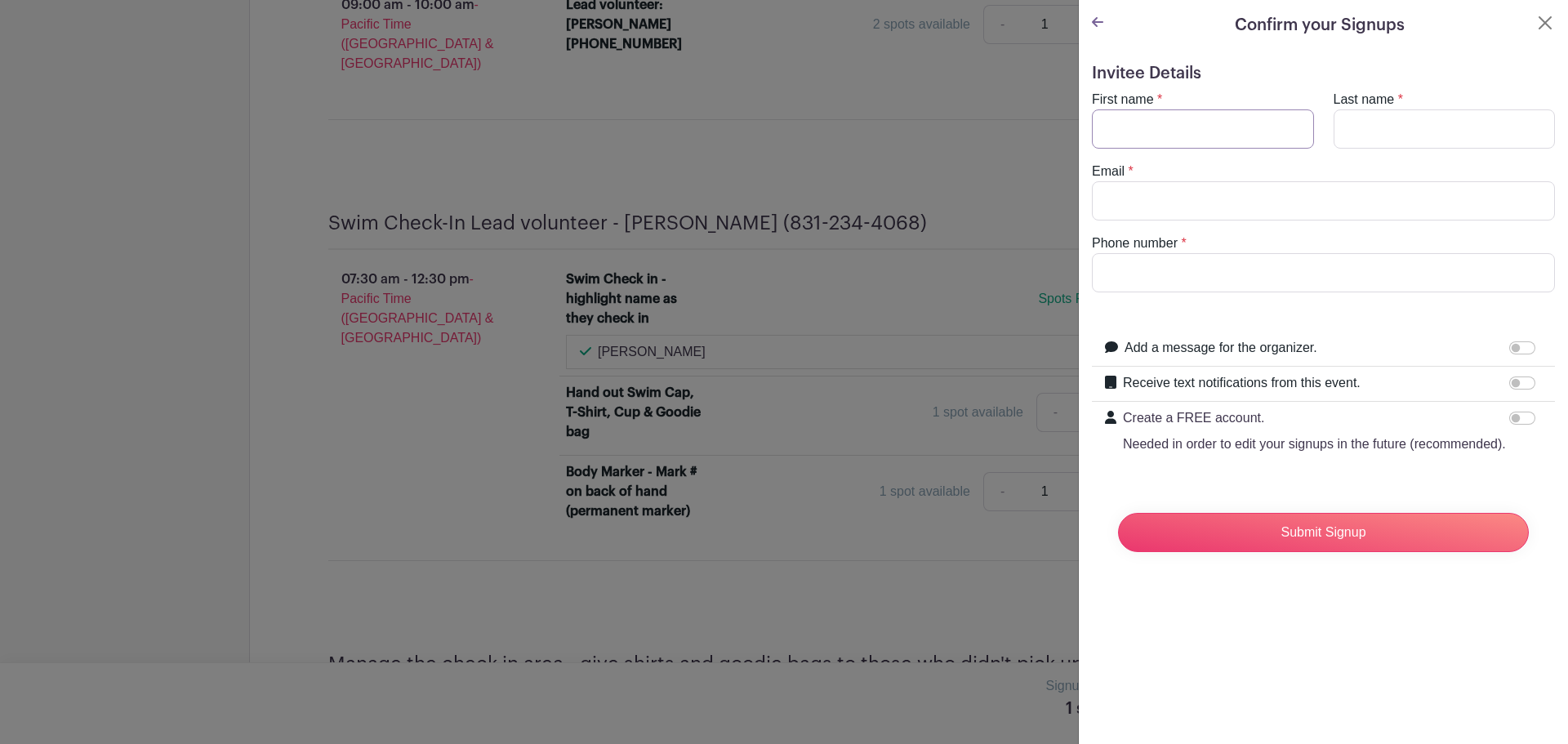
click at [1155, 126] on input "First name" at bounding box center [1203, 129] width 222 height 40
type input "[PERSON_NAME]"
click at [1356, 126] on input "Last name" at bounding box center [1445, 129] width 222 height 40
type input "[PERSON_NAME]"
type input "[EMAIL_ADDRESS][DOMAIN_NAME]"
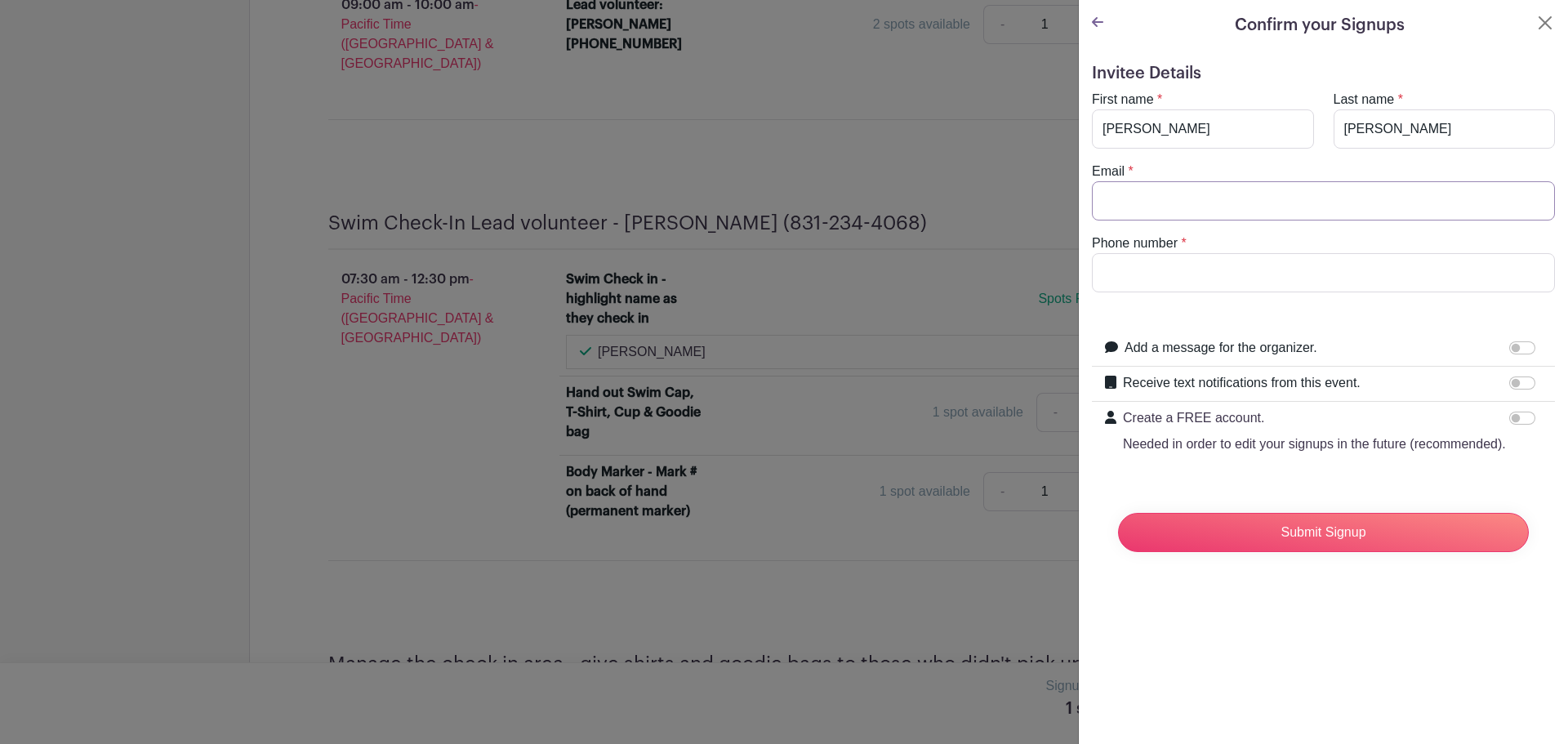
type input "5103034687"
click at [1346, 552] on input "Submit Signup" at bounding box center [1324, 532] width 411 height 40
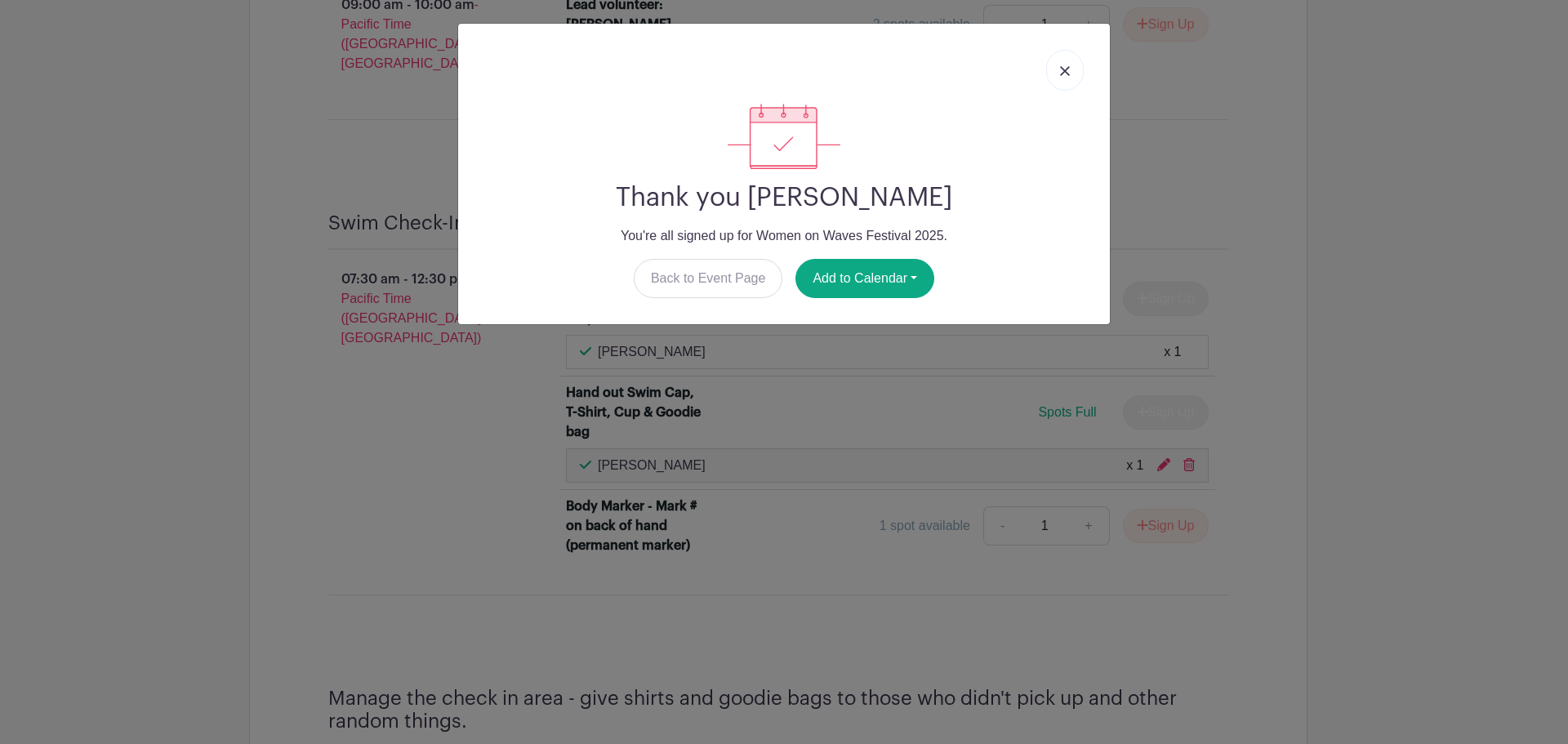
click at [1057, 71] on link at bounding box center [1065, 70] width 38 height 40
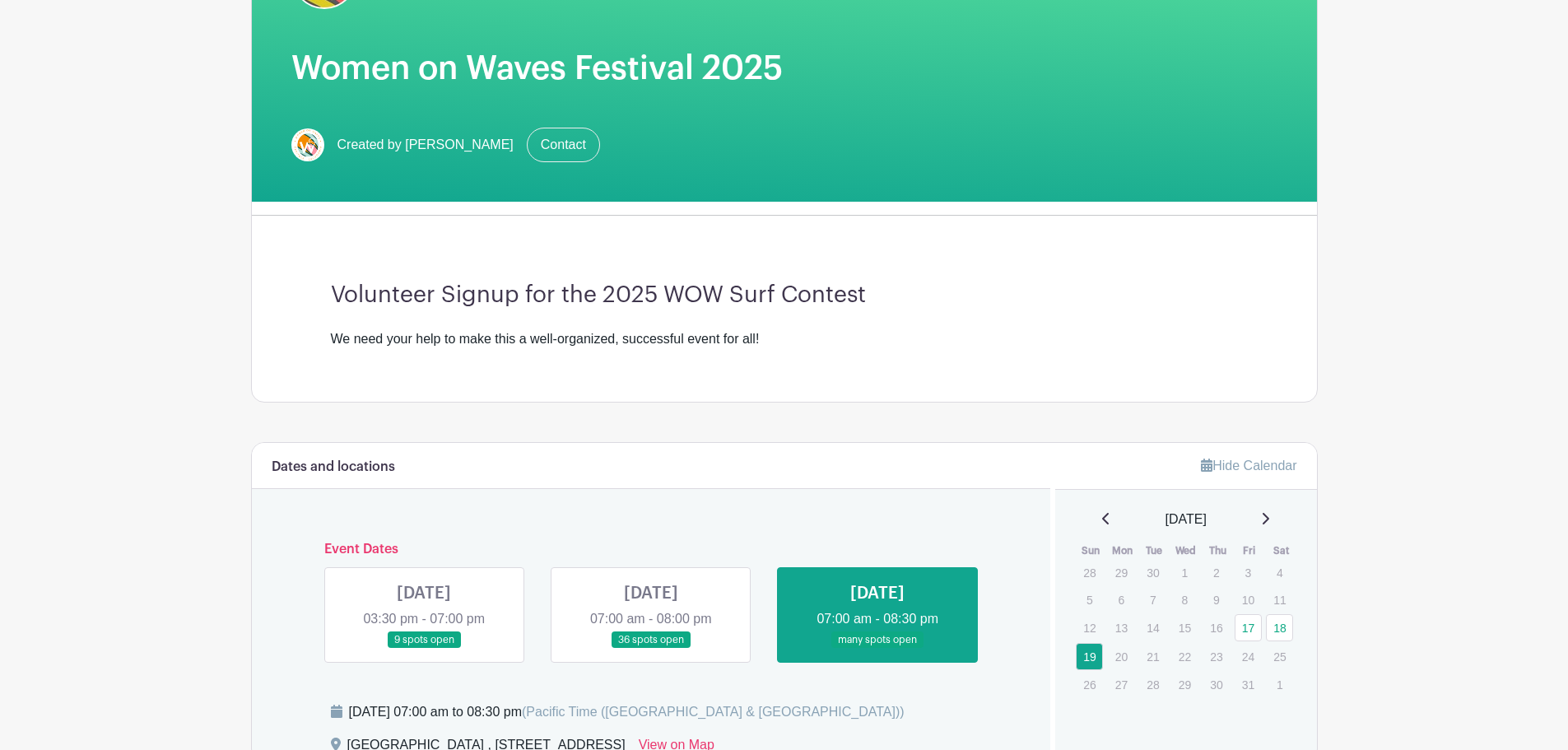
scroll to position [0, 0]
